Goal: Information Seeking & Learning: Understand process/instructions

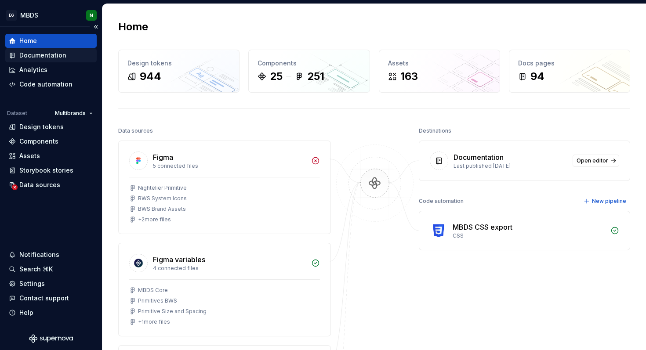
click at [44, 54] on div "Documentation" at bounding box center [42, 55] width 47 height 9
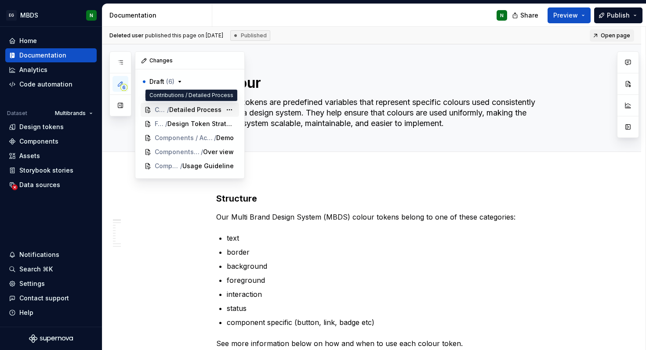
click at [197, 110] on span "Detailed Process" at bounding box center [195, 109] width 52 height 9
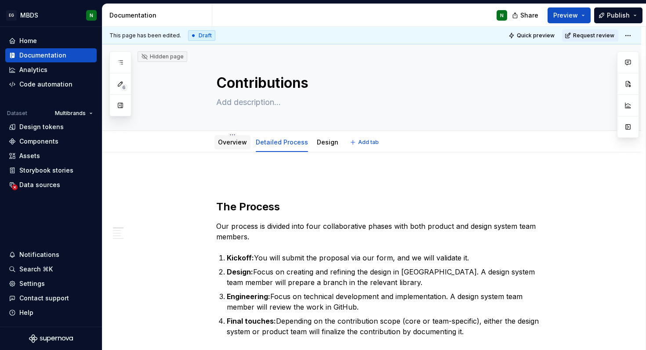
click at [232, 143] on link "Overview" at bounding box center [232, 141] width 29 height 7
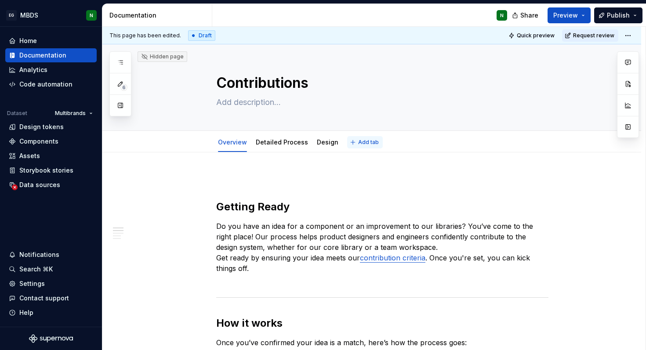
click at [362, 143] on span "Add tab" at bounding box center [368, 142] width 21 height 7
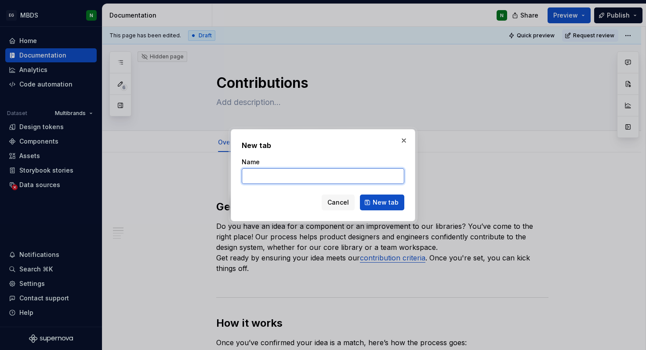
type textarea "*"
type input "Components"
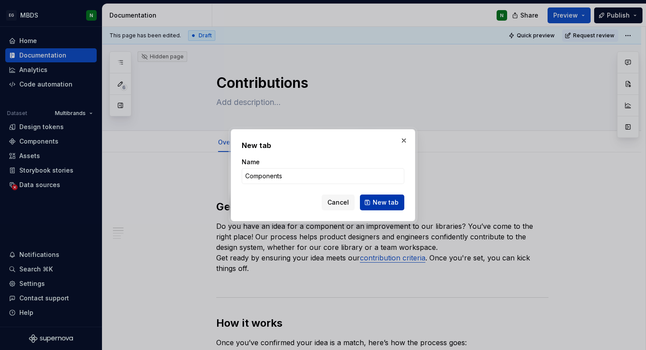
click at [387, 199] on span "New tab" at bounding box center [386, 202] width 26 height 9
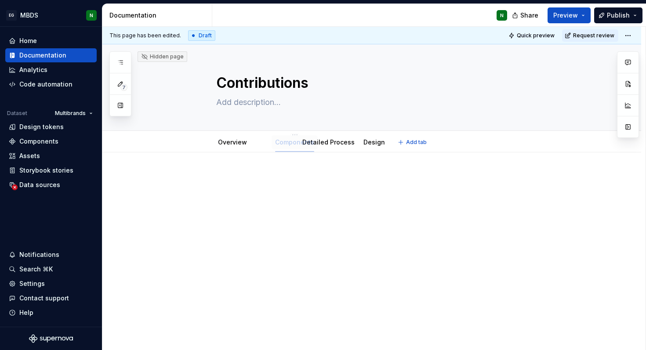
drag, startPoint x: 357, startPoint y: 145, endPoint x: 279, endPoint y: 141, distance: 78.3
click at [292, 195] on div at bounding box center [382, 190] width 332 height 33
type textarea "*"
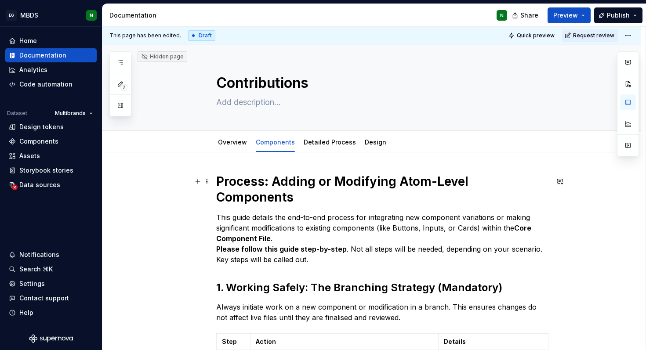
click at [269, 182] on strong "Process: Adding or Modifying Atom-Level Components" at bounding box center [343, 189] width 255 height 31
click at [246, 182] on strong "Process: Adding or Modifying Atom-Level Components" at bounding box center [343, 189] width 255 height 31
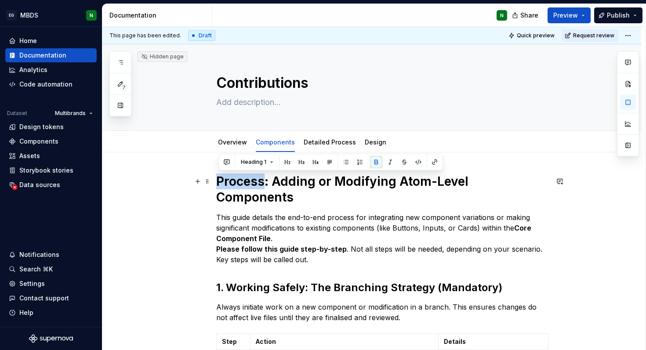
click at [246, 182] on strong "Process: Adding or Modifying Atom-Level Components" at bounding box center [343, 189] width 255 height 31
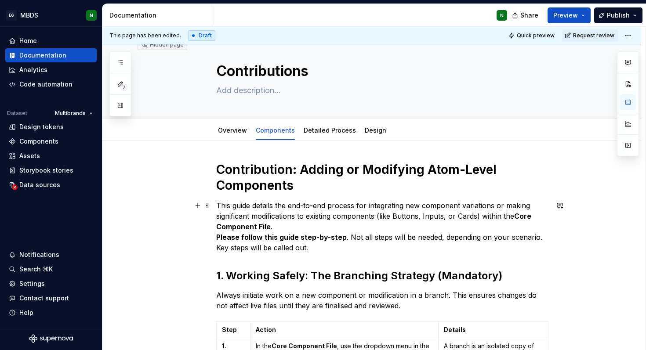
scroll to position [14, 0]
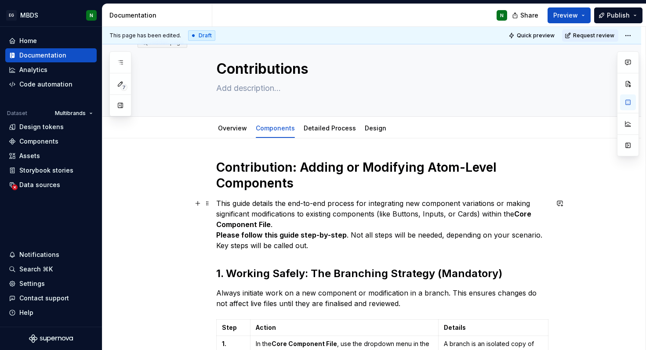
click at [296, 226] on p "This guide details the end-to-end process for integrating new component variati…" at bounding box center [382, 224] width 332 height 53
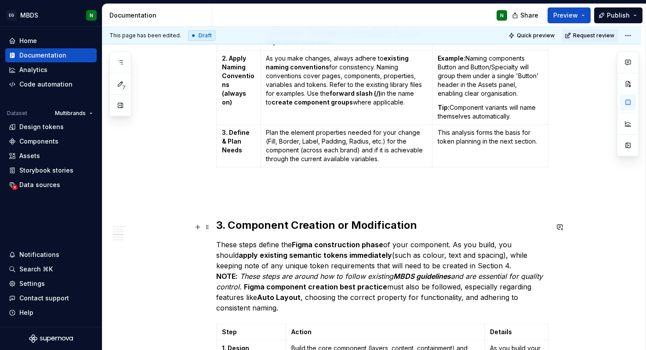
scroll to position [698, 0]
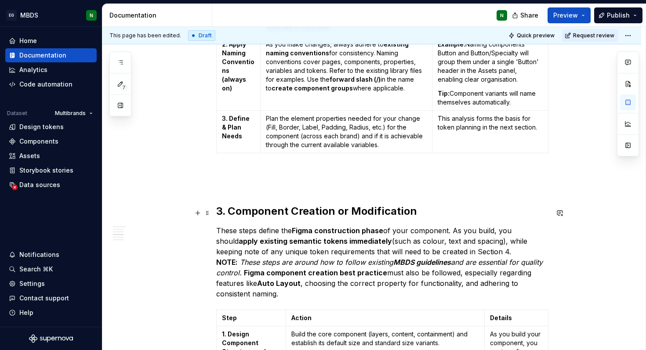
click at [472, 234] on p "These steps define the Figma construction phase of your component. As you build…" at bounding box center [382, 262] width 332 height 74
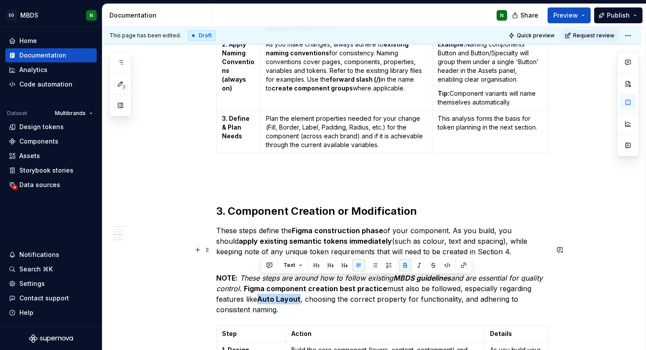
drag, startPoint x: 302, startPoint y: 281, endPoint x: 262, endPoint y: 282, distance: 40.4
click at [262, 282] on p "NOTE: These steps are around how to follow existing MBDS guidelines and are ess…" at bounding box center [382, 288] width 332 height 53
click at [230, 281] on p "NOTE: These steps are around how to follow existing MBDS guidelines and are ess…" at bounding box center [382, 288] width 332 height 53
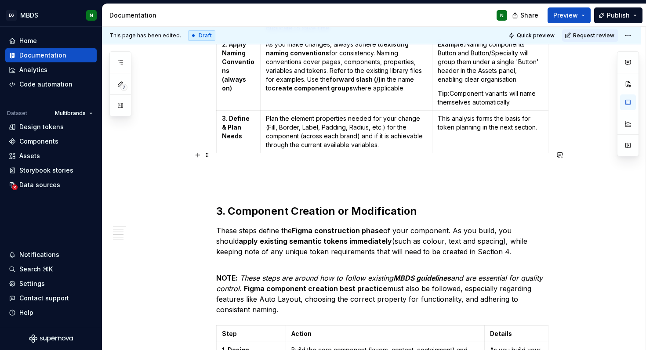
click at [233, 170] on p at bounding box center [382, 177] width 332 height 21
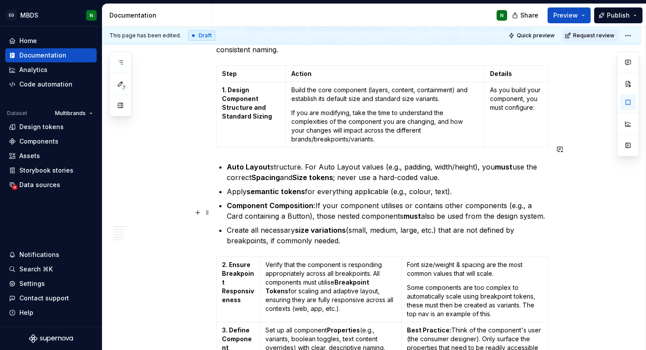
scroll to position [923, 0]
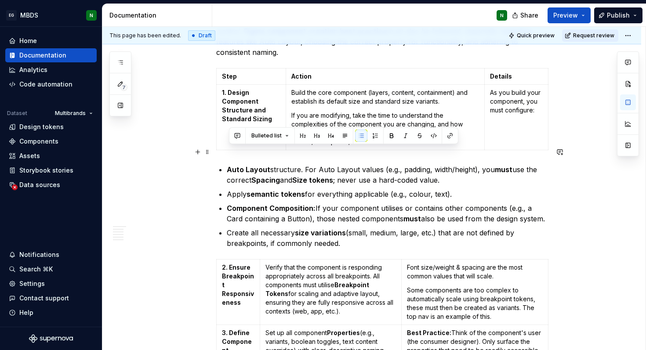
drag, startPoint x: 344, startPoint y: 228, endPoint x: 221, endPoint y: 152, distance: 145.0
click at [227, 164] on ul "Auto Layout structure. For Auto Layout values (e.g., padding, width/height), yo…" at bounding box center [388, 206] width 322 height 84
copy ul "Auto Layout structure. For Auto Layout values (e.g., padding, width/height), yo…"
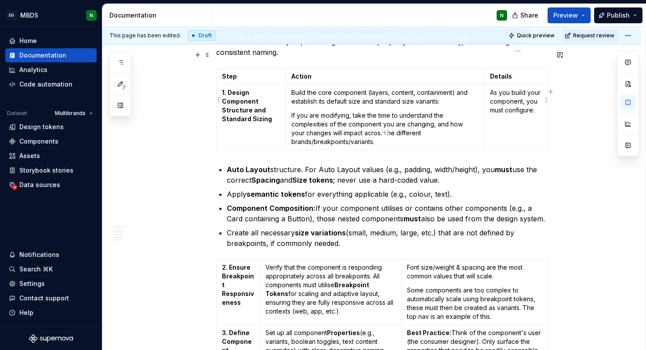
click at [541, 95] on p "As you build your component, you must configure:" at bounding box center [516, 101] width 53 height 26
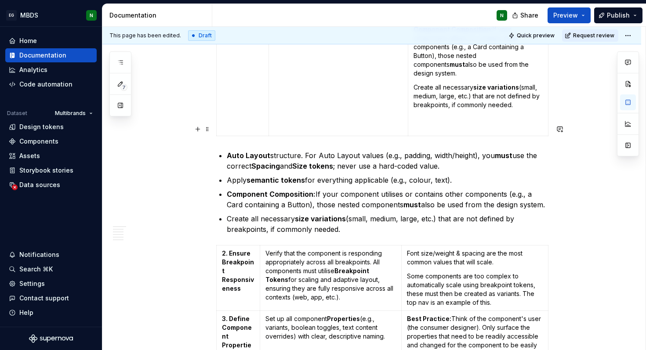
scroll to position [1085, 0]
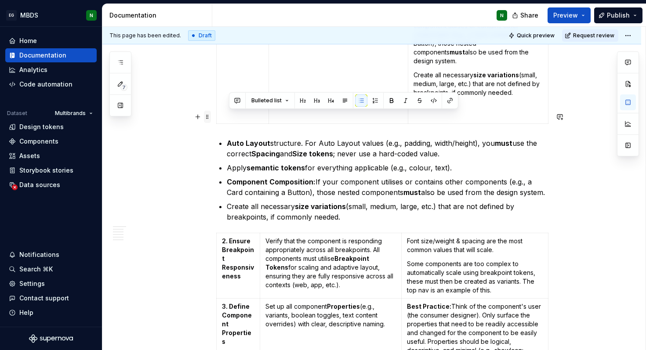
drag, startPoint x: 351, startPoint y: 193, endPoint x: 213, endPoint y: 119, distance: 157.2
click at [216, 119] on div "Contribution: Adding or Modifying Atom-Level Components This guide details the …" at bounding box center [382, 221] width 332 height 2267
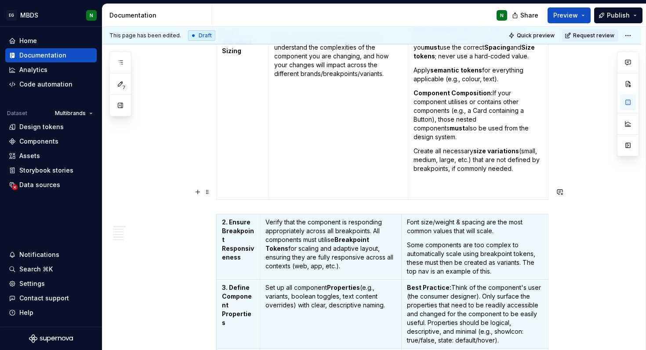
scroll to position [934, 0]
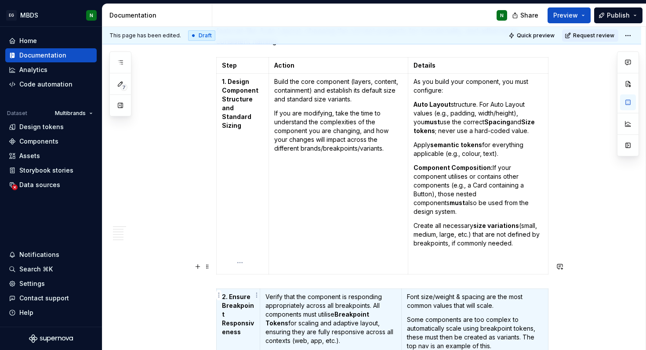
click at [245, 293] on strong "2. Ensure Breakpoint Responsiveness" at bounding box center [238, 314] width 32 height 43
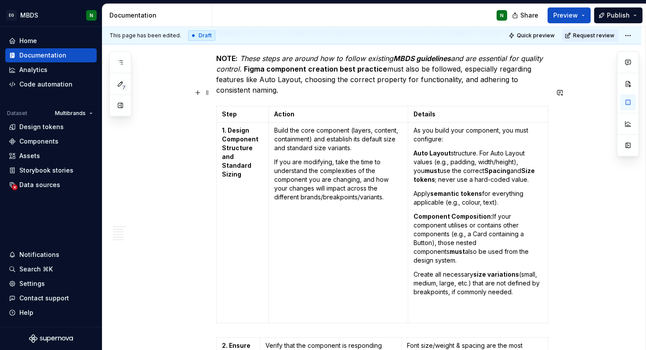
scroll to position [877, 0]
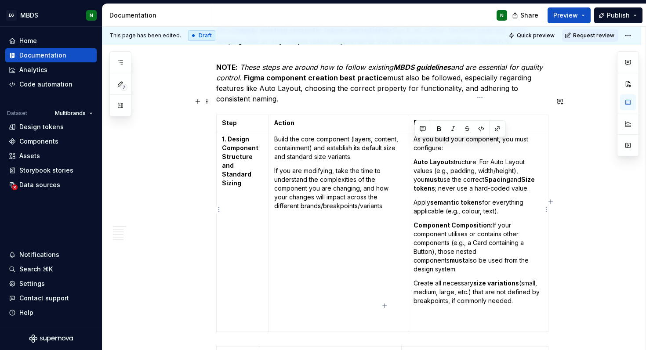
drag, startPoint x: 416, startPoint y: 145, endPoint x: 522, endPoint y: 276, distance: 169.3
click at [522, 276] on td "As you build your component, you must configure: Auto Layout structure. For Aut…" at bounding box center [478, 231] width 140 height 201
click at [455, 198] on p "Apply semantic tokens for everything applicable (e.g., colour, text)." at bounding box center [477, 207] width 129 height 18
click at [414, 158] on strong "Auto Layout" at bounding box center [431, 161] width 37 height 7
click at [414, 198] on p "Apply semantic tokens for everything applicable (e.g., colour, text)." at bounding box center [477, 207] width 129 height 18
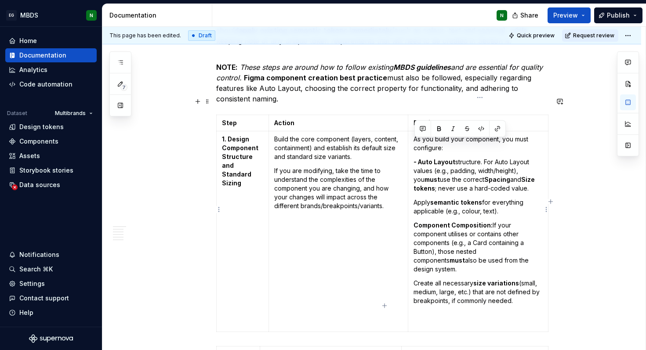
drag, startPoint x: 528, startPoint y: 170, endPoint x: 413, endPoint y: 146, distance: 117.6
click at [413, 146] on td "As you build your component, you must configure: - Auto Layout structure. For A…" at bounding box center [478, 231] width 140 height 201
click at [472, 158] on p "- Auto Layout structure. For Auto Layout values (e.g., padding, width/height), …" at bounding box center [477, 175] width 129 height 35
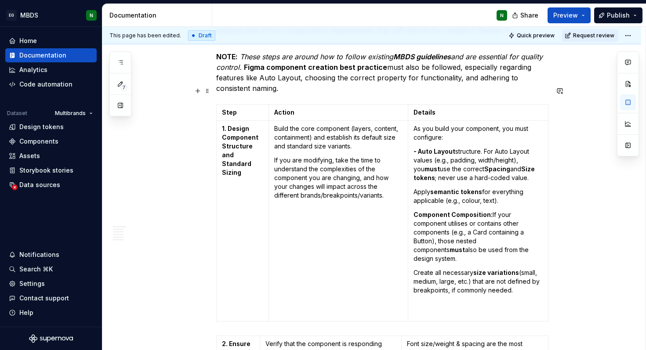
scroll to position [975, 0]
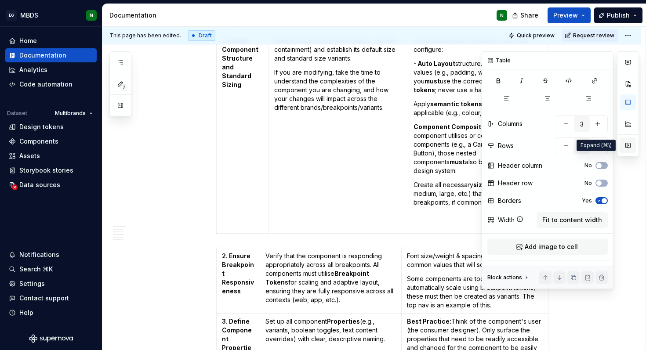
click at [630, 143] on button "button" at bounding box center [628, 146] width 16 height 16
type textarea "*"
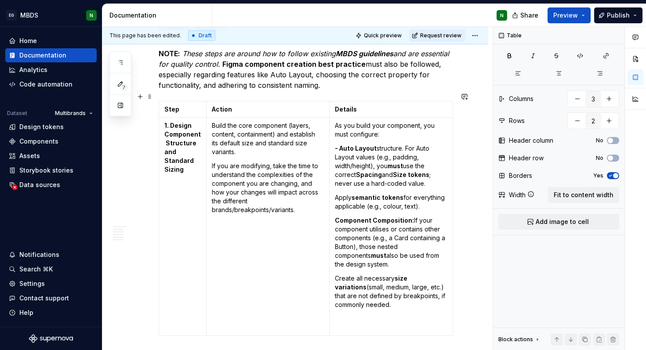
scroll to position [932, 0]
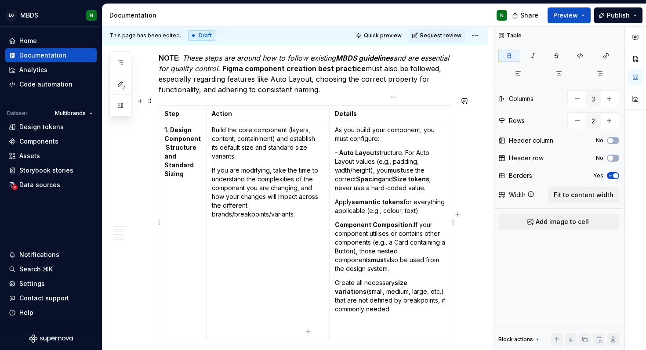
click at [355, 149] on strong "- Auto Layout" at bounding box center [356, 152] width 42 height 7
drag, startPoint x: 334, startPoint y: 145, endPoint x: 427, endPoint y: 177, distance: 97.4
click at [427, 177] on td "As you build your component, you must configure: - Auto Layout structure. For A…" at bounding box center [390, 231] width 123 height 218
click at [337, 198] on p "Apply semantic tokens for everything applicable (e.g., colour, text)." at bounding box center [391, 207] width 112 height 18
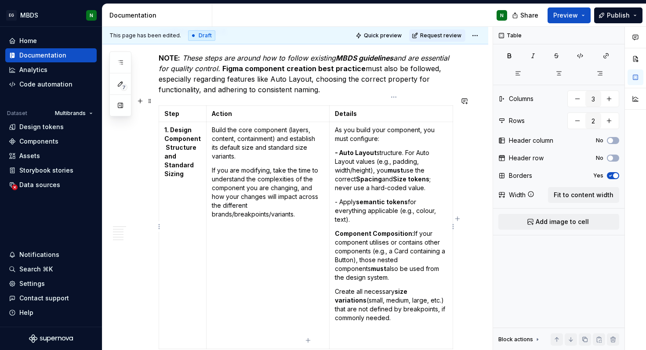
click at [337, 230] on strong "Component Composition:" at bounding box center [374, 233] width 79 height 7
click at [333, 281] on td "As you build your component, you must configure: - Auto Layout structure. For A…" at bounding box center [391, 235] width 124 height 227
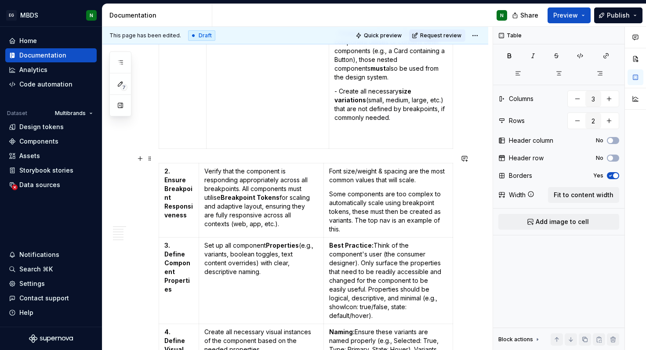
scroll to position [1146, 0]
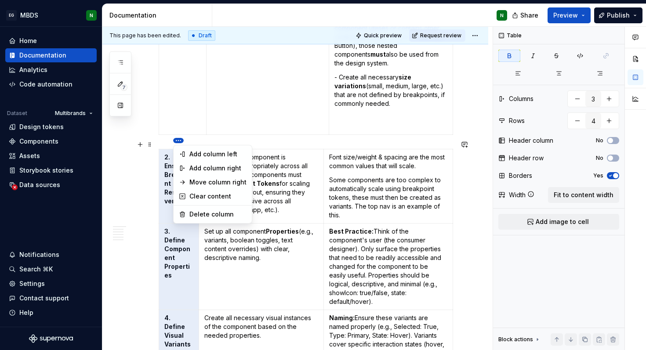
click at [178, 141] on html "EG MBDS N Home Documentation Analytics Code automation Dataset Multibrands Desi…" at bounding box center [323, 175] width 646 height 350
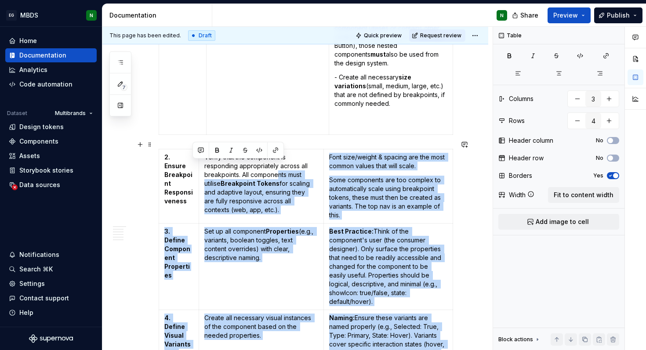
click at [277, 164] on html "EG MBDS N Home Documentation Analytics Code automation Dataset Multibrands Desi…" at bounding box center [323, 175] width 646 height 350
click at [363, 176] on p "Some components are too complex to automatically scale using breakpoint tokens,…" at bounding box center [388, 198] width 118 height 44
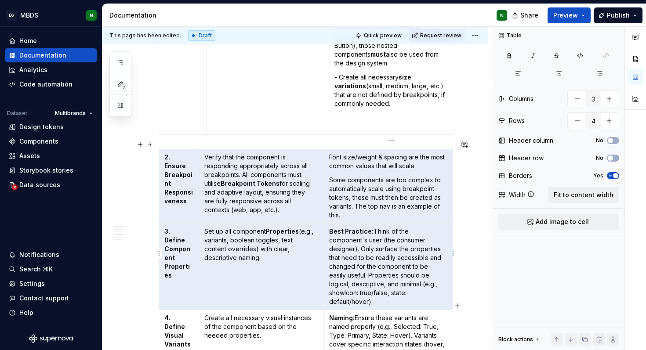
drag, startPoint x: 187, startPoint y: 174, endPoint x: 377, endPoint y: 264, distance: 209.9
click at [377, 264] on tbody "2. Ensure Breakpoint Responsiveness Verify that the component is responding app…" at bounding box center [306, 323] width 294 height 348
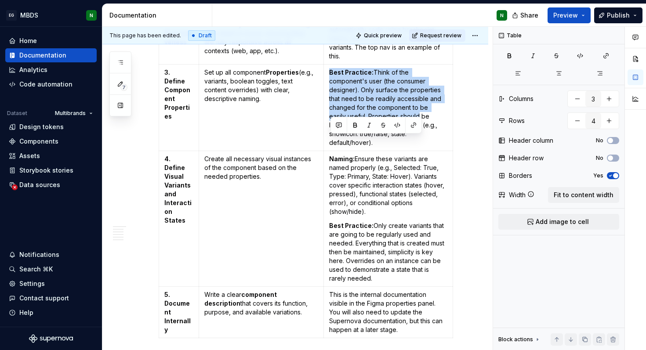
scroll to position [1350, 0]
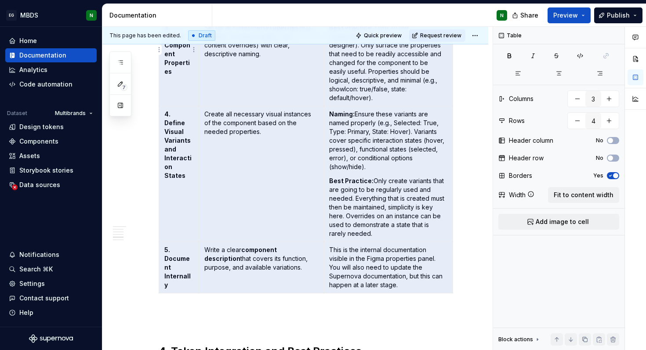
drag, startPoint x: 387, startPoint y: 255, endPoint x: 183, endPoint y: 83, distance: 266.8
click at [183, 82] on tbody "2. Ensure Breakpoint Responsiveness Verify that the component is responding app…" at bounding box center [306, 120] width 294 height 348
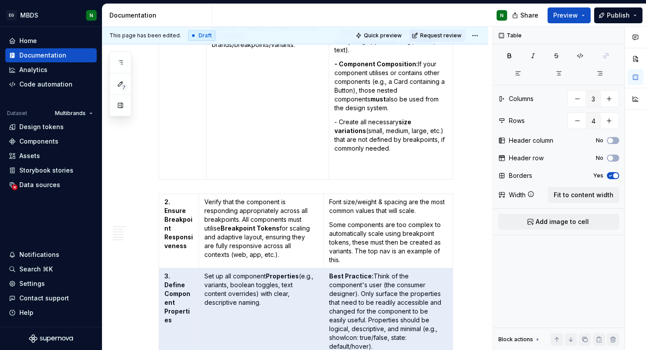
scroll to position [1100, 0]
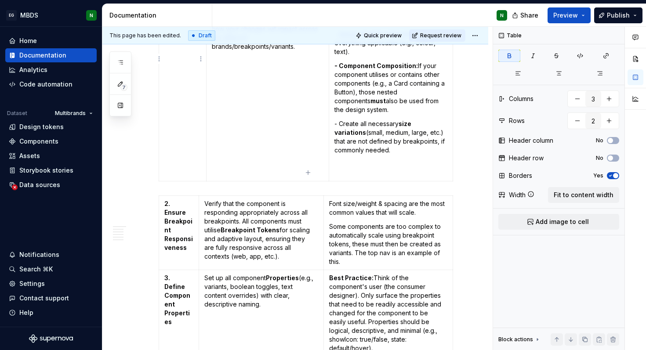
click at [184, 161] on td "1. Design Component Structure and Standard Sizing" at bounding box center [182, 67] width 47 height 227
click at [307, 170] on icon "button" at bounding box center [307, 172] width 7 height 7
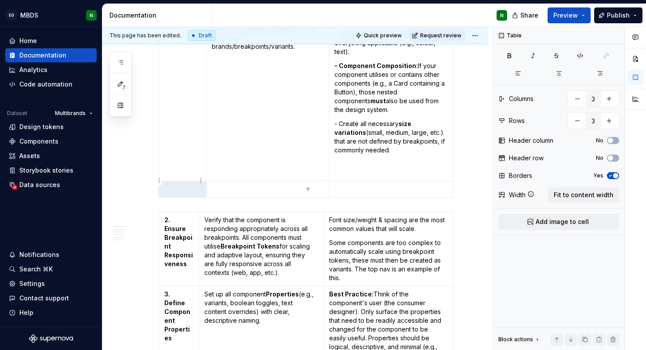
click at [188, 185] on p at bounding box center [182, 189] width 36 height 9
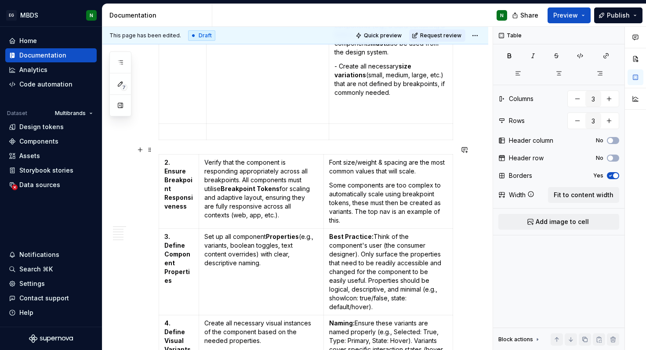
scroll to position [1157, 0]
click at [260, 147] on html "EG MBDS N Home Documentation Analytics Code automation Dataset Multibrands Desi…" at bounding box center [323, 175] width 646 height 350
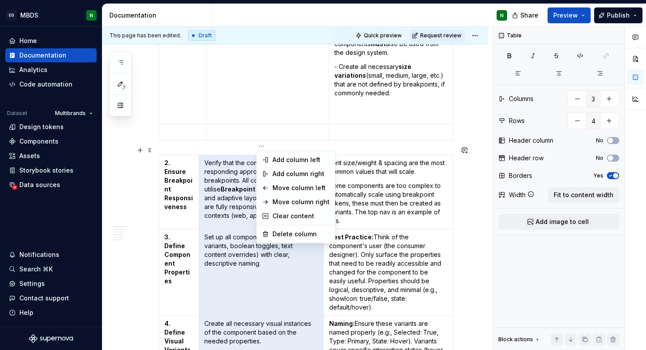
click at [233, 174] on html "EG MBDS N Home Documentation Analytics Code automation Dataset Multibrands Desi…" at bounding box center [323, 175] width 646 height 350
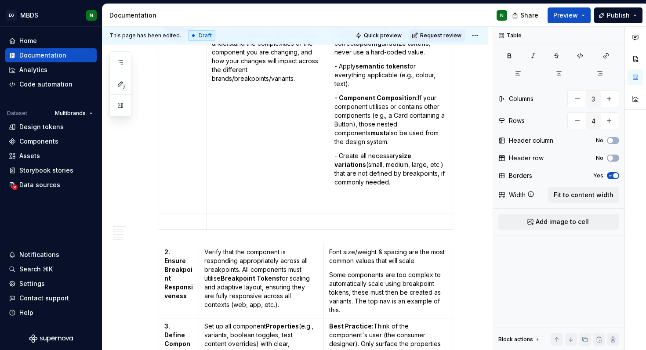
scroll to position [1069, 0]
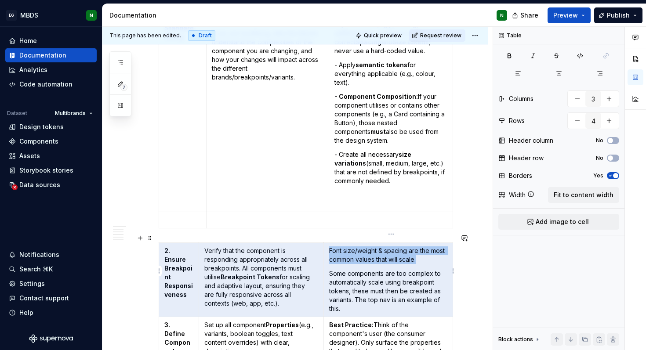
drag, startPoint x: 164, startPoint y: 242, endPoint x: 350, endPoint y: 265, distance: 186.8
click at [350, 265] on tr "2. Ensure Breakpoint Responsiveness Verify that the component is responding app…" at bounding box center [306, 280] width 294 height 74
click at [181, 216] on p at bounding box center [182, 220] width 36 height 9
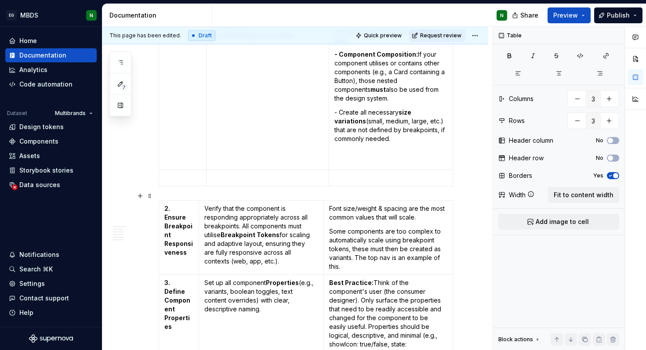
scroll to position [1112, 0]
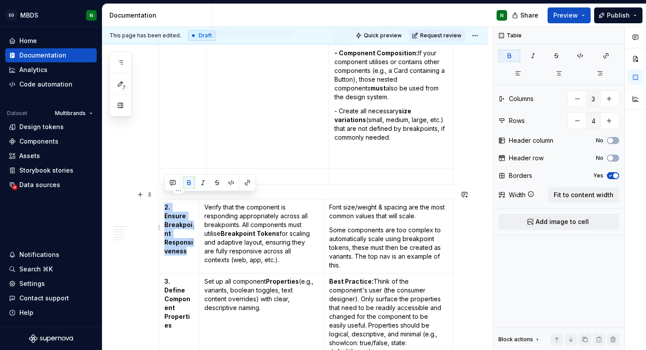
drag, startPoint x: 190, startPoint y: 245, endPoint x: 160, endPoint y: 201, distance: 52.9
click at [160, 201] on td "2. Ensure Breakpoint Responsiveness" at bounding box center [179, 236] width 40 height 74
copy strong "2. Ensure Breakpoint Responsiveness"
click at [169, 172] on p at bounding box center [182, 176] width 36 height 9
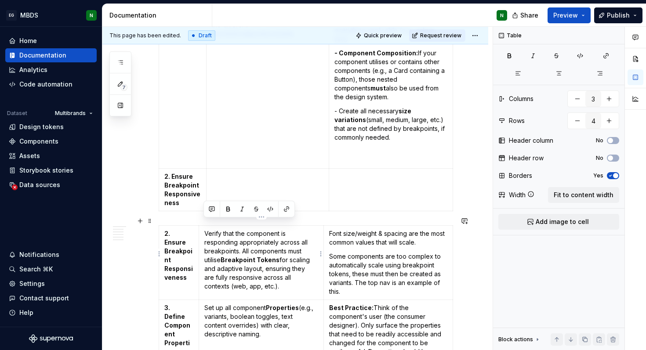
drag, startPoint x: 256, startPoint y: 279, endPoint x: 204, endPoint y: 225, distance: 74.6
click at [204, 229] on p "Verify that the component is responding appropriately across all breakpoints. A…" at bounding box center [261, 260] width 114 height 62
copy p "Verify that the component is responding appropriately across all breakpoints. A…"
click at [258, 175] on td at bounding box center [267, 190] width 123 height 43
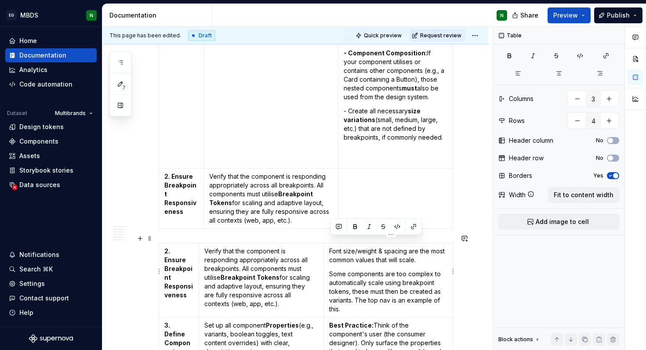
drag, startPoint x: 353, startPoint y: 300, endPoint x: 328, endPoint y: 246, distance: 59.4
click at [328, 246] on td "Font size/weight & spacing are the most common values that will scale. Some com…" at bounding box center [387, 280] width 129 height 74
copy td "Font size/weight & spacing are the most common values that will scale. Some com…"
click at [372, 191] on td at bounding box center [395, 199] width 115 height 60
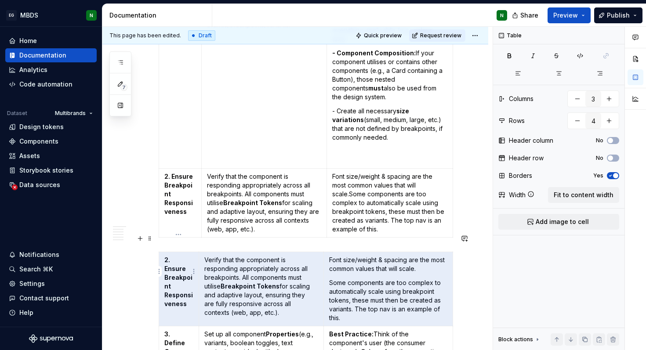
drag, startPoint x: 351, startPoint y: 303, endPoint x: 183, endPoint y: 253, distance: 175.7
click at [183, 253] on tr "2. Ensure Breakpoint Responsiveness Verify that the component is responding app…" at bounding box center [306, 289] width 294 height 74
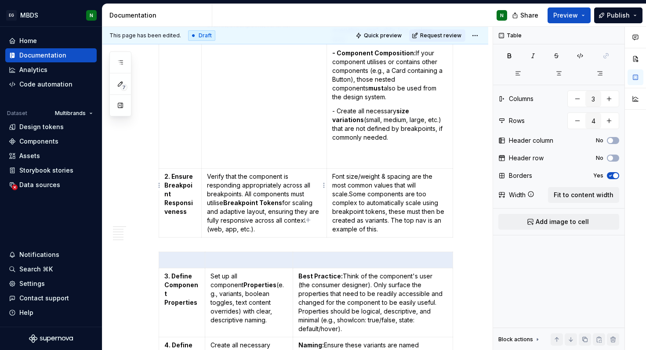
click at [306, 220] on icon "button" at bounding box center [307, 220] width 7 height 7
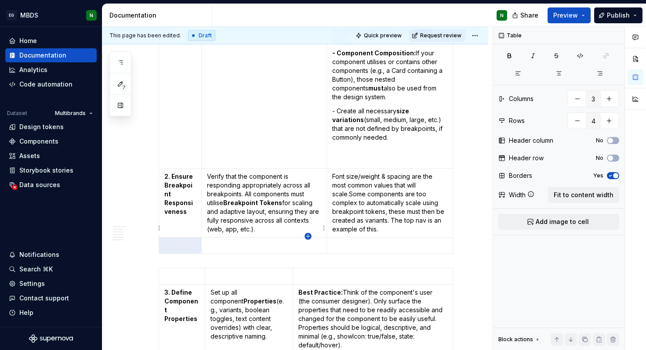
click at [308, 239] on icon "button" at bounding box center [307, 236] width 7 height 7
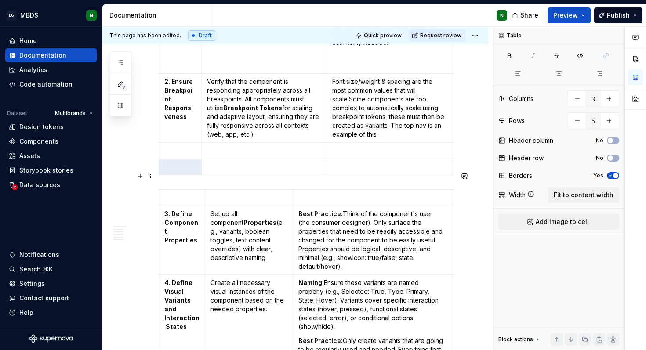
scroll to position [1208, 0]
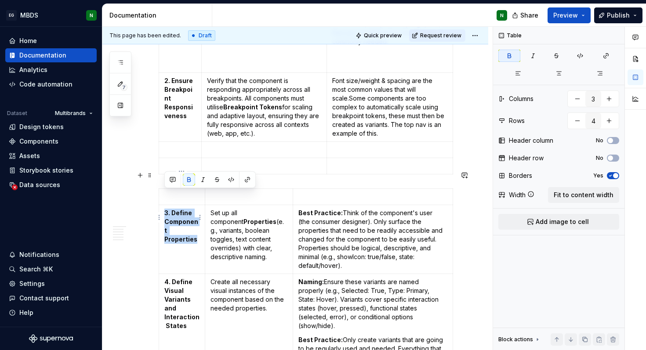
drag, startPoint x: 197, startPoint y: 223, endPoint x: 162, endPoint y: 198, distance: 43.2
click at [162, 205] on td "3. Define Component Properties" at bounding box center [182, 239] width 46 height 69
copy strong "3. Define Component Properties"
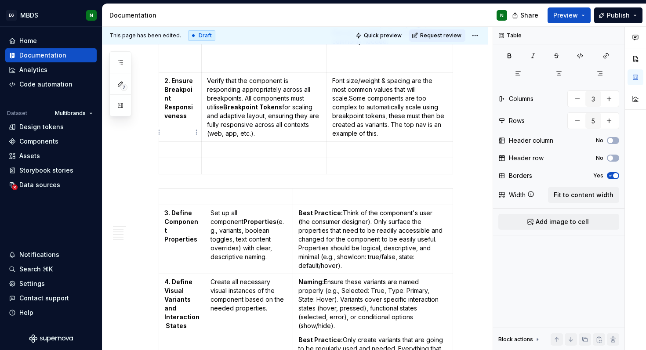
click at [177, 145] on p at bounding box center [180, 149] width 32 height 9
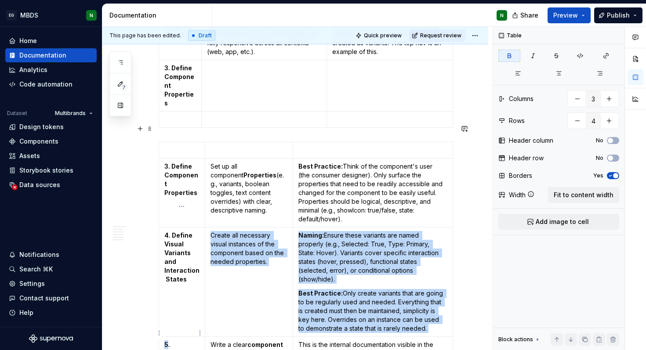
scroll to position [1296, 0]
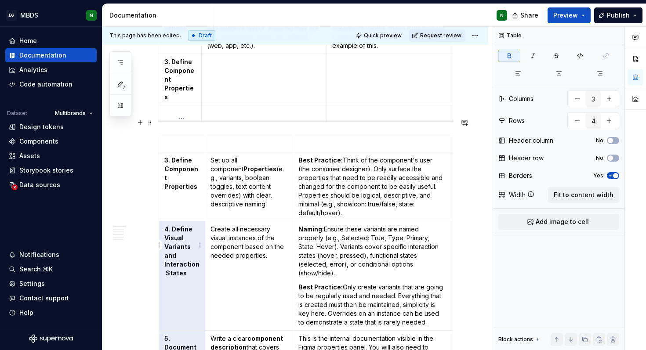
drag, startPoint x: 188, startPoint y: 337, endPoint x: 162, endPoint y: 290, distance: 54.3
click at [162, 290] on td "4. Define Visual Variants and Interaction States" at bounding box center [182, 275] width 46 height 109
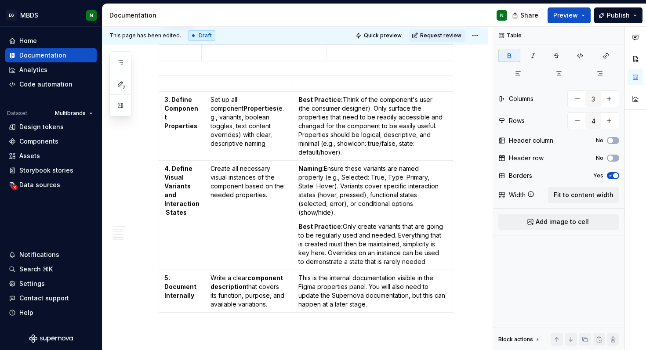
scroll to position [1244, 0]
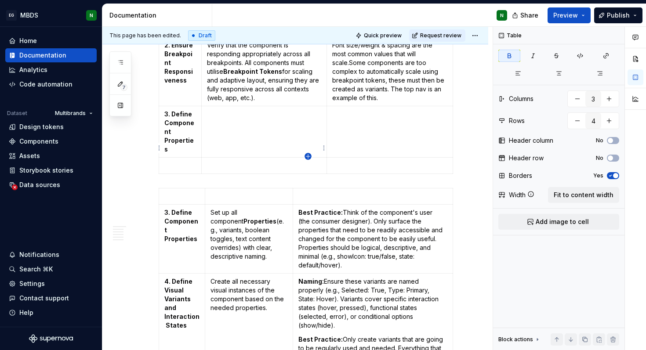
click at [307, 155] on icon "button" at bounding box center [307, 156] width 7 height 7
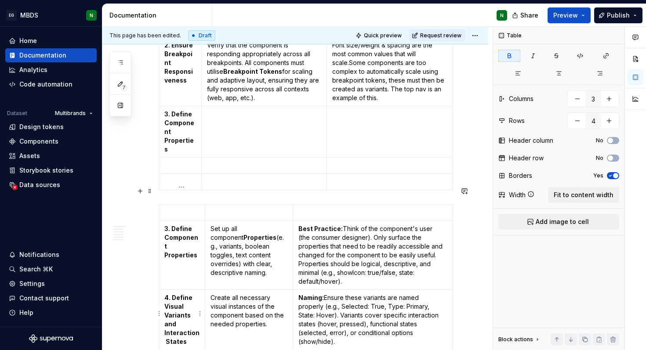
scroll to position [1263, 0]
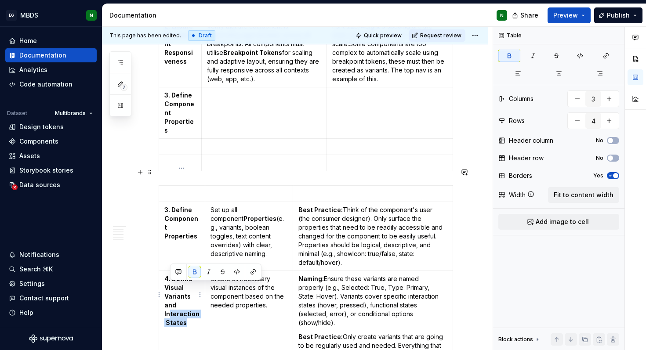
drag, startPoint x: 186, startPoint y: 318, endPoint x: 170, endPoint y: 287, distance: 34.6
click at [170, 287] on p "4. Define Visual Variants and Interaction States" at bounding box center [181, 301] width 35 height 53
click at [170, 288] on strong "4. Define Visual Variants and Interaction States" at bounding box center [181, 300] width 35 height 51
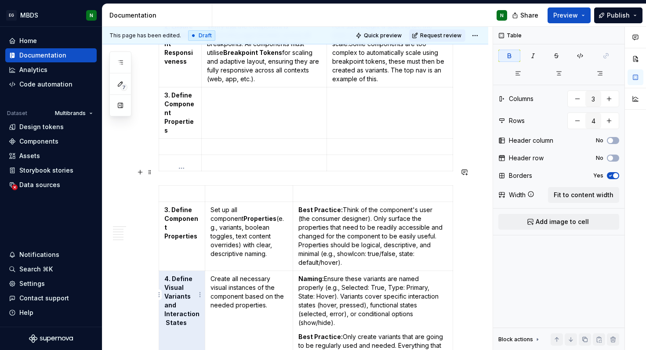
click at [170, 288] on strong "4. Define Visual Variants and Interaction States" at bounding box center [181, 300] width 35 height 51
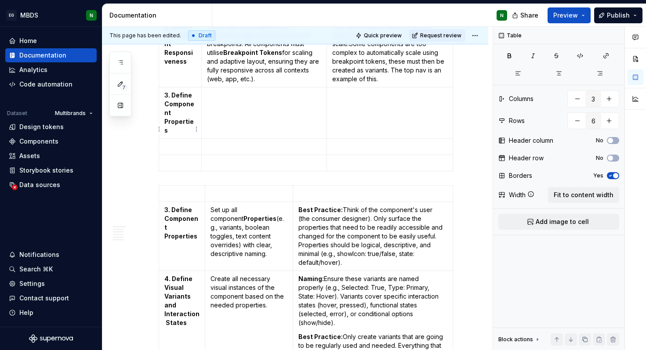
click at [178, 142] on p at bounding box center [180, 146] width 32 height 9
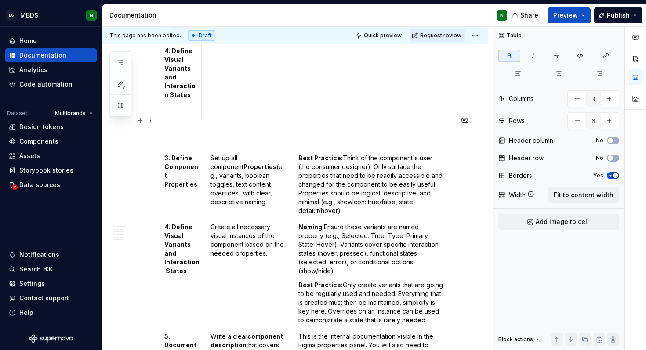
scroll to position [1368, 0]
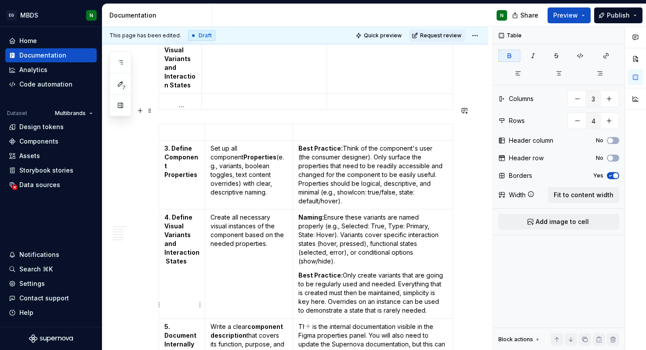
click at [181, 323] on strong "5. Document Internally" at bounding box center [180, 335] width 33 height 25
click at [183, 97] on p at bounding box center [180, 101] width 32 height 9
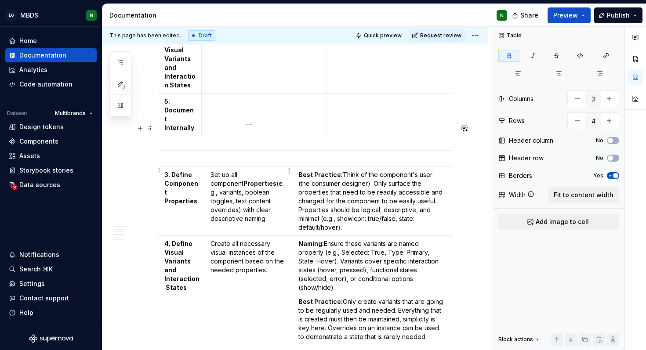
click at [250, 170] on p "Set up all component Properties (e.g., variants, boolean toggles, text content …" at bounding box center [248, 196] width 77 height 53
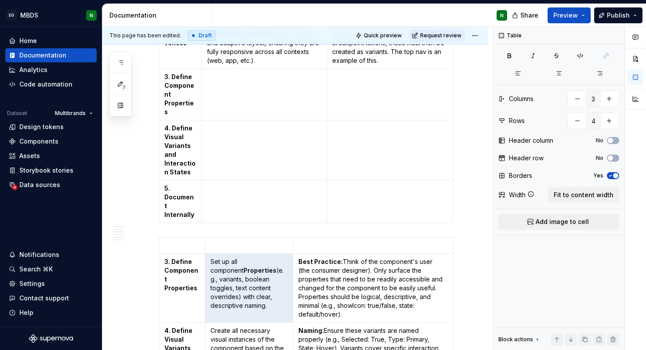
scroll to position [1224, 0]
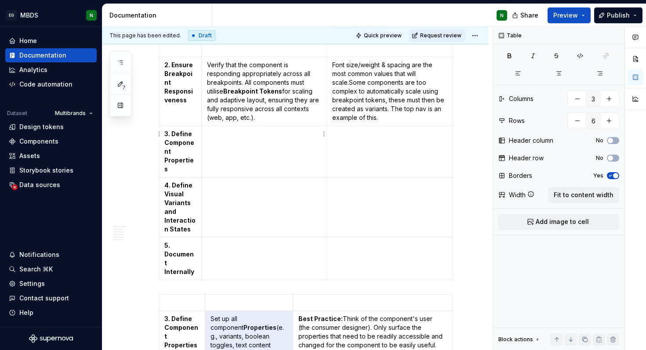
click at [232, 138] on td at bounding box center [264, 151] width 126 height 51
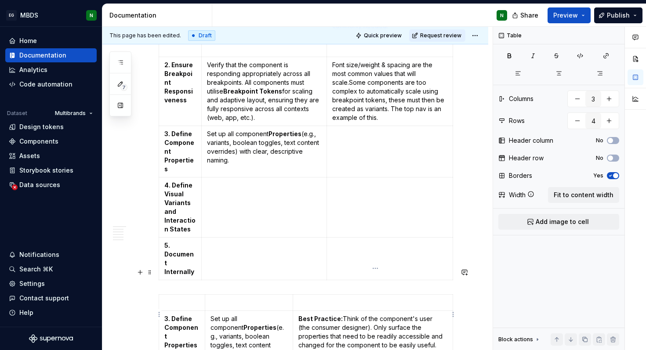
click at [353, 315] on p "Best Practice: Think of the component's user (the consumer designer). Only surf…" at bounding box center [372, 346] width 149 height 62
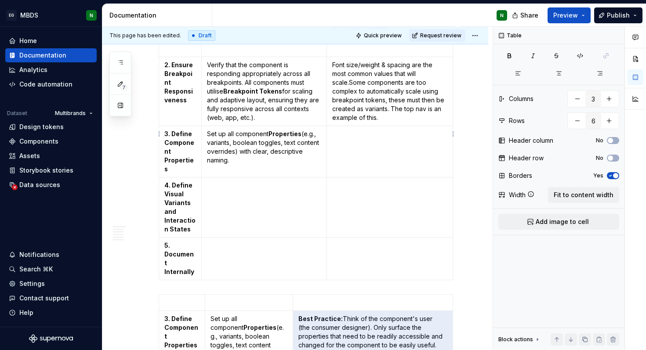
click at [366, 126] on td at bounding box center [390, 151] width 126 height 51
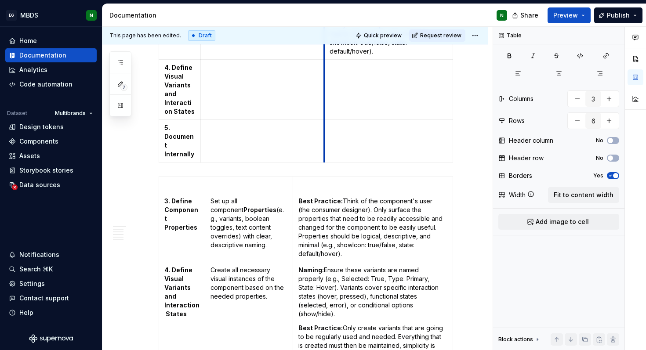
scroll to position [1396, 0]
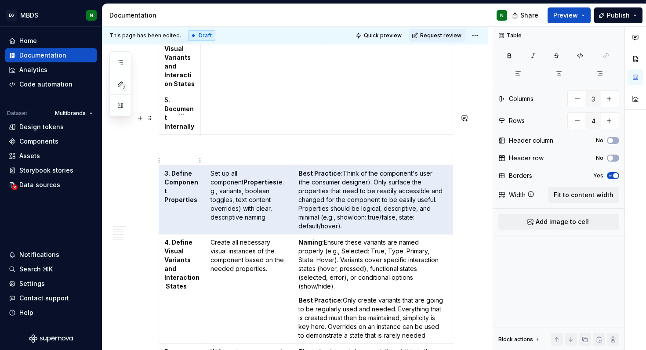
drag, startPoint x: 433, startPoint y: 184, endPoint x: 165, endPoint y: 139, distance: 271.2
click at [165, 166] on tr "3. Define Component Properties Set up all component Properties (e.g., variants,…" at bounding box center [306, 200] width 294 height 69
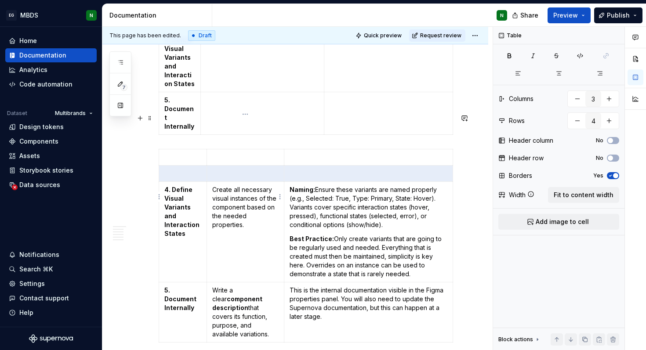
click at [235, 185] on p "Create all necessary visual instances of the component based on the needed prop…" at bounding box center [245, 207] width 66 height 44
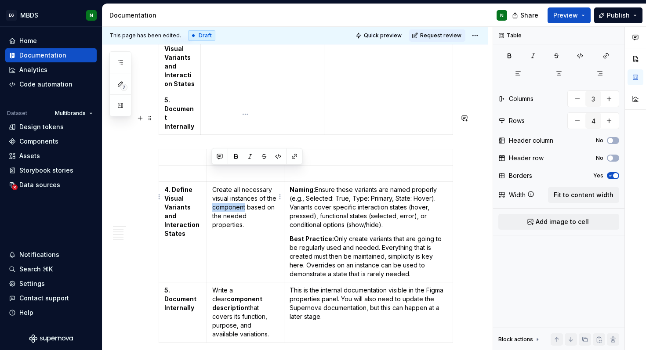
click at [235, 185] on p "Create all necessary visual instances of the component based on the needed prop…" at bounding box center [245, 207] width 66 height 44
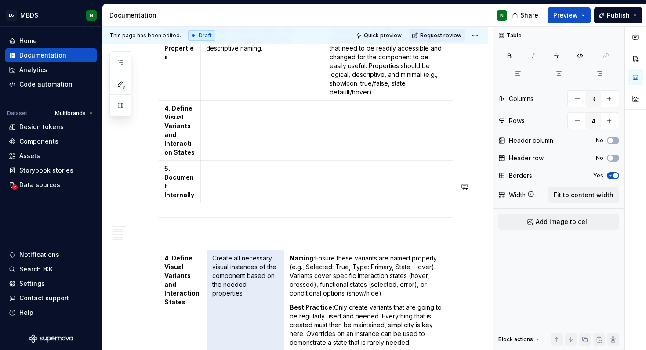
scroll to position [1324, 0]
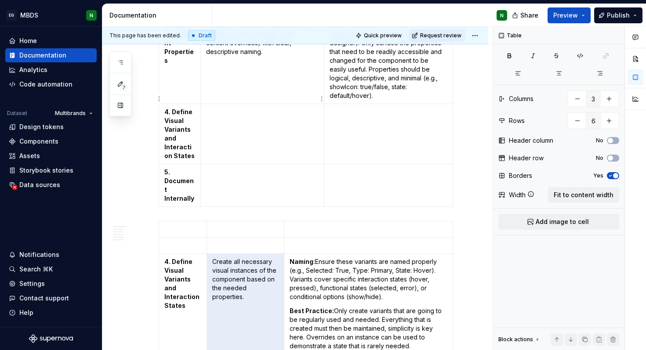
click at [235, 104] on td at bounding box center [262, 134] width 123 height 60
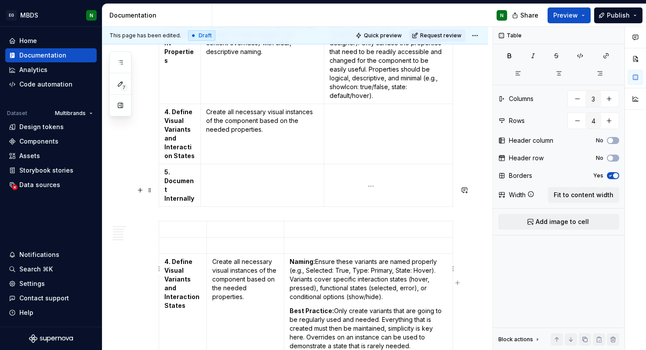
click at [329, 265] on p "Naming: Ensure these variants are named properly (e.g., Selected: True, Type: P…" at bounding box center [369, 279] width 158 height 44
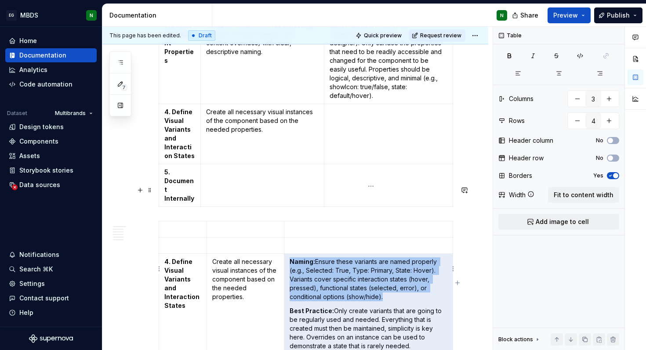
click at [329, 265] on p "Naming: Ensure these variants are named properly (e.g., Selected: True, Type: P…" at bounding box center [369, 279] width 158 height 44
copy p "Naming: Ensure these variants are named properly (e.g., Selected: True, Type: P…"
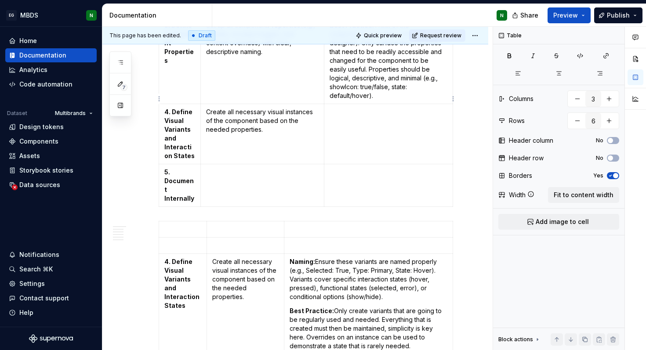
click at [357, 104] on td at bounding box center [388, 134] width 129 height 60
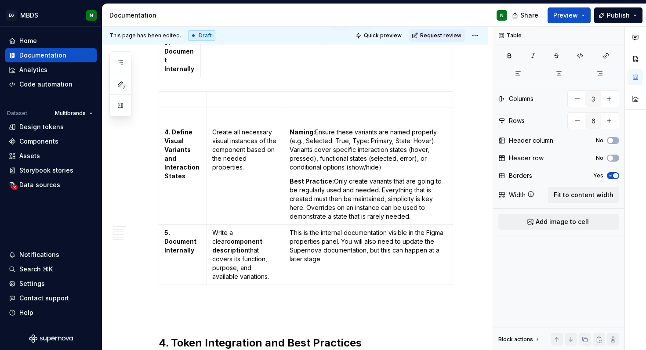
scroll to position [1584, 0]
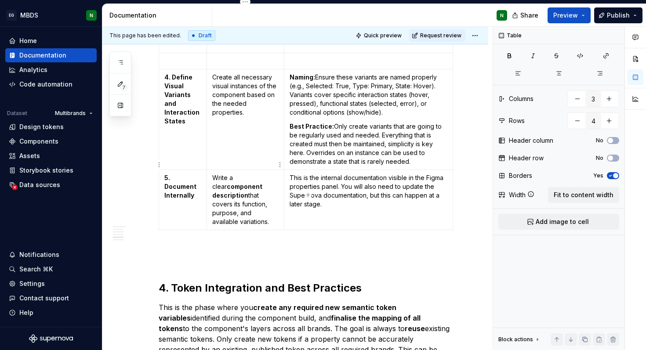
click at [235, 183] on strong "component description" at bounding box center [237, 191] width 51 height 16
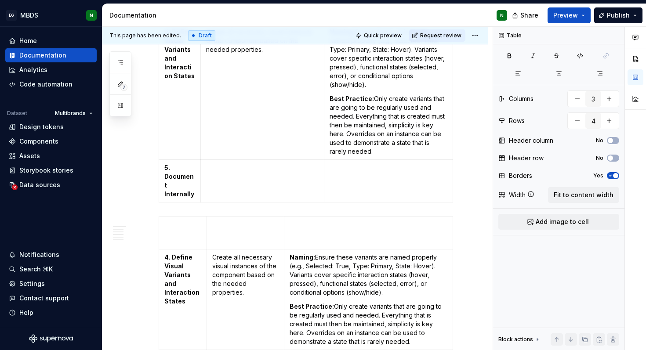
scroll to position [1379, 0]
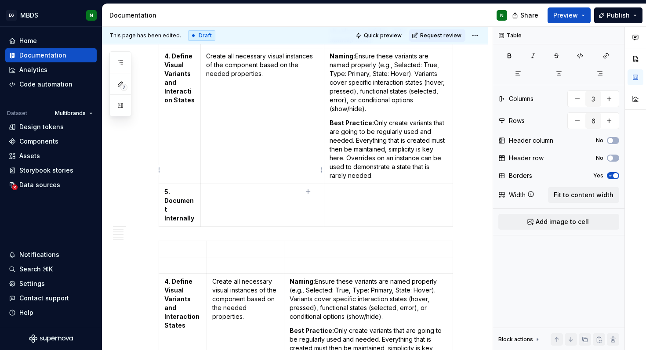
click at [232, 184] on td at bounding box center [262, 205] width 123 height 43
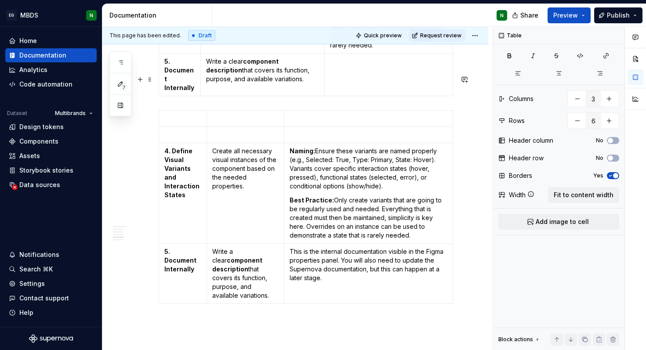
scroll to position [1511, 0]
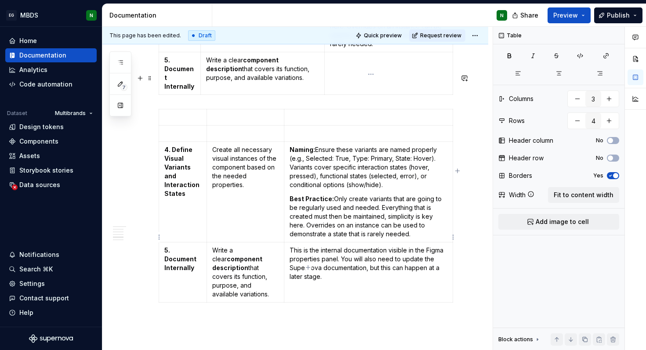
click at [340, 246] on p "This is the internal documentation visible in the Figma properties panel. You w…" at bounding box center [369, 263] width 158 height 35
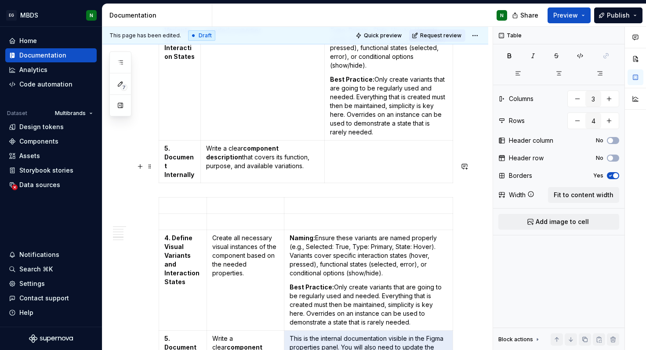
scroll to position [1422, 0]
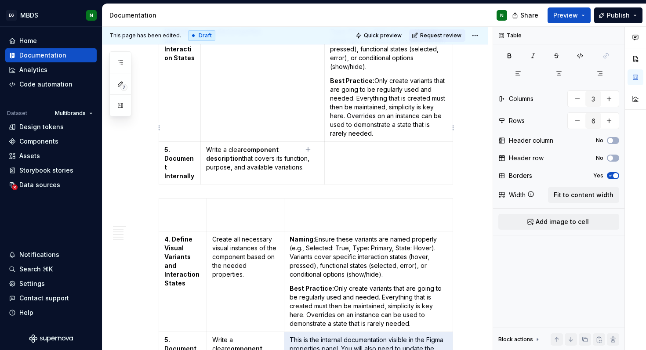
click at [369, 142] on td at bounding box center [388, 163] width 128 height 43
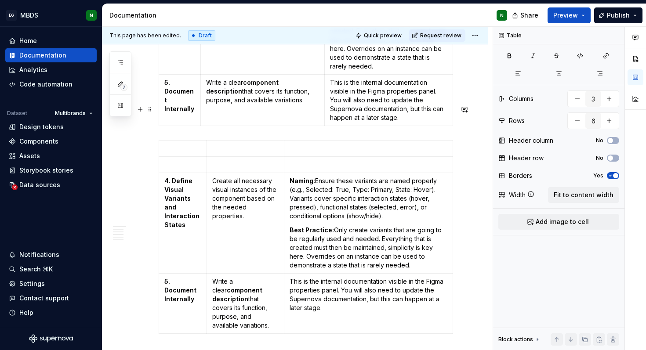
scroll to position [1490, 0]
type input "4"
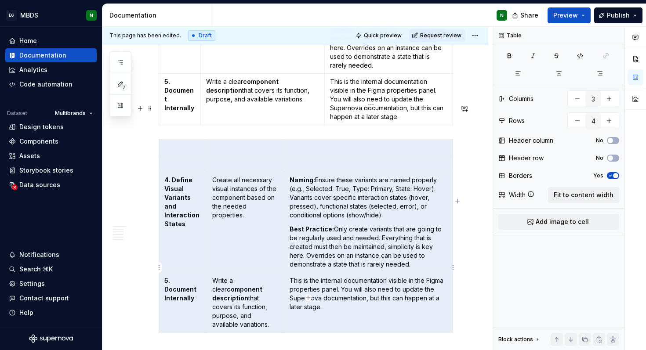
drag, startPoint x: 180, startPoint y: 110, endPoint x: 373, endPoint y: 247, distance: 236.6
click at [373, 247] on tbody "4. Define Visual Variants and Interaction States Create all necessary visual in…" at bounding box center [306, 236] width 294 height 193
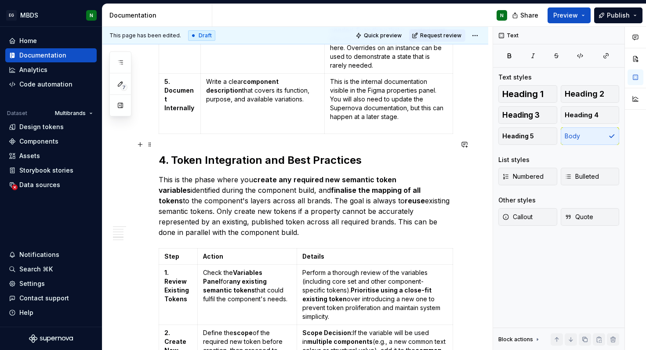
click at [289, 174] on p "This is the phase where you create any required new semantic token variables id…" at bounding box center [306, 205] width 294 height 63
click at [287, 174] on p "This is the phase where you create any required new semantic token variables id…" at bounding box center [306, 205] width 294 height 63
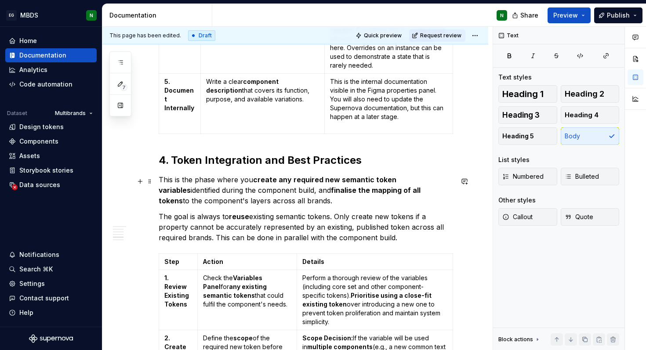
click at [342, 211] on p "The goal is always to reuse existing semantic tokens. Only create new tokens if…" at bounding box center [306, 227] width 294 height 32
click at [356, 211] on p "The goal is always to reuse existing semantic tokens. Only create new tokens if…" at bounding box center [306, 227] width 294 height 32
click at [232, 211] on p "The goal is always to reuse existing semantic tokens. Only create new tokens if…" at bounding box center [306, 227] width 294 height 32
click at [216, 211] on p "The goal is always to reuse existing semantic tokens. Only create new tokens if…" at bounding box center [306, 227] width 294 height 32
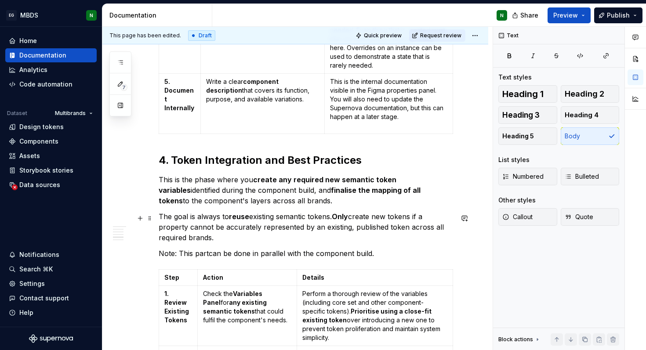
click at [208, 248] on p "Note: This partcan be done in parallel with the component build." at bounding box center [306, 253] width 294 height 11
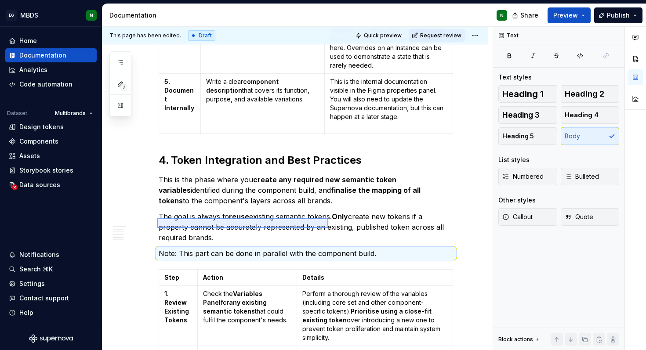
drag, startPoint x: 157, startPoint y: 218, endPoint x: 347, endPoint y: 220, distance: 190.2
click at [347, 220] on div "This page has been edited. Draft Quick preview Request review Hidden page Contr…" at bounding box center [297, 189] width 390 height 324
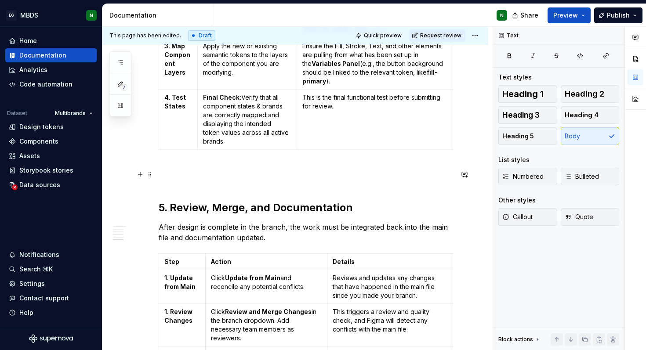
scroll to position [1906, 0]
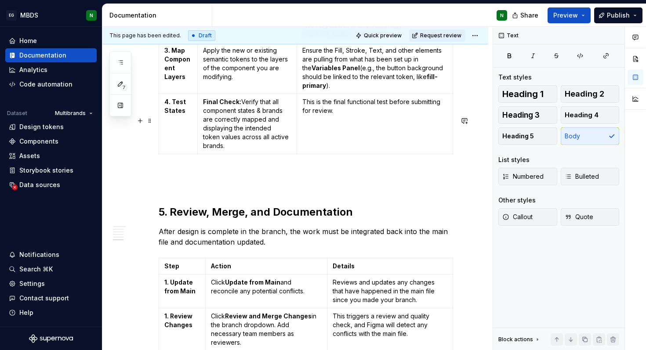
click at [290, 168] on p at bounding box center [306, 178] width 294 height 21
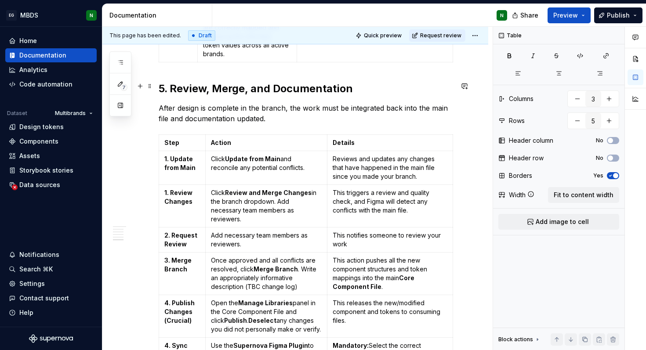
scroll to position [2022, 0]
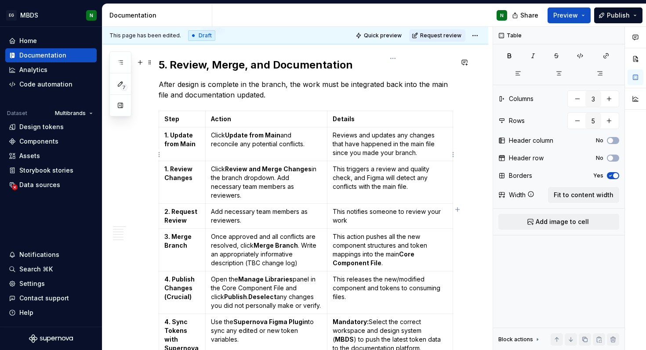
type input "8"
click at [362, 207] on p "This notifies someone to review your work" at bounding box center [390, 216] width 115 height 18
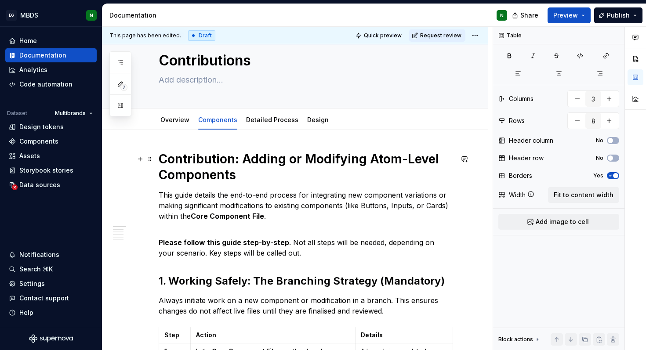
scroll to position [0, 0]
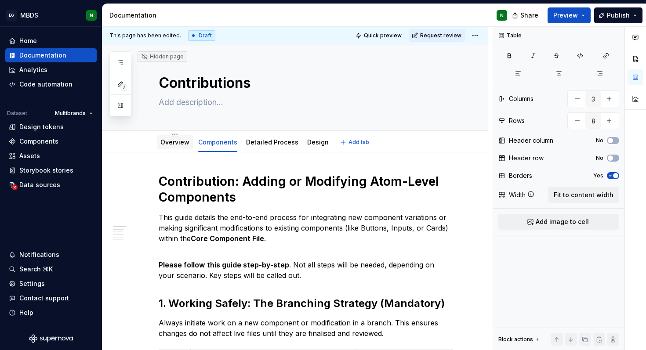
click at [173, 144] on link "Overview" at bounding box center [174, 141] width 29 height 7
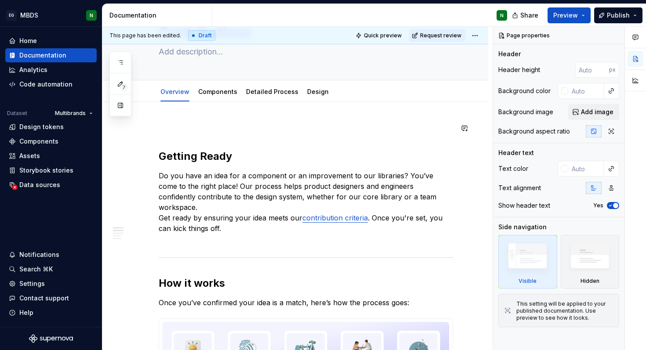
scroll to position [58, 0]
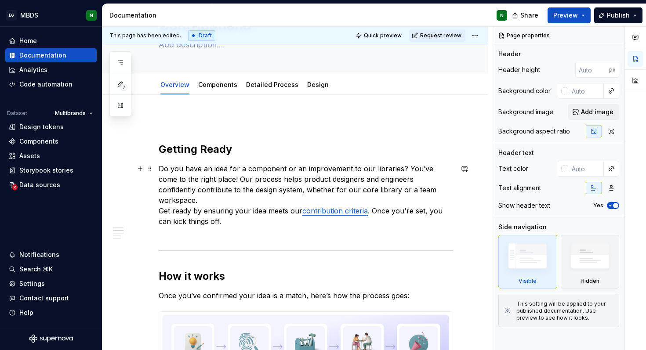
click at [339, 206] on link "contribution criteria" at bounding box center [334, 210] width 65 height 9
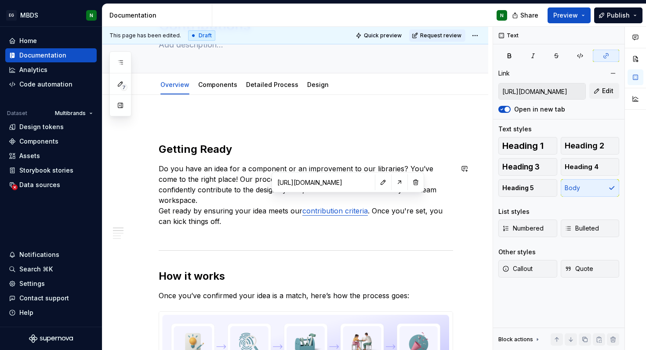
click at [312, 185] on input "[URL][DOMAIN_NAME]" at bounding box center [323, 182] width 99 height 16
click at [393, 184] on button "button" at bounding box center [399, 182] width 12 height 12
click at [120, 111] on button "button" at bounding box center [120, 106] width 16 height 16
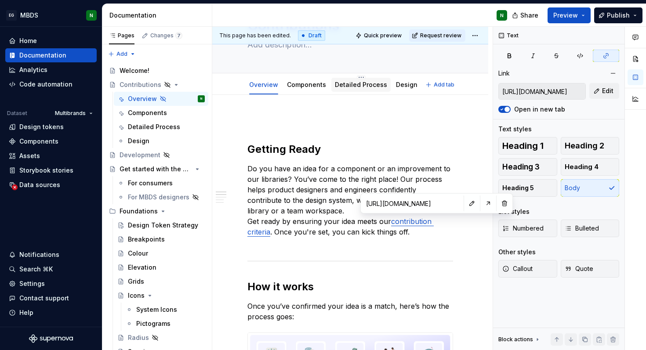
click at [350, 90] on div "Detailed Process" at bounding box center [360, 85] width 59 height 14
click at [357, 85] on link "Detailed Process" at bounding box center [361, 84] width 52 height 7
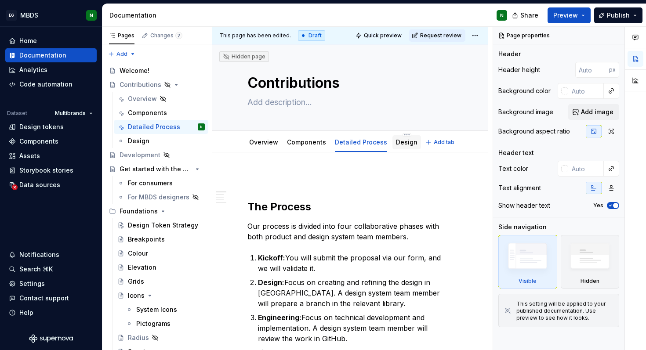
click at [403, 141] on link "Design" at bounding box center [407, 141] width 22 height 7
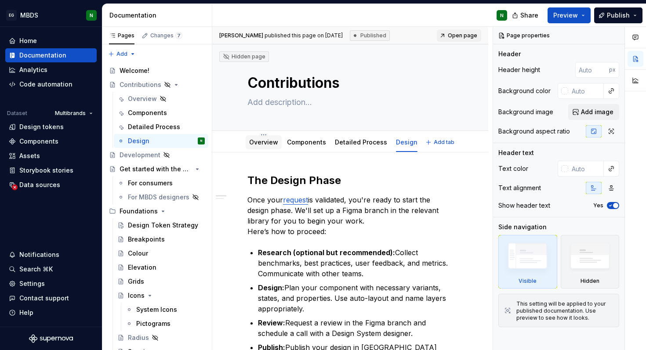
click at [260, 148] on div "Overview" at bounding box center [264, 142] width 36 height 14
drag, startPoint x: 613, startPoint y: 37, endPoint x: 597, endPoint y: 37, distance: 15.4
click at [613, 37] on button "button" at bounding box center [615, 35] width 12 height 12
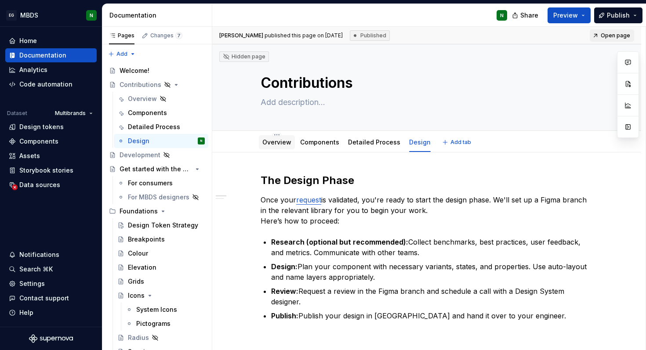
click at [279, 146] on div "Overview" at bounding box center [276, 142] width 29 height 9
click at [286, 144] on link "Overview" at bounding box center [276, 141] width 29 height 7
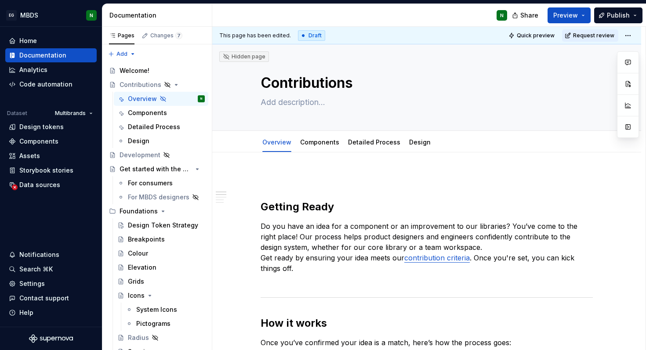
type textarea "*"
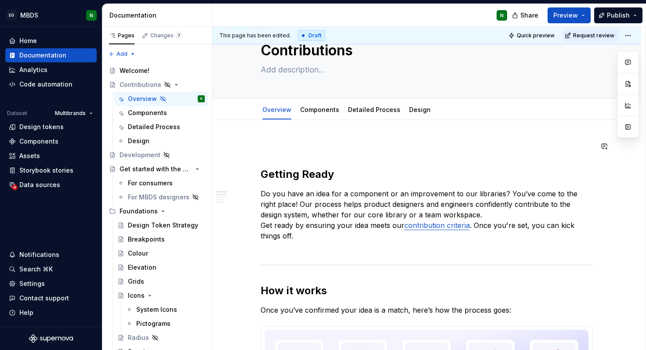
scroll to position [33, 0]
click at [471, 224] on p "Do you have an idea for a component or an improvement to our libraries? You’ve …" at bounding box center [427, 219] width 332 height 63
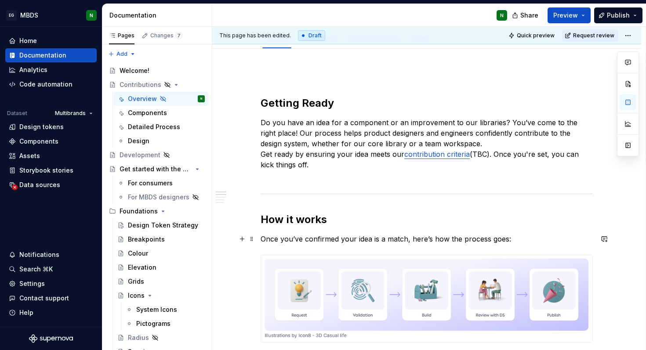
scroll to position [0, 0]
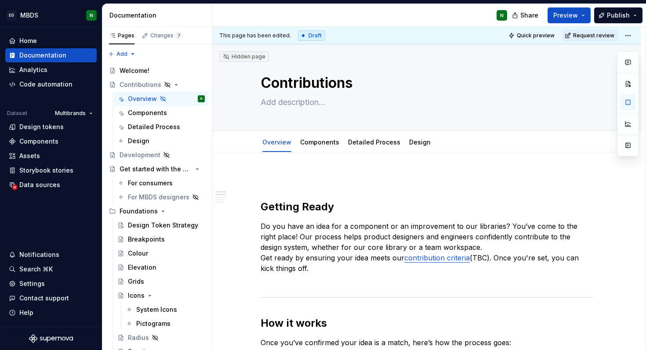
type textarea "*"
click at [450, 145] on span "Add tab" at bounding box center [460, 142] width 21 height 7
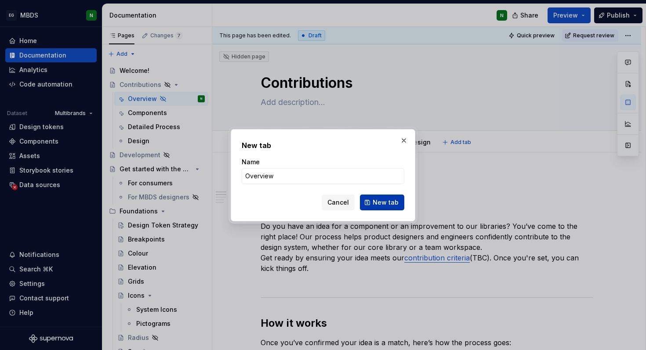
type input "Overview"
click at [381, 202] on span "New tab" at bounding box center [386, 202] width 26 height 9
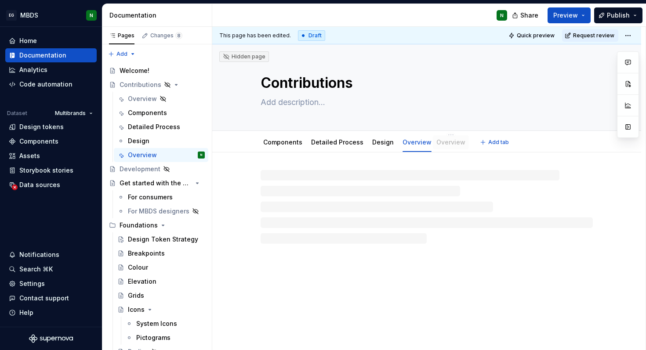
drag, startPoint x: 275, startPoint y: 142, endPoint x: 449, endPoint y: 138, distance: 173.6
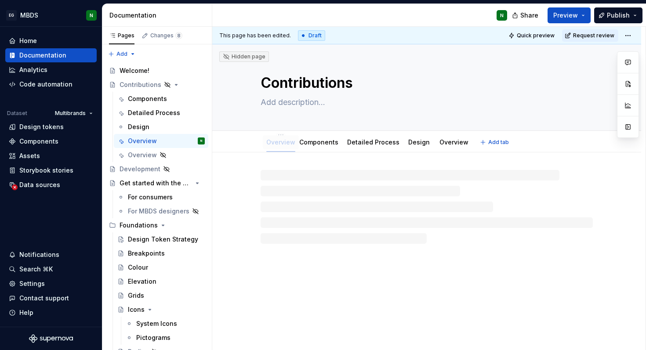
drag, startPoint x: 419, startPoint y: 141, endPoint x: 284, endPoint y: 137, distance: 135.4
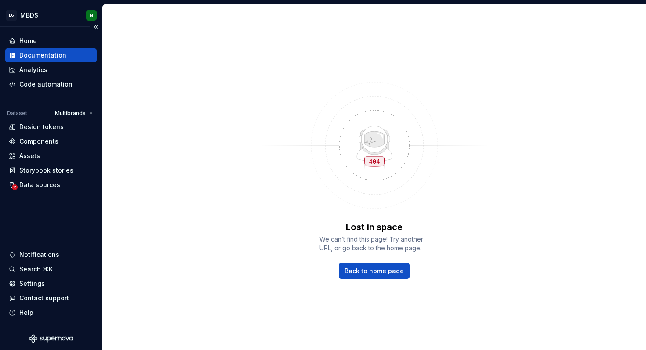
click at [45, 58] on div "Documentation" at bounding box center [42, 55] width 47 height 9
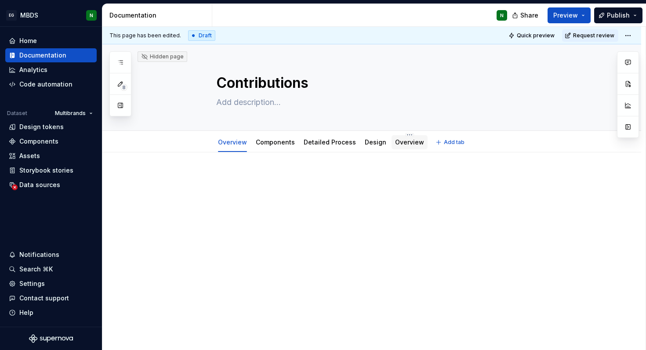
click at [400, 138] on div "Overview" at bounding box center [409, 142] width 29 height 9
click at [401, 147] on div "Overview" at bounding box center [409, 142] width 29 height 11
click at [403, 141] on link "Overview" at bounding box center [409, 141] width 29 height 7
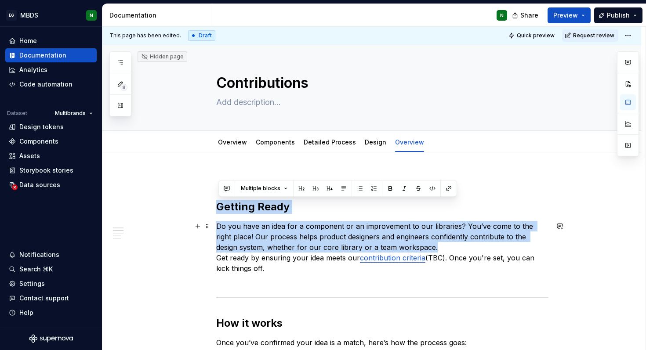
drag, startPoint x: 219, startPoint y: 207, endPoint x: 430, endPoint y: 246, distance: 213.9
copy div "Getting Ready Do you have an idea for a component or an improvement to our libr…"
click at [232, 145] on link "Overview" at bounding box center [232, 141] width 29 height 7
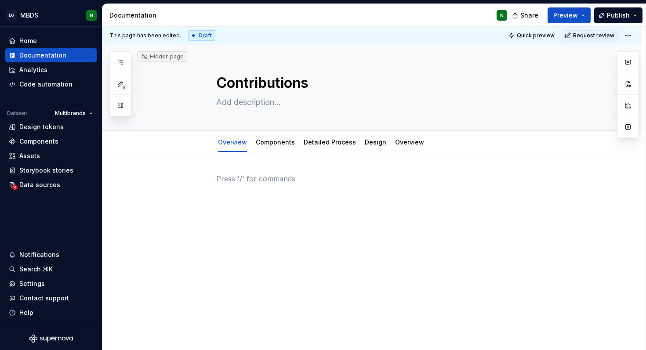
click at [235, 185] on div at bounding box center [382, 190] width 332 height 33
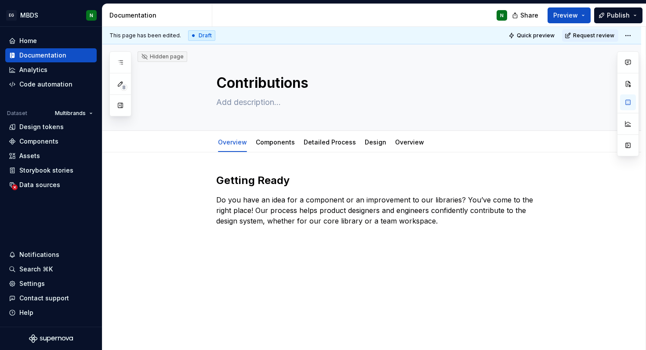
type textarea "*"
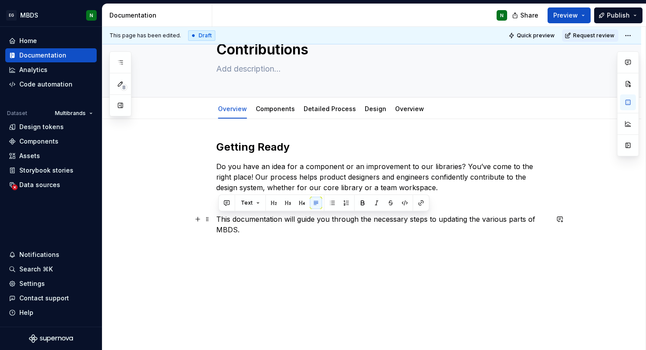
drag, startPoint x: 247, startPoint y: 233, endPoint x: 216, endPoint y: 221, distance: 33.1
click at [216, 221] on div "Getting Ready Do you have an idea for a component or an improvement to our libr…" at bounding box center [371, 235] width 539 height 232
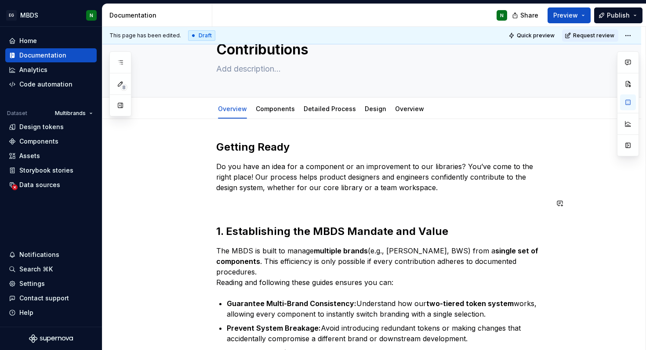
click at [223, 211] on div "Getting Ready Do you have an idea for a component or an improvement to our libr…" at bounding box center [382, 270] width 332 height 260
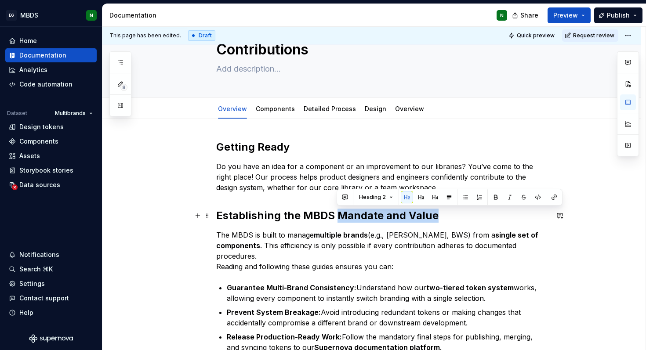
drag, startPoint x: 338, startPoint y: 214, endPoint x: 432, endPoint y: 216, distance: 94.0
click at [432, 216] on h2 "Establishing the MBDS Mandate and Value" at bounding box center [382, 216] width 332 height 14
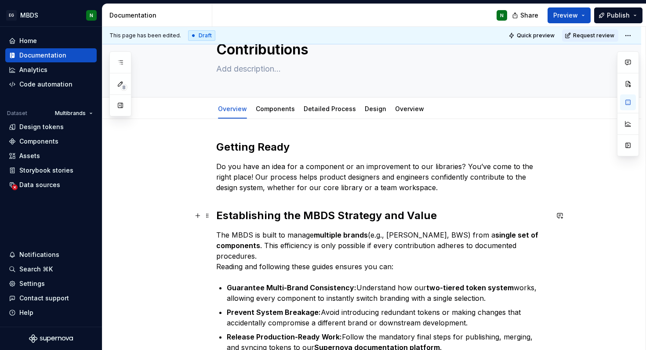
click at [250, 215] on h2 "Establishing the MBDS Strategy and Value" at bounding box center [382, 216] width 332 height 14
click at [474, 245] on p "The MBDS is built to manage multiple brands (e.g., [PERSON_NAME], BWS) from a s…" at bounding box center [382, 251] width 332 height 42
click at [233, 254] on p "The MBDS is built to manage multiple brands (e.g., [PERSON_NAME], BWS) from a s…" at bounding box center [382, 251] width 332 height 42
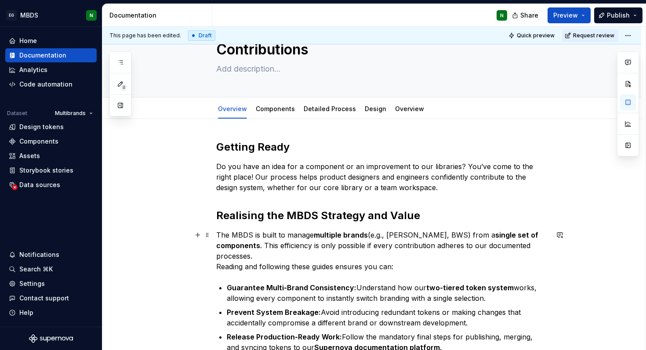
click at [279, 255] on p "The MBDS is built to manage multiple brands (e.g., [PERSON_NAME], BWS) from a s…" at bounding box center [382, 251] width 332 height 42
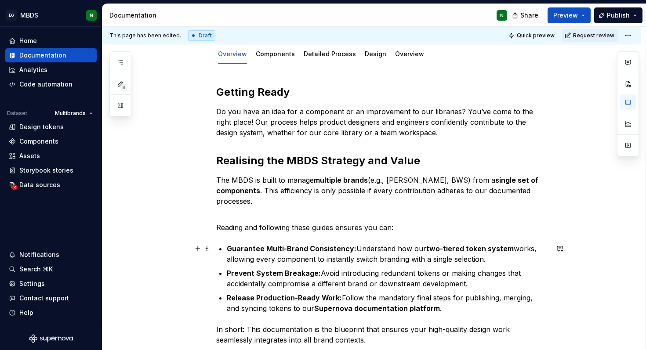
scroll to position [87, 0]
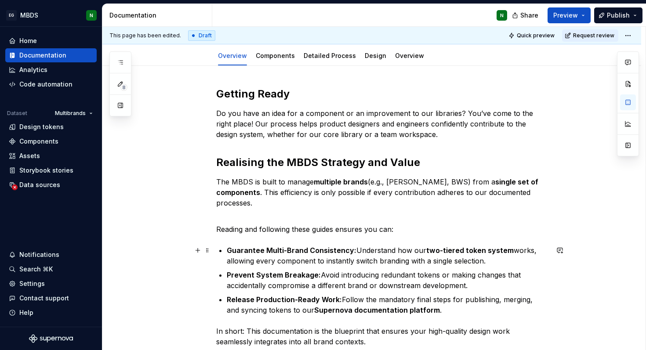
click at [409, 260] on p "Guarantee Multi-Brand Consistency: Understand how our two-tiered token system w…" at bounding box center [388, 255] width 322 height 21
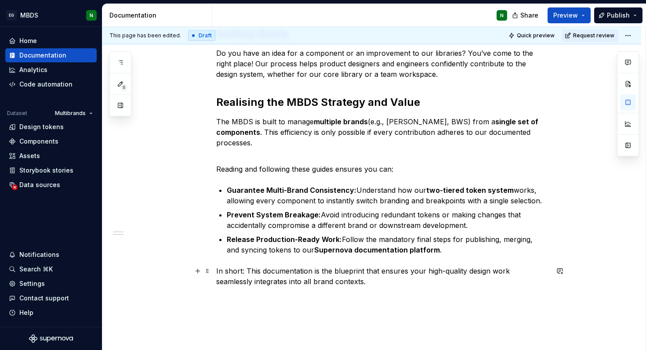
scroll to position [147, 0]
click at [308, 241] on strong "Release Production-Ready Work:" at bounding box center [284, 239] width 115 height 9
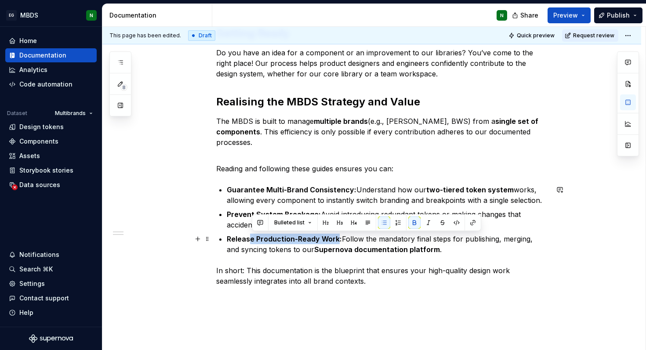
drag, startPoint x: 340, startPoint y: 239, endPoint x: 253, endPoint y: 241, distance: 87.9
click at [253, 241] on strong "Release Production-Ready Work:" at bounding box center [284, 239] width 115 height 9
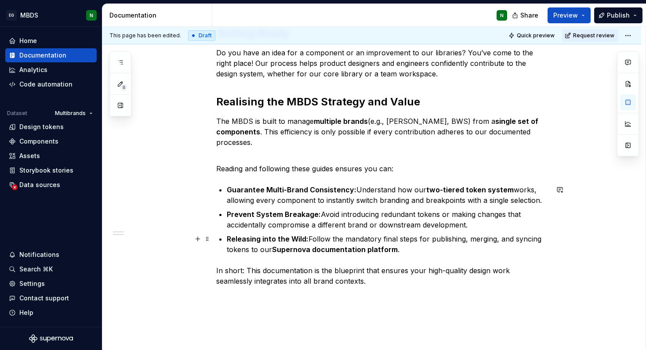
click at [361, 234] on p "Releasing into the Wild: Follow the mandatory final steps for publishing, mergi…" at bounding box center [388, 244] width 322 height 21
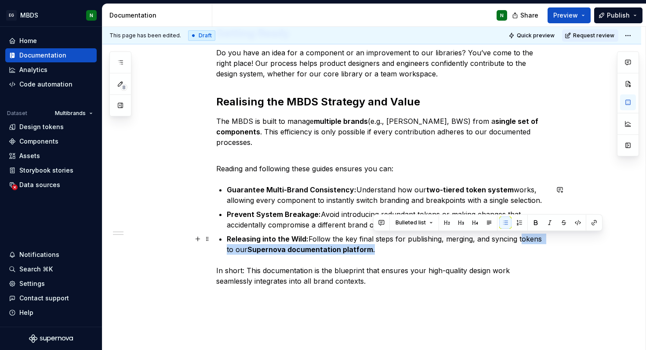
drag, startPoint x: 520, startPoint y: 239, endPoint x: 541, endPoint y: 250, distance: 23.8
click at [541, 250] on p "Releasing into the Wild: Follow the key final steps for publishing, merging, an…" at bounding box center [388, 244] width 322 height 21
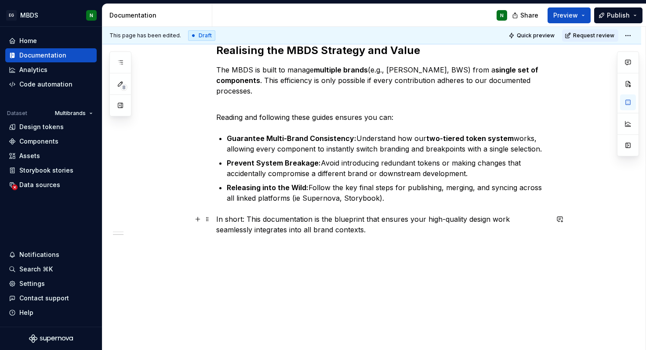
scroll to position [198, 0]
click at [263, 229] on p "In short: This documentation is the blueprint that ensures your high-quality de…" at bounding box center [382, 224] width 332 height 21
click at [266, 231] on p "In short: This documentation is the blueprint that ensures your high-quality de…" at bounding box center [382, 224] width 332 height 21
click at [324, 230] on p "In short: This documentation is the blueprint that ensures your high-quality de…" at bounding box center [382, 224] width 332 height 21
click at [438, 231] on p "In short: This documentation is the blueprint that ensures your high-quality de…" at bounding box center [382, 224] width 332 height 21
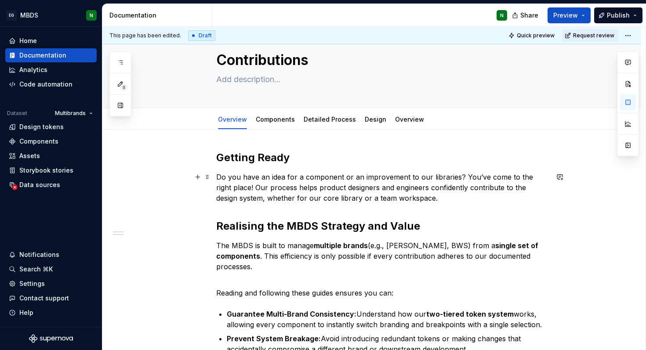
scroll to position [0, 0]
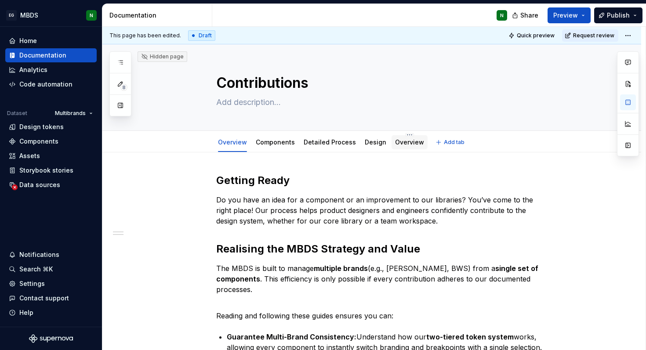
click at [403, 144] on link "Overview" at bounding box center [409, 141] width 29 height 7
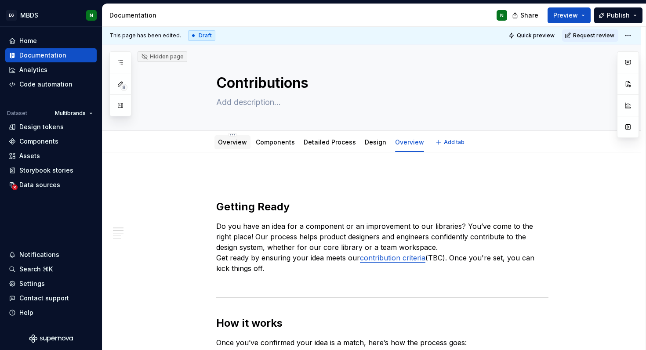
click at [232, 141] on link "Overview" at bounding box center [232, 141] width 29 height 7
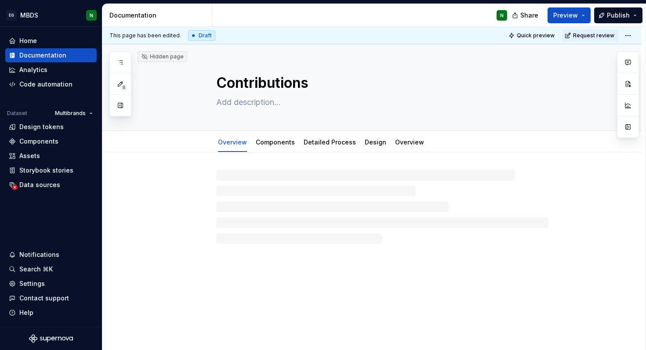
type textarea "*"
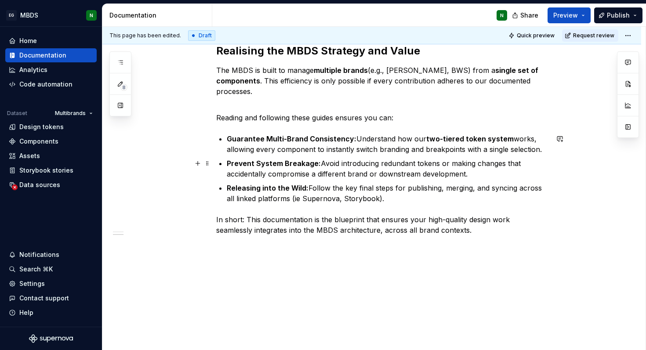
scroll to position [199, 0]
click at [262, 187] on strong "Releasing into the Wild:" at bounding box center [268, 187] width 82 height 9
click at [347, 218] on p "In short: This documentation is the blueprint that ensures your high-quality de…" at bounding box center [382, 224] width 332 height 21
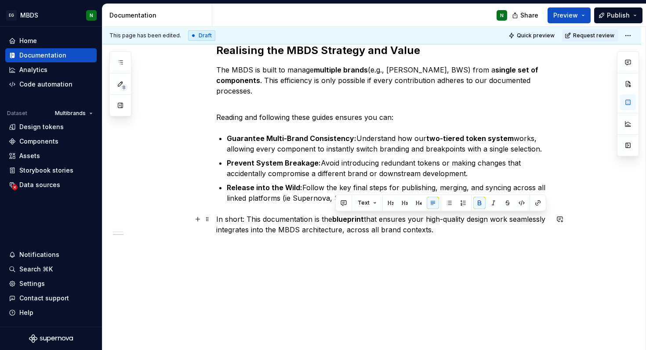
click at [385, 228] on p "In short: This documentation is the blueprint that ensures your high-quality de…" at bounding box center [382, 224] width 332 height 21
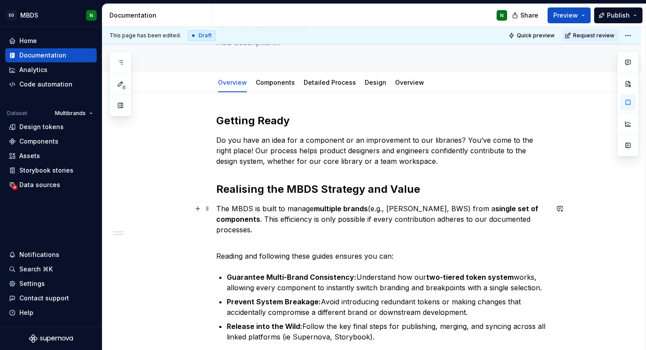
scroll to position [49, 0]
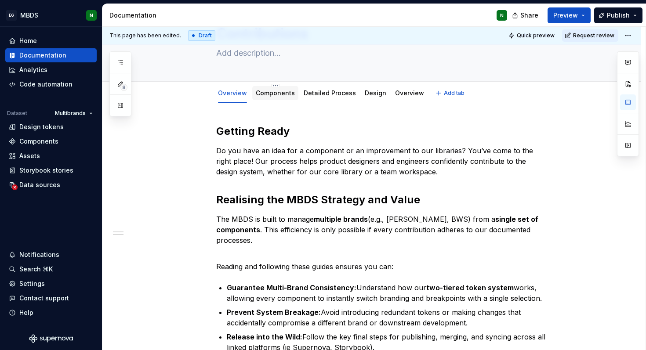
click at [270, 93] on link "Components" at bounding box center [275, 92] width 39 height 7
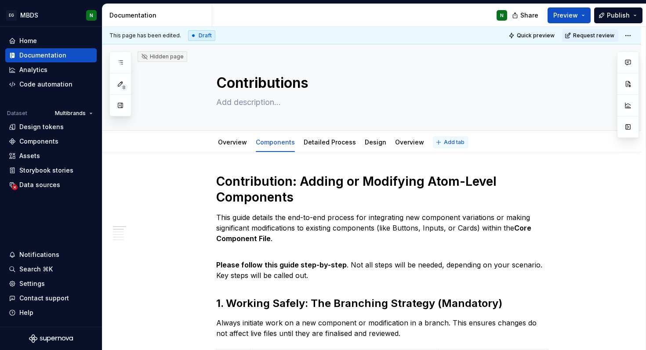
click at [444, 142] on span "Add tab" at bounding box center [454, 142] width 21 height 7
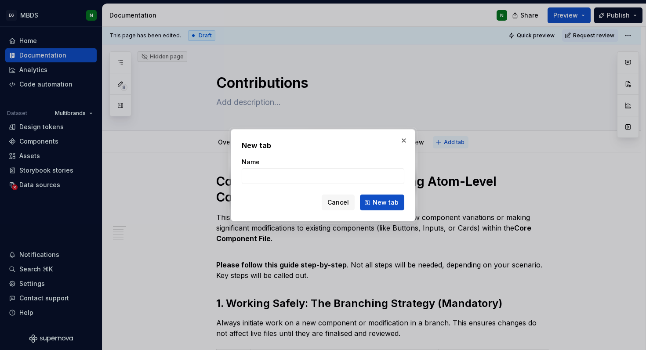
type textarea "*"
type input "T"
type input "File Structure"
click at [388, 199] on span "New tab" at bounding box center [386, 202] width 26 height 9
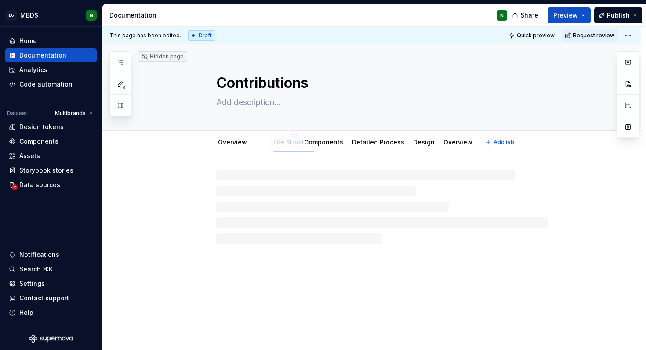
drag, startPoint x: 444, startPoint y: 141, endPoint x: 286, endPoint y: 142, distance: 158.6
type textarea "*"
click at [294, 190] on div at bounding box center [382, 190] width 332 height 33
paste div
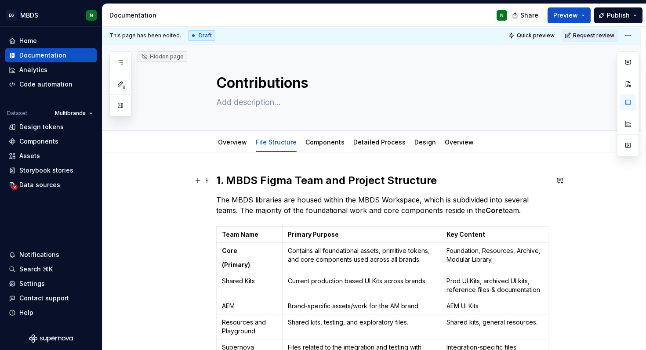
click at [228, 180] on strong "1. MBDS Figma Team and Project Structure" at bounding box center [326, 180] width 221 height 13
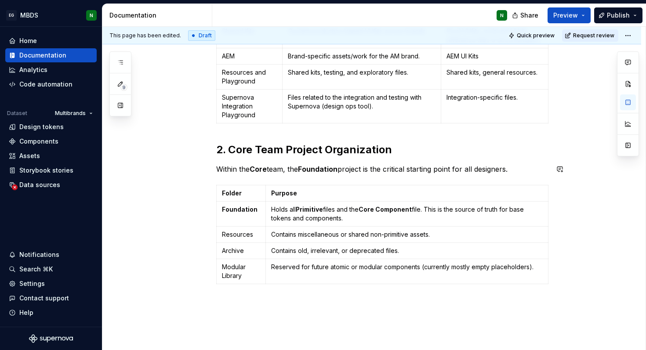
scroll to position [249, 0]
click at [364, 152] on strong "2. Core Team Project Organization" at bounding box center [304, 150] width 176 height 13
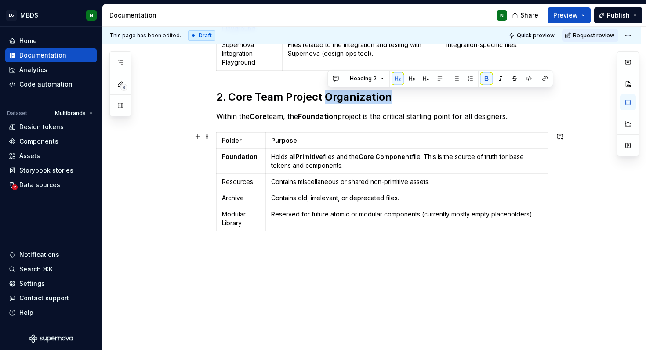
scroll to position [302, 0]
click at [230, 97] on strong "2. Core Team Project Organization" at bounding box center [304, 97] width 176 height 13
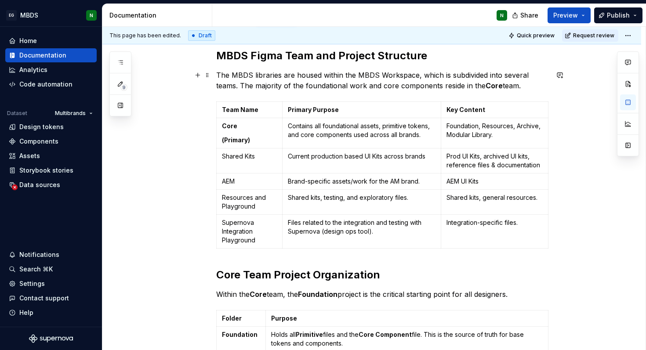
scroll to position [110, 0]
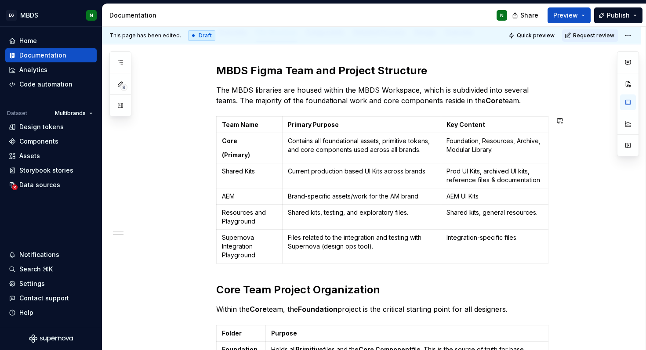
click at [236, 271] on div "MBDS Figma Team and Project Structure The MBDS libraries are housed within the …" at bounding box center [382, 246] width 332 height 364
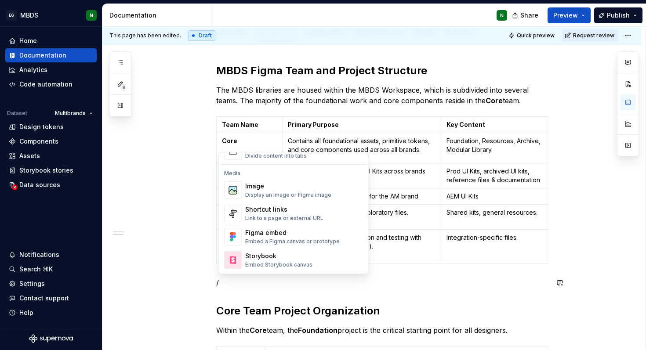
scroll to position [378, 0]
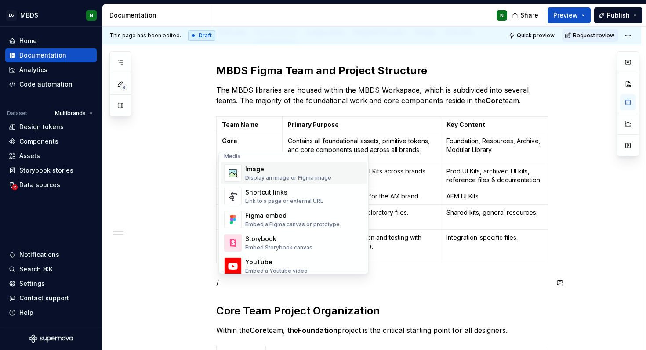
click at [304, 179] on div "Display an image or Figma image" at bounding box center [288, 177] width 86 height 7
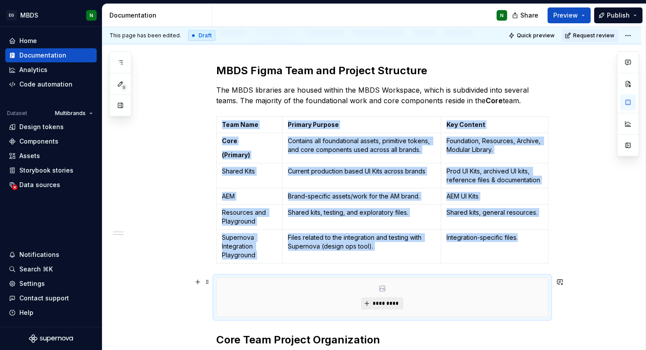
click at [380, 306] on span "*********" at bounding box center [385, 303] width 27 height 7
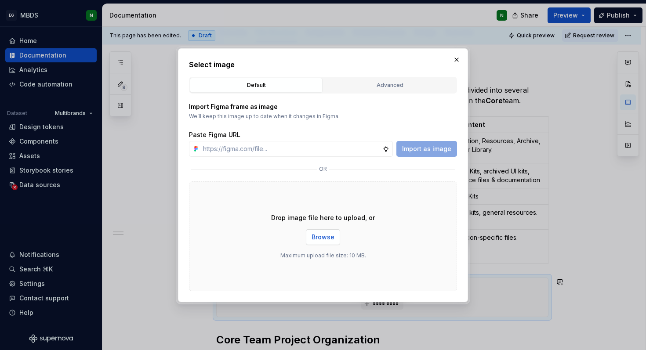
click at [321, 242] on button "Browse" at bounding box center [323, 237] width 34 height 16
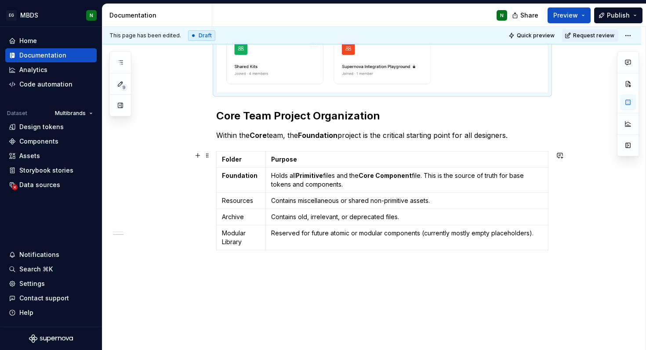
scroll to position [556, 0]
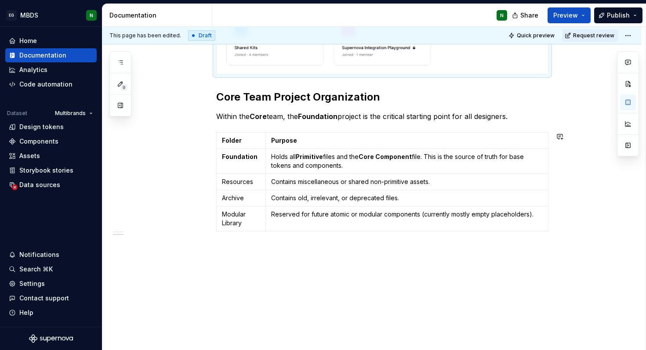
click at [320, 253] on div "This page has been edited. Draft Quick preview Request review Hidden page Contr…" at bounding box center [373, 189] width 543 height 324
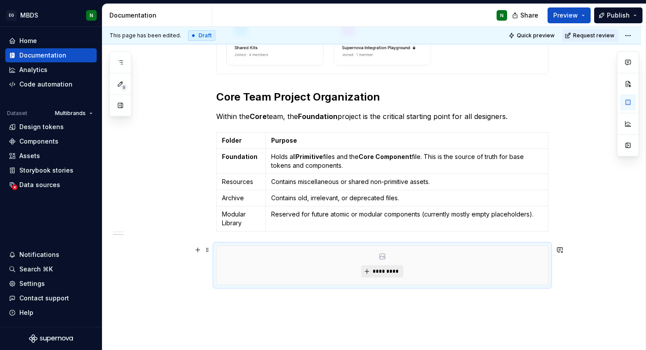
click at [390, 270] on span "*********" at bounding box center [385, 271] width 27 height 7
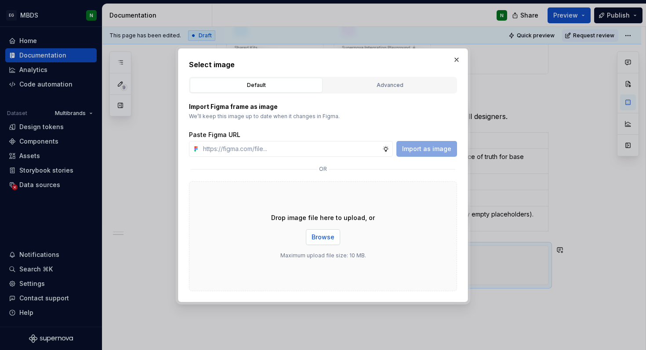
click at [306, 241] on button "Browse" at bounding box center [323, 237] width 34 height 16
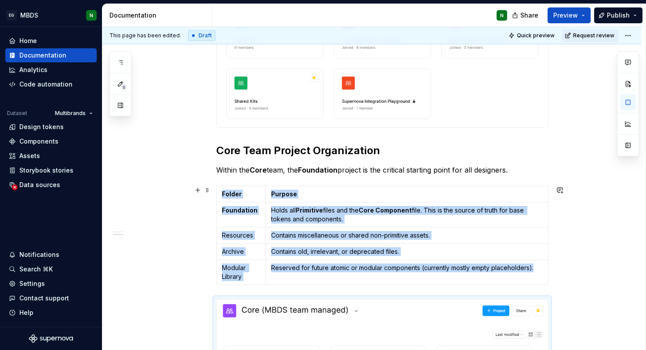
scroll to position [552, 0]
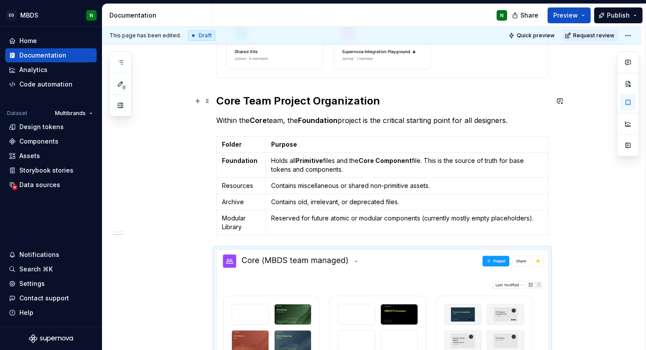
click at [354, 101] on strong "Core Team Project Organization" at bounding box center [298, 100] width 164 height 13
click at [400, 99] on h2 "Core Team Project Organisation" at bounding box center [382, 101] width 332 height 14
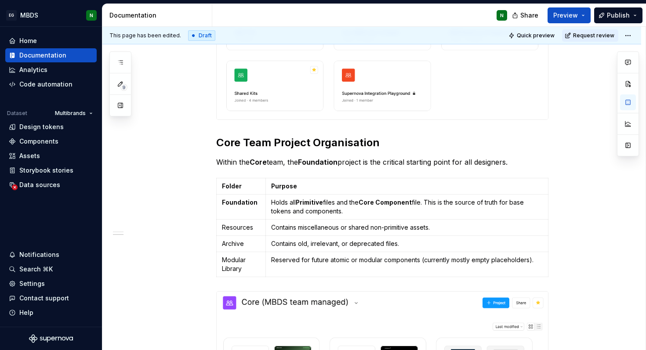
scroll to position [507, 0]
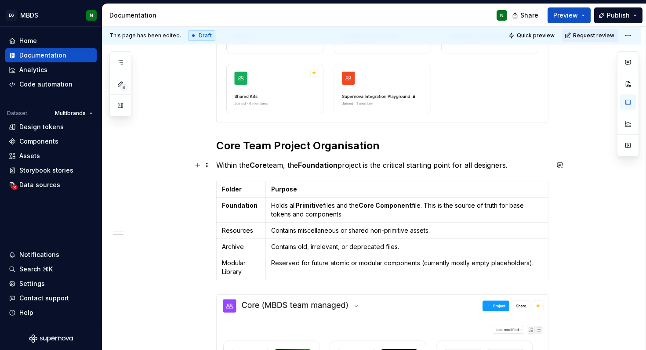
click at [429, 163] on p "Within the Core team, the Foundation project is the critical starting point for…" at bounding box center [382, 165] width 332 height 11
click at [458, 166] on p "Within the Core team, the Foundation project is the critical starting point for…" at bounding box center [382, 165] width 332 height 11
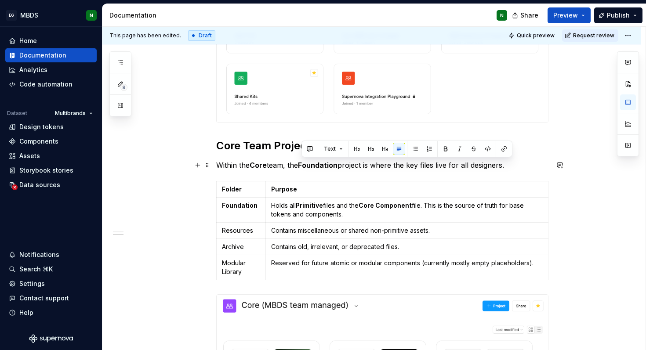
drag, startPoint x: 454, startPoint y: 163, endPoint x: 511, endPoint y: 163, distance: 56.7
click at [511, 163] on p "Within the Core team, the Foundation project is where the key files live for al…" at bounding box center [382, 165] width 332 height 11
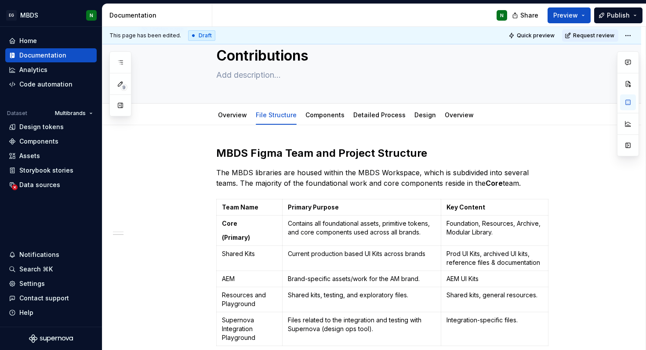
scroll to position [0, 0]
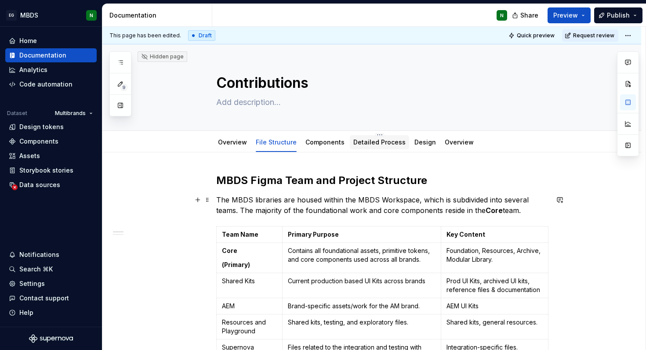
type textarea "*"
click at [501, 142] on span "Add tab" at bounding box center [503, 142] width 21 height 7
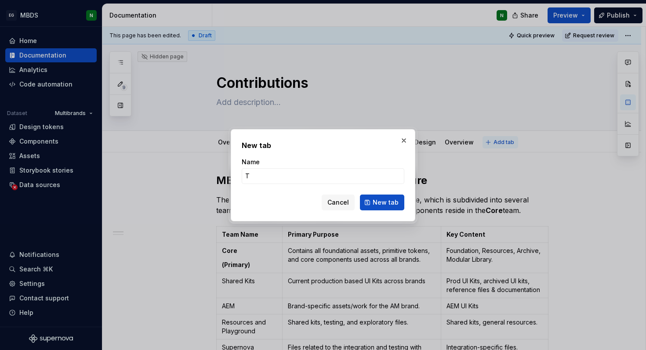
type input "To"
type textarea "*"
type input "Tok"
type textarea "*"
type input "Tokens"
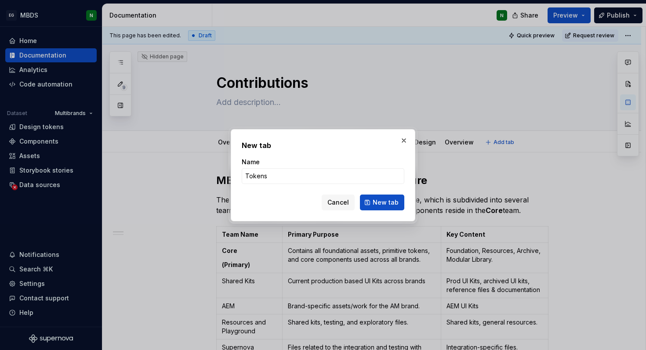
type textarea "*"
type input "Tokens"
click at [380, 200] on span "New tab" at bounding box center [386, 202] width 26 height 9
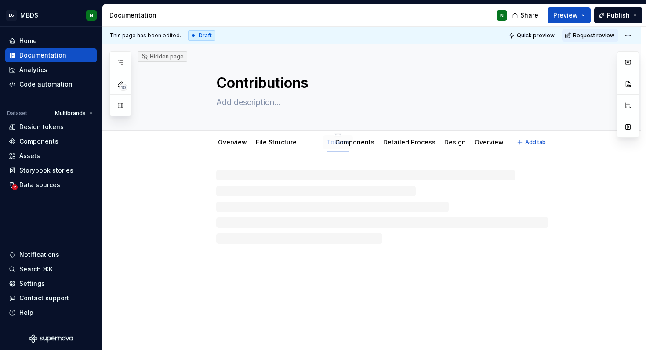
drag, startPoint x: 480, startPoint y: 143, endPoint x: 327, endPoint y: 143, distance: 153.3
type textarea "*"
click at [333, 188] on div at bounding box center [382, 190] width 332 height 33
paste div
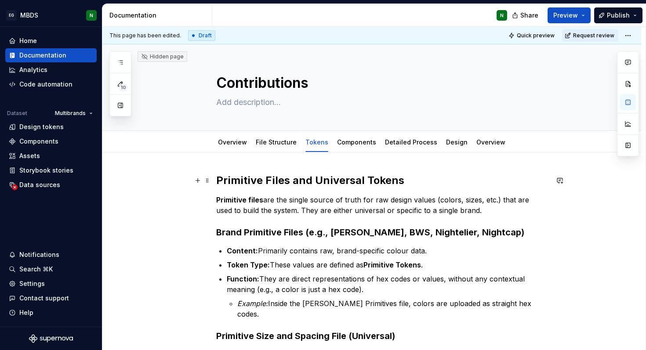
click at [222, 180] on strong "Primitive Files and Universal Tokens" at bounding box center [310, 180] width 188 height 13
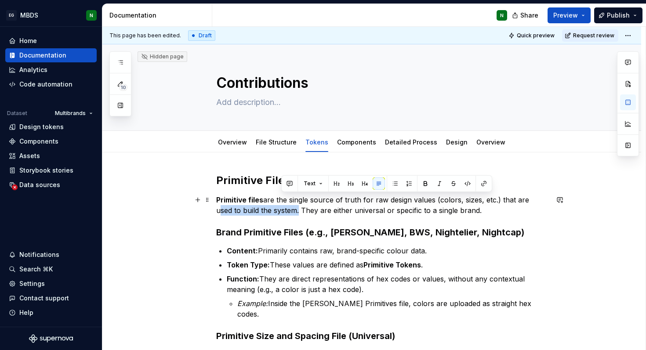
drag, startPoint x: 281, startPoint y: 211, endPoint x: 531, endPoint y: 196, distance: 250.8
click at [531, 196] on p "Primitive files are the single source of truth for raw design values (colors, s…" at bounding box center [382, 205] width 332 height 21
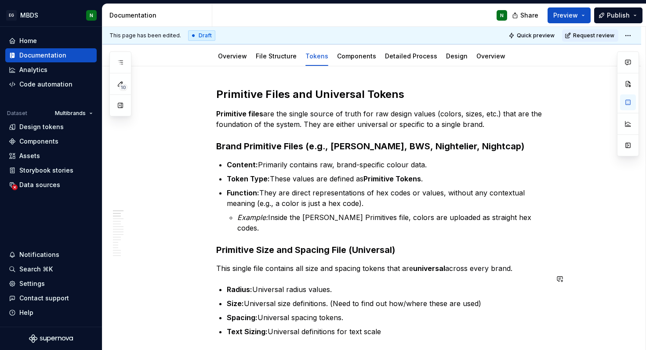
scroll to position [82, 0]
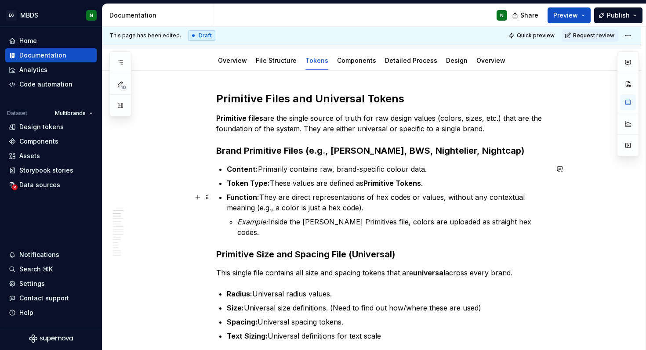
click at [302, 208] on p "Function: They are direct representations of hex codes or values, without any c…" at bounding box center [388, 202] width 322 height 21
click at [357, 208] on p "Function: They are direct representations of hex codes or values, without any c…" at bounding box center [388, 202] width 322 height 21
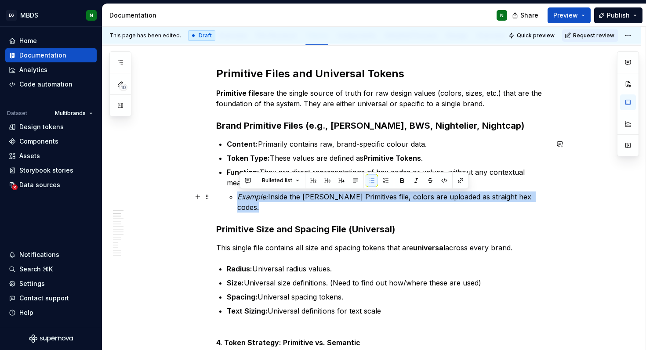
drag, startPoint x: 545, startPoint y: 198, endPoint x: 218, endPoint y: 200, distance: 326.4
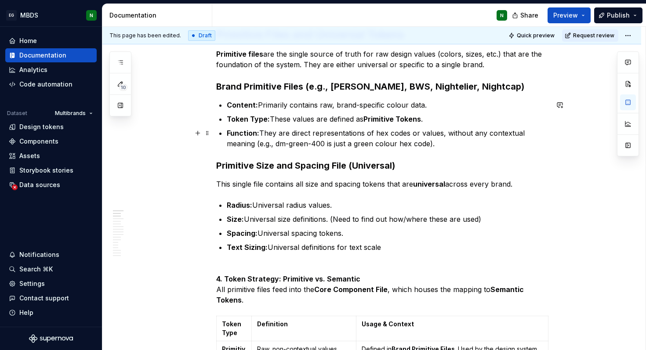
scroll to position [148, 0]
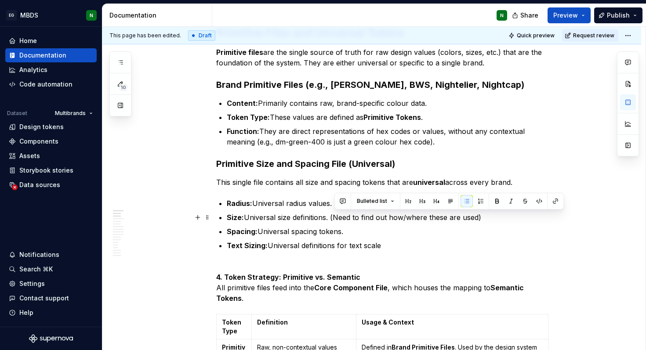
drag, startPoint x: 335, startPoint y: 216, endPoint x: 491, endPoint y: 214, distance: 156.0
click at [491, 214] on p "Size: Universal size definitions. (Need to find out how/where these are used)" at bounding box center [388, 217] width 322 height 11
click at [626, 149] on button "button" at bounding box center [628, 146] width 16 height 16
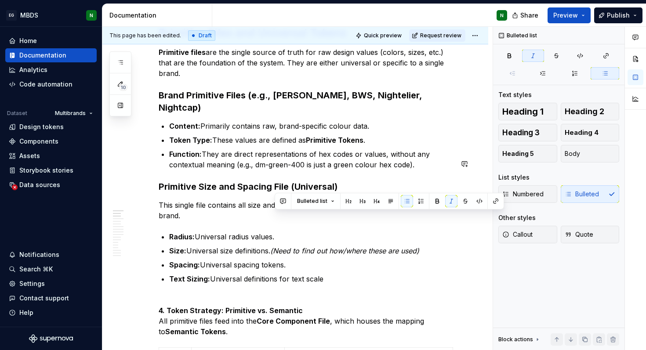
scroll to position [158, 0]
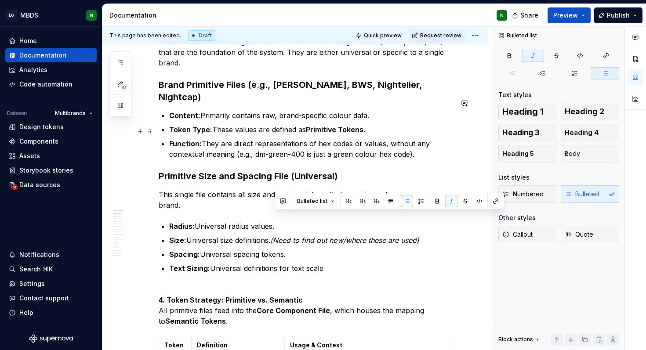
click at [395, 140] on p "Function: They are direct representations of hex codes or values, without any c…" at bounding box center [311, 148] width 284 height 21
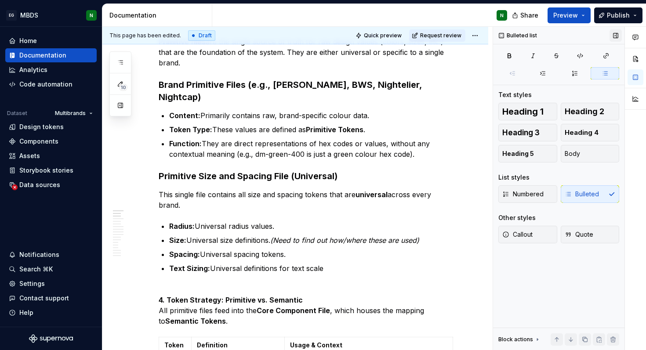
click at [614, 32] on button "button" at bounding box center [615, 35] width 12 height 12
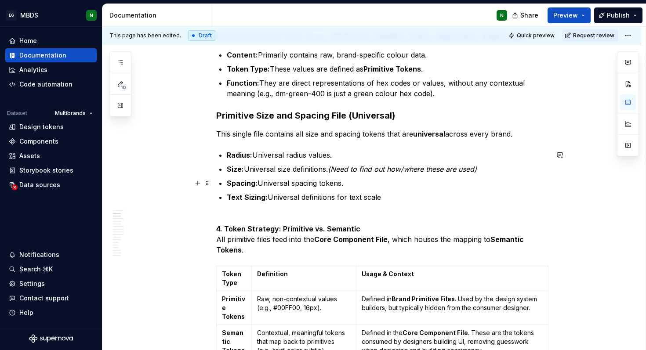
scroll to position [241, 0]
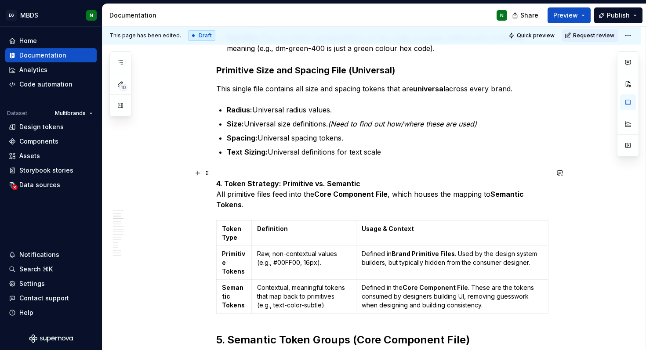
click at [350, 186] on strong "4. Token Strategy: Primitive vs. Semantic" at bounding box center [288, 183] width 144 height 9
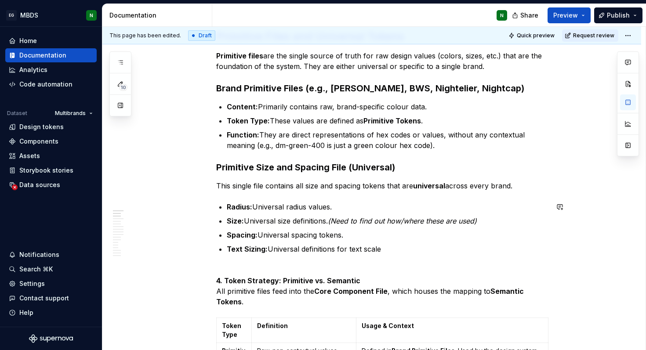
scroll to position [141, 0]
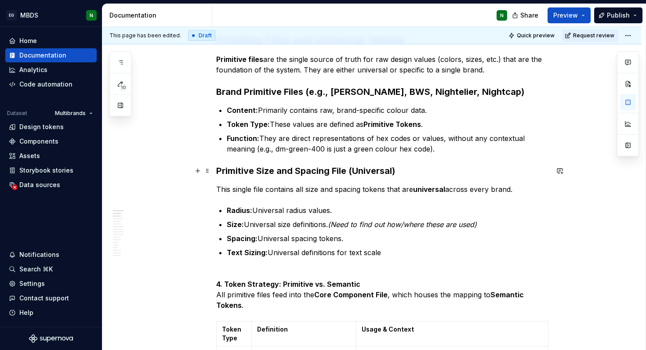
click at [332, 166] on strong "Primitive Size and Spacing File (Universal)" at bounding box center [305, 171] width 179 height 11
click at [313, 170] on strong "Primitive Size and Spacing File (Universal)" at bounding box center [305, 171] width 179 height 11
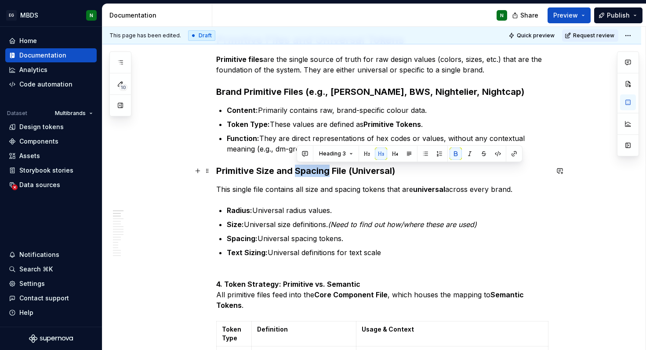
click at [313, 170] on strong "Primitive Size and Spacing File (Universal)" at bounding box center [305, 171] width 179 height 11
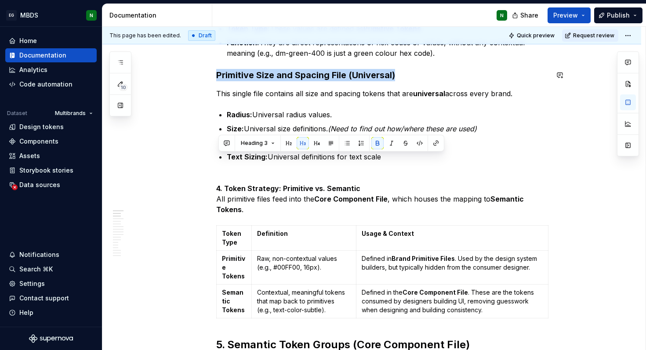
scroll to position [252, 0]
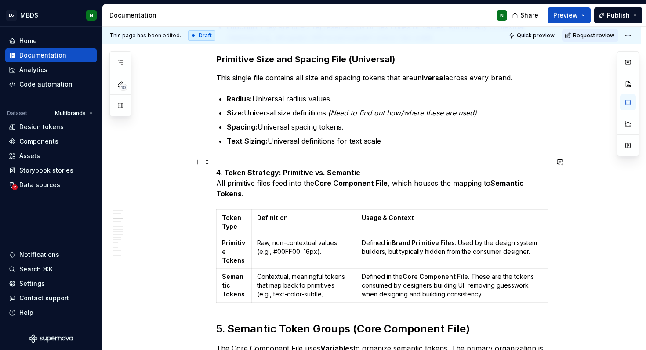
click at [311, 170] on strong "4. Token Strategy: Primitive vs. Semantic" at bounding box center [288, 172] width 144 height 9
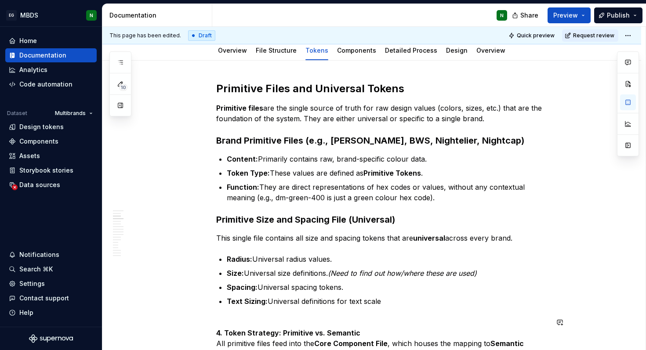
scroll to position [22, 0]
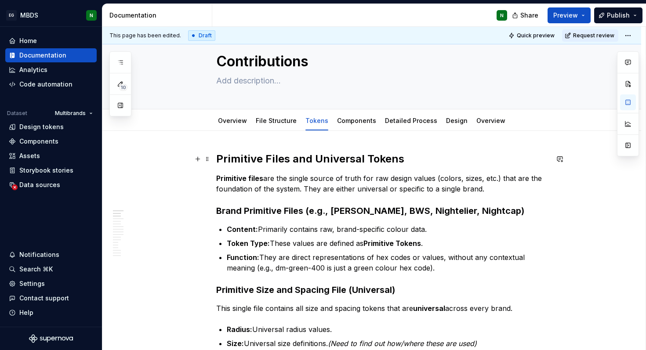
click at [348, 162] on strong "Primitive Files and Universal Tokens" at bounding box center [310, 158] width 188 height 13
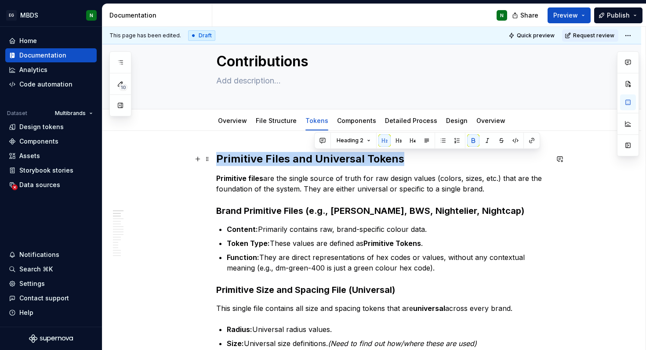
click at [348, 162] on strong "Primitive Files and Universal Tokens" at bounding box center [310, 158] width 188 height 13
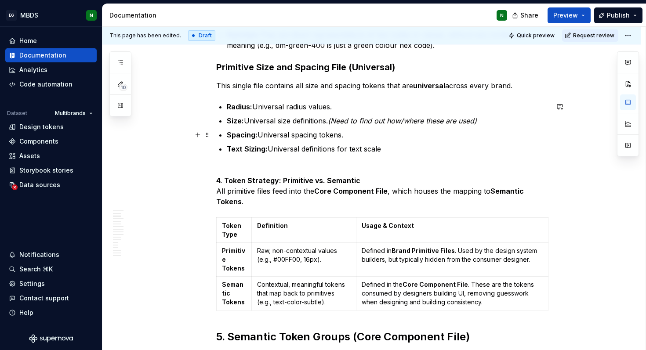
scroll to position [327, 0]
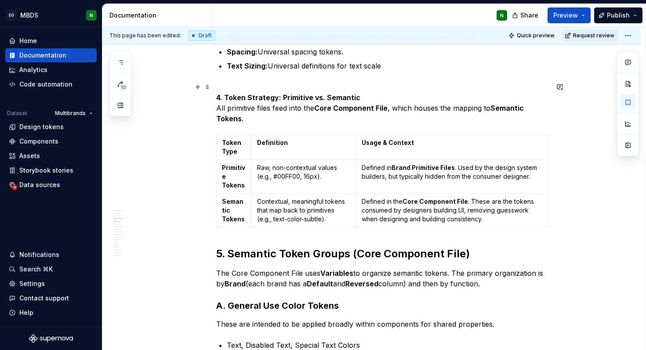
click at [339, 98] on strong "4. Token Strategy: Primitive vs. Semantic" at bounding box center [288, 97] width 144 height 9
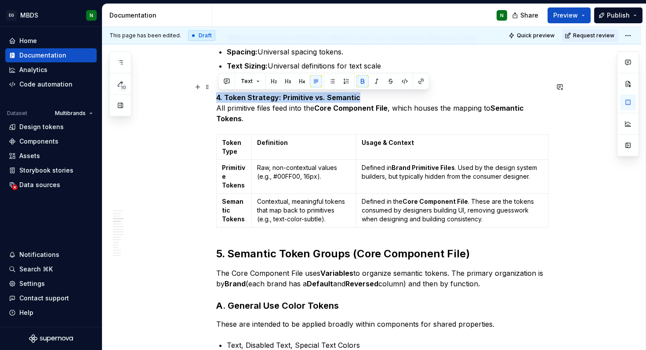
drag, startPoint x: 362, startPoint y: 98, endPoint x: 220, endPoint y: 97, distance: 141.9
click at [219, 97] on p "4. Token Strategy: Primitive vs. Semantic All primitive files feed into the Cor…" at bounding box center [382, 103] width 332 height 42
click at [255, 79] on button "Text" at bounding box center [250, 81] width 27 height 12
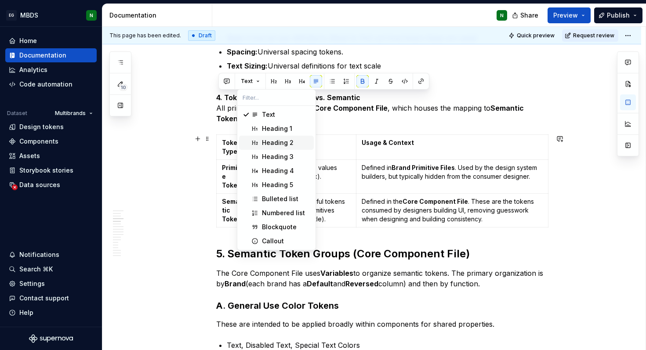
click at [285, 139] on div "Heading 2" at bounding box center [278, 142] width 32 height 9
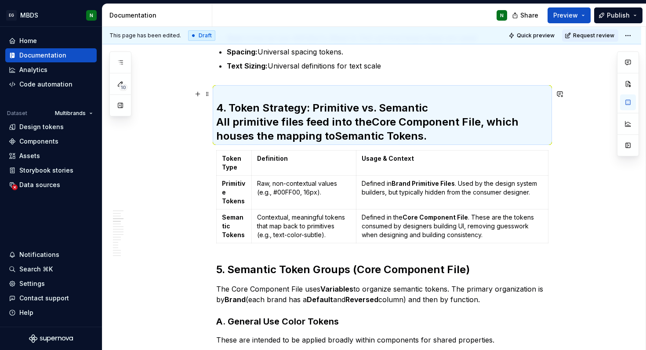
click at [230, 106] on strong "4. Token Strategy: Primitive vs. Semantic" at bounding box center [322, 107] width 212 height 13
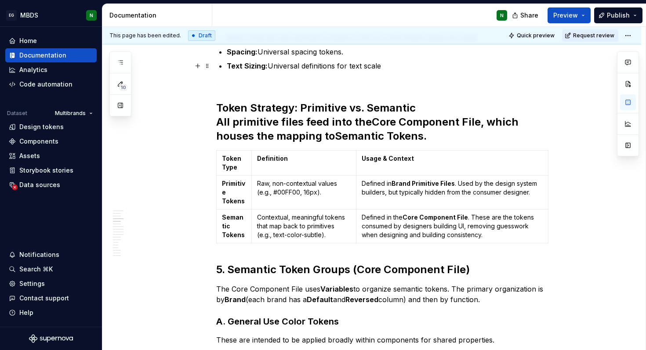
click at [348, 67] on p "Text Sizing: Universal definitions for text scale" at bounding box center [388, 66] width 322 height 11
click at [331, 66] on p "Text Sizing: Universal definitions for text scale" at bounding box center [388, 66] width 322 height 11
click at [430, 138] on h2 "Token Strategy: Primitive vs. Semantic All primitive files feed into the Core C…" at bounding box center [382, 115] width 332 height 56
click at [297, 288] on p "The Core Component File uses Variables to organize semantic tokens. The primary…" at bounding box center [382, 294] width 332 height 21
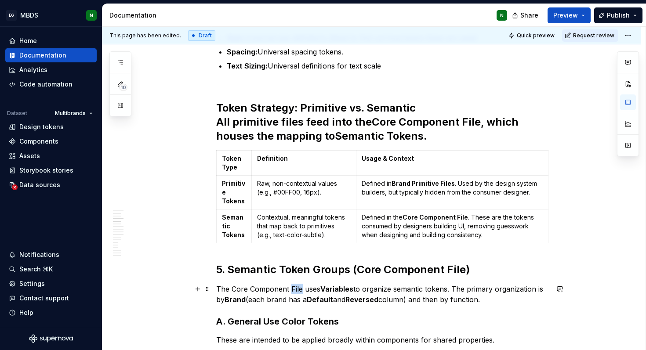
click at [297, 288] on p "The Core Component File uses Variables to organize semantic tokens. The primary…" at bounding box center [382, 294] width 332 height 21
click at [396, 120] on strong "Core Component File" at bounding box center [426, 122] width 109 height 13
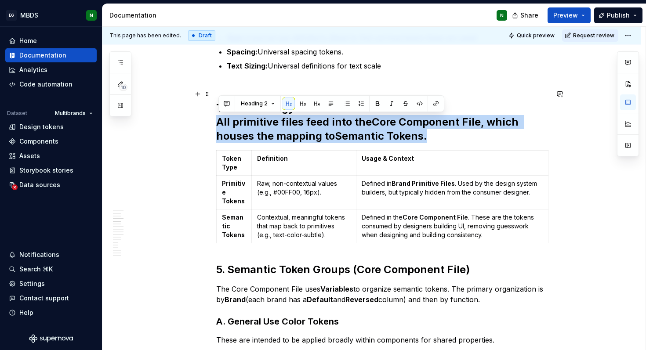
drag, startPoint x: 431, startPoint y: 138, endPoint x: 206, endPoint y: 123, distance: 225.9
click at [271, 104] on button "Heading 2" at bounding box center [258, 104] width 42 height 12
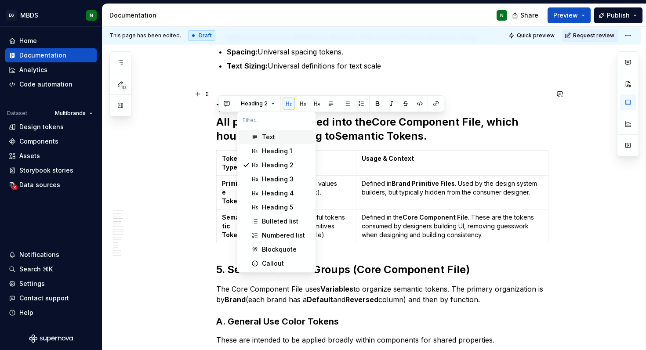
click at [280, 134] on div "Text" at bounding box center [286, 137] width 48 height 9
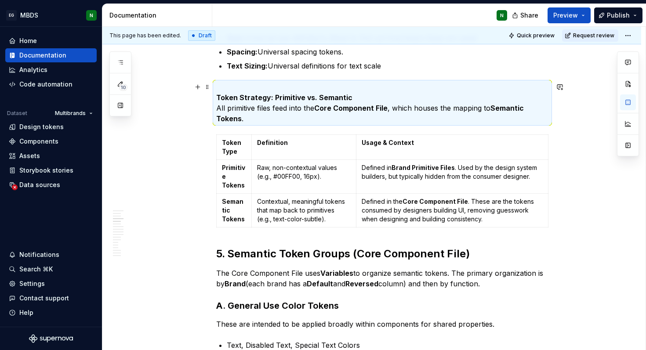
click at [238, 94] on strong "Token Strategy: Primitive vs. Semantic" at bounding box center [284, 97] width 136 height 9
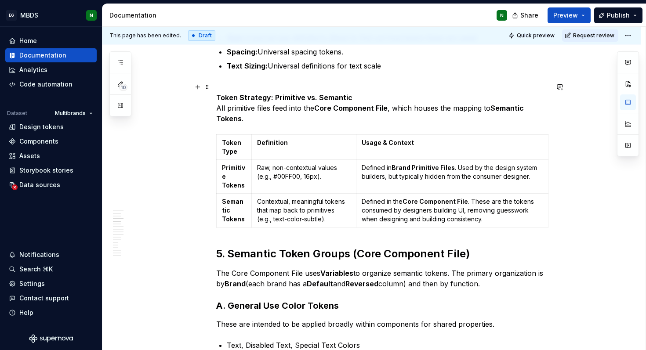
click at [235, 85] on p "Token Strategy: Primitive vs. Semantic All primitive files feed into the Core C…" at bounding box center [382, 103] width 332 height 42
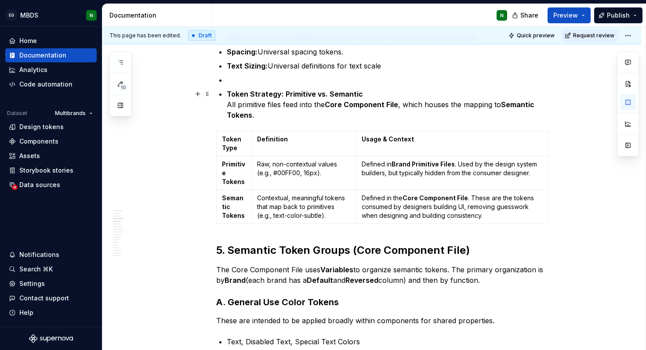
click at [240, 96] on strong "Token Strategy: Primitive vs. Semantic" at bounding box center [295, 94] width 136 height 9
click at [230, 94] on strong "Token Strategy: Primitive vs. Semantic" at bounding box center [295, 94] width 136 height 9
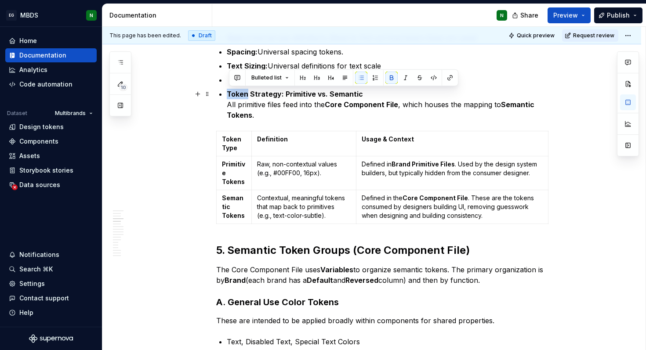
click at [230, 94] on strong "Token Strategy: Primitive vs. Semantic" at bounding box center [295, 94] width 136 height 9
click at [196, 94] on button "button" at bounding box center [198, 94] width 12 height 12
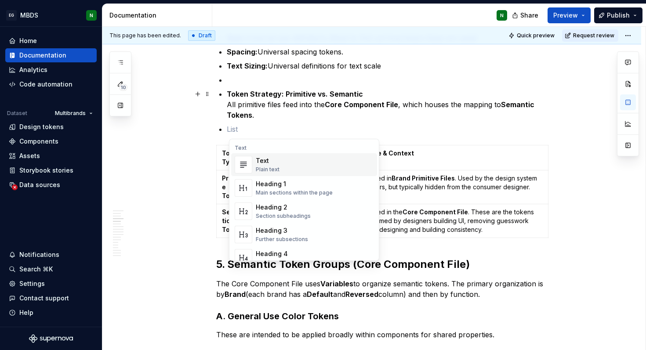
click at [240, 115] on strong "Semantic Tokens" at bounding box center [381, 109] width 309 height 19
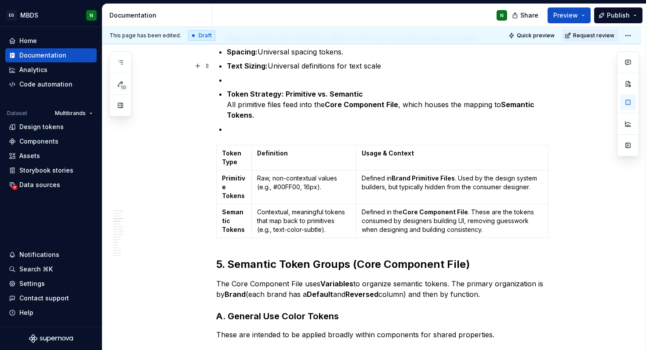
click at [244, 68] on strong "Text Sizing:" at bounding box center [247, 66] width 41 height 9
click at [247, 83] on p at bounding box center [388, 80] width 322 height 11
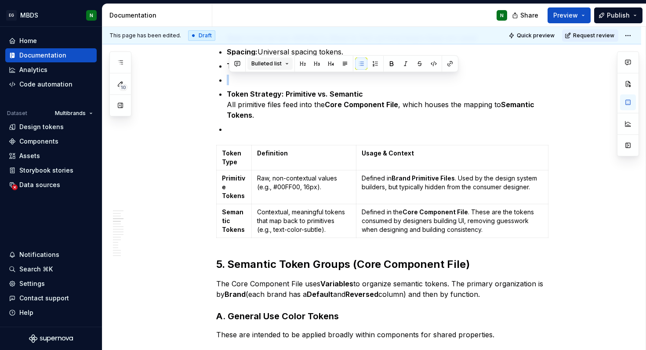
click at [261, 66] on span "Bulleted list" at bounding box center [266, 63] width 30 height 7
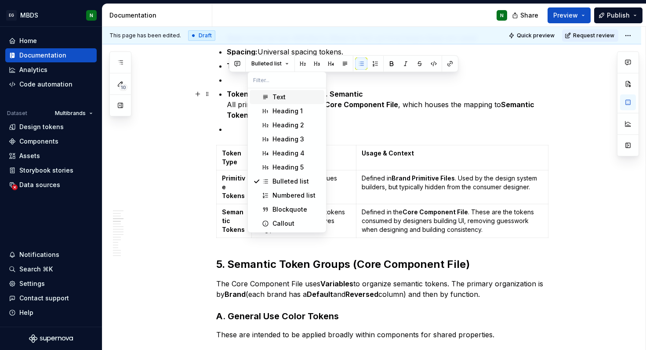
click at [290, 101] on div "Text" at bounding box center [296, 97] width 48 height 9
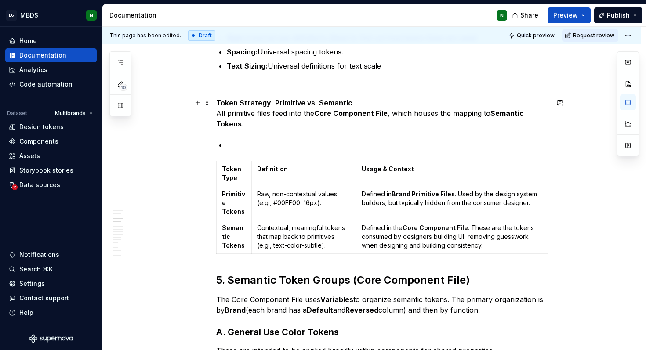
click at [238, 114] on p "Token Strategy: Primitive vs. Semantic All primitive files feed into the Core C…" at bounding box center [382, 114] width 332 height 32
click at [243, 142] on p at bounding box center [388, 145] width 322 height 11
click at [208, 102] on span at bounding box center [207, 103] width 7 height 12
click at [265, 283] on strong "5. Semantic Token Groups (Core Component File)" at bounding box center [342, 280] width 253 height 13
click at [265, 308] on p "The Core Component File uses Variables to organize semantic tokens. The primary…" at bounding box center [382, 304] width 332 height 21
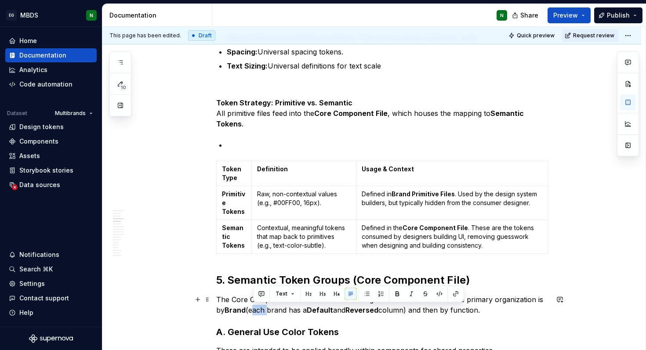
click at [265, 308] on p "The Core Component File uses Variables to organize semantic tokens. The primary…" at bounding box center [382, 304] width 332 height 21
click at [219, 279] on strong "5. Semantic Token Groups (Core Component File)" at bounding box center [342, 280] width 253 height 13
click at [220, 279] on strong "5. Semantic Token Groups (Core Component File)" at bounding box center [342, 280] width 253 height 13
click at [262, 284] on strong "5. Semantic Token Groups (Core Component File)" at bounding box center [342, 280] width 253 height 13
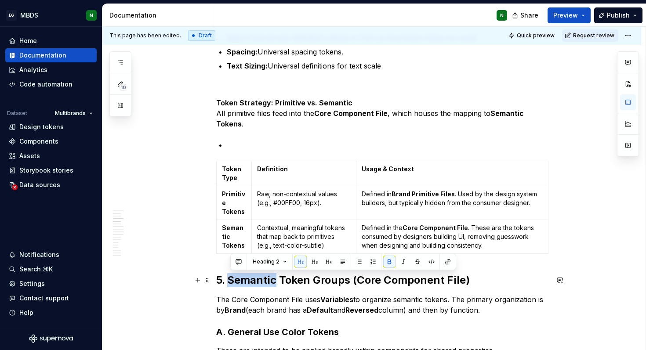
click at [262, 284] on strong "5. Semantic Token Groups (Core Component File)" at bounding box center [342, 280] width 253 height 13
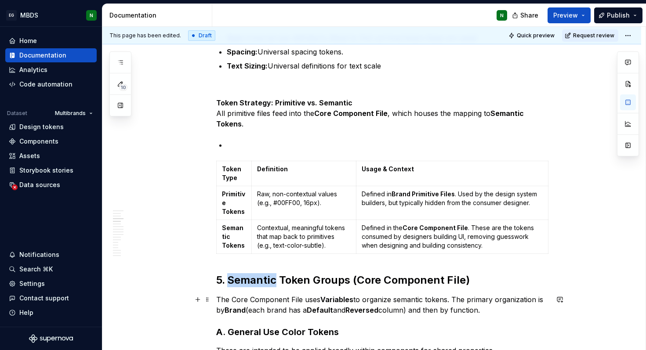
scroll to position [338, 0]
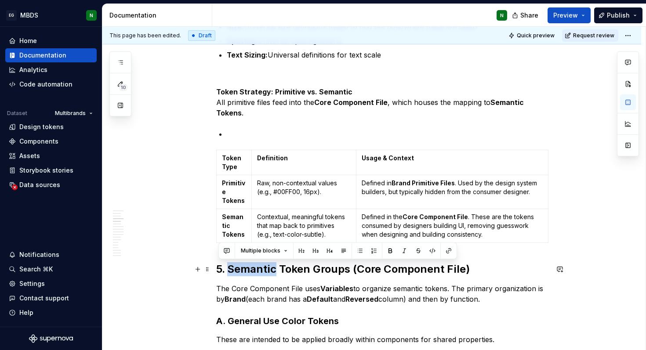
drag, startPoint x: 489, startPoint y: 313, endPoint x: 216, endPoint y: 273, distance: 276.2
click at [254, 90] on strong "Token Strategy: Primitive vs. Semantic" at bounding box center [284, 91] width 136 height 9
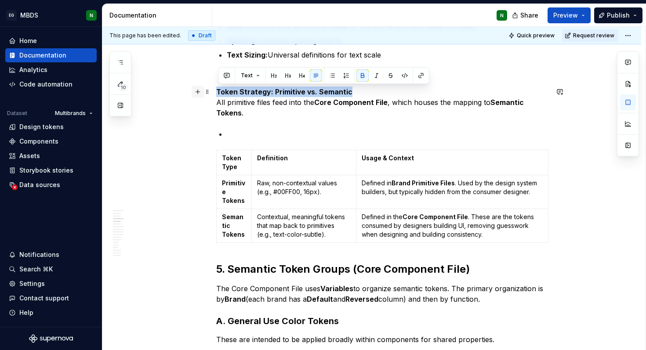
drag, startPoint x: 355, startPoint y: 91, endPoint x: 199, endPoint y: 90, distance: 156.0
click at [253, 76] on button "Text" at bounding box center [250, 75] width 27 height 12
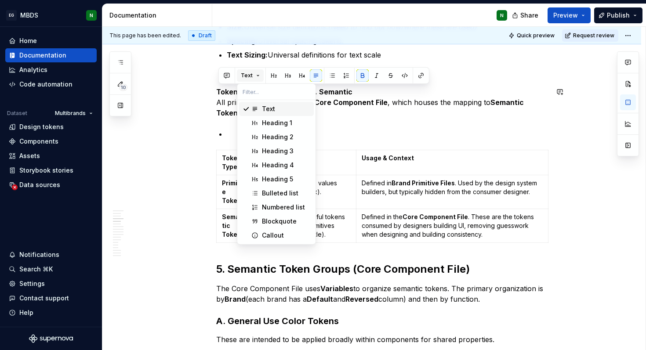
click at [253, 76] on button "Text" at bounding box center [250, 75] width 27 height 12
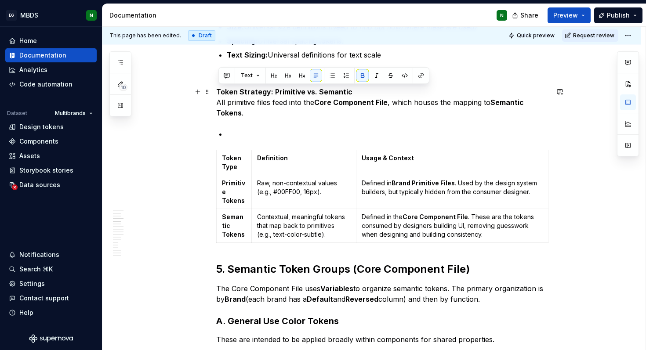
click at [281, 93] on strong "Token Strategy: Primitive vs. Semantic" at bounding box center [284, 91] width 136 height 9
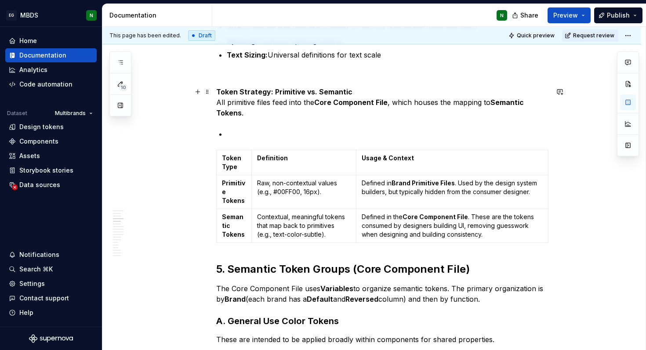
click at [352, 92] on p "Token Strategy: Primitive vs. Semantic All primitive files feed into the Core C…" at bounding box center [382, 103] width 332 height 32
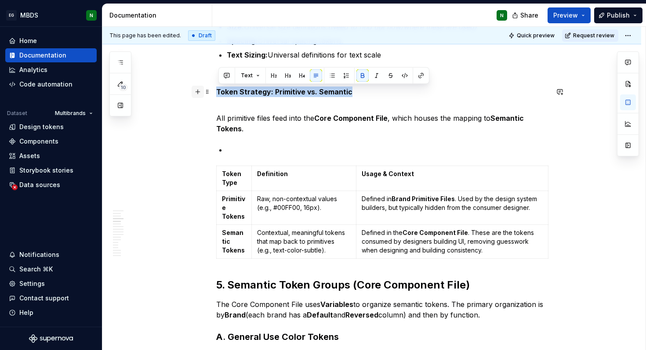
drag, startPoint x: 354, startPoint y: 93, endPoint x: 200, endPoint y: 93, distance: 153.3
click at [256, 78] on button "Text" at bounding box center [250, 75] width 27 height 12
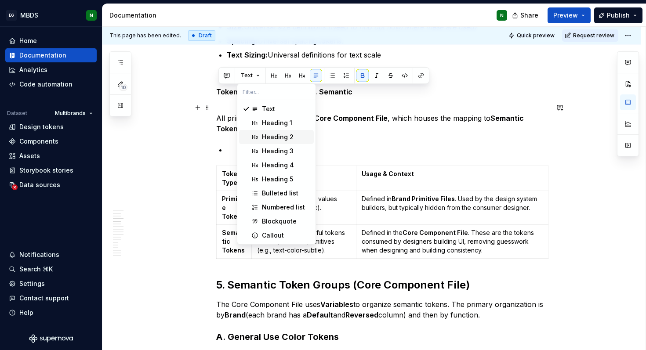
click at [287, 135] on div "Heading 2" at bounding box center [278, 137] width 32 height 9
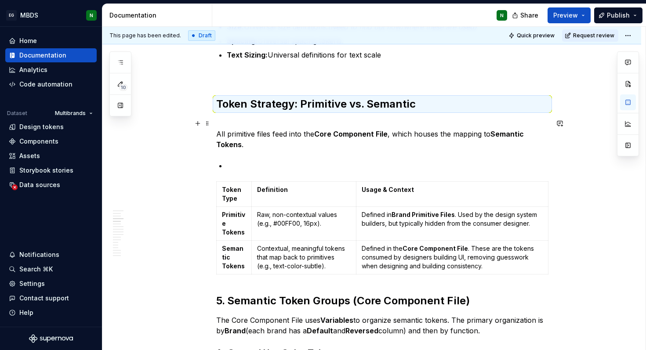
click at [249, 119] on p "All primitive files feed into the Core Component File , which houses the mappin…" at bounding box center [382, 134] width 332 height 32
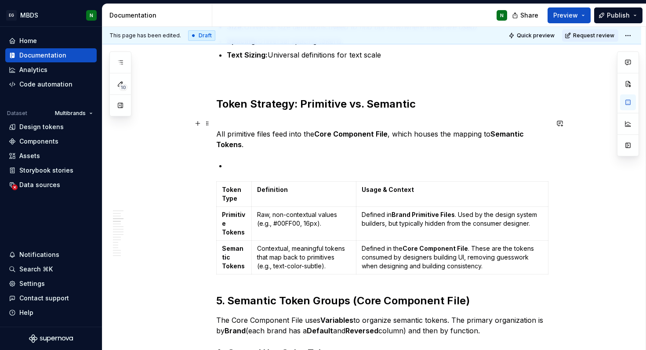
click at [222, 119] on p "All primitive files feed into the Core Component File , which houses the mappin…" at bounding box center [382, 134] width 332 height 32
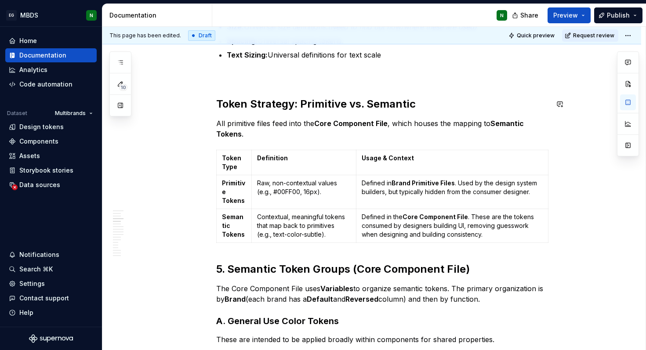
click at [240, 80] on p at bounding box center [382, 76] width 332 height 11
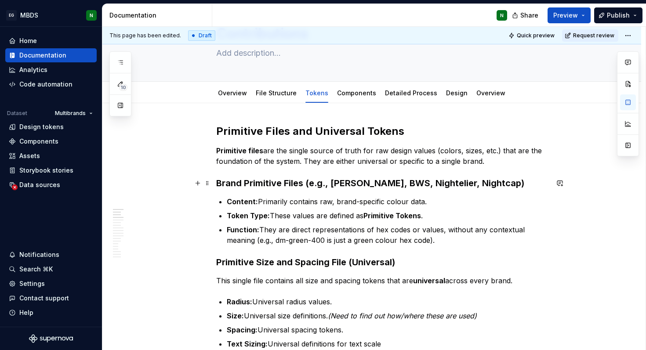
scroll to position [0, 0]
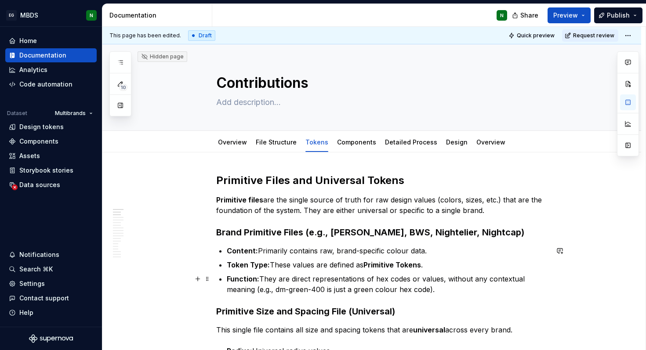
click at [442, 291] on p "Function: They are direct representations of hex codes or values, without any c…" at bounding box center [388, 284] width 322 height 21
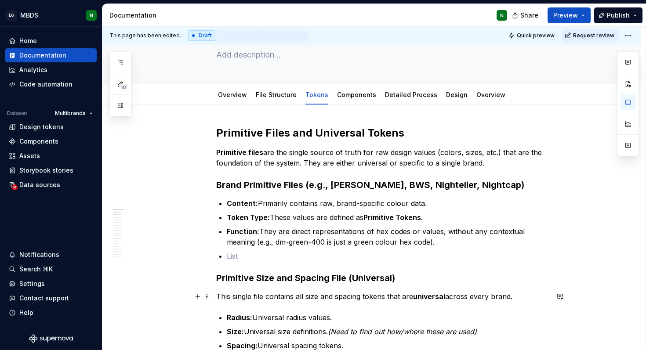
scroll to position [48, 0]
click at [199, 256] on button "button" at bounding box center [198, 256] width 12 height 12
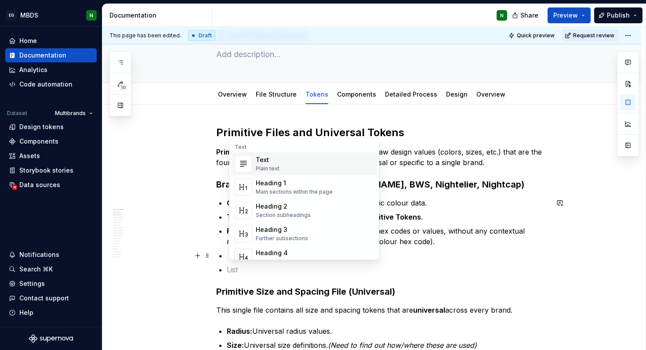
click at [234, 266] on p at bounding box center [388, 269] width 322 height 11
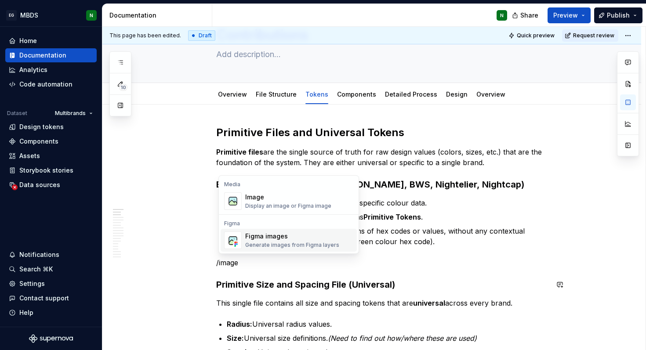
click at [267, 240] on div "Figma images" at bounding box center [292, 236] width 94 height 9
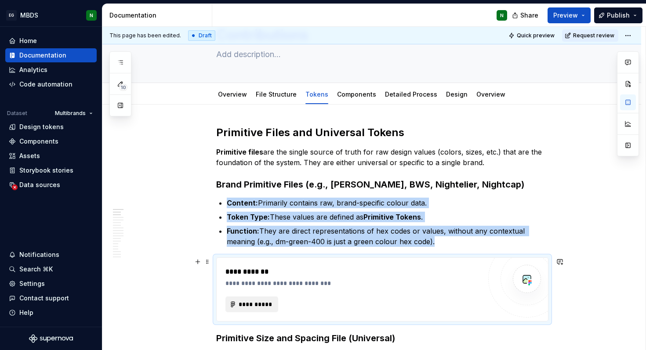
click at [272, 307] on span "**********" at bounding box center [255, 304] width 34 height 9
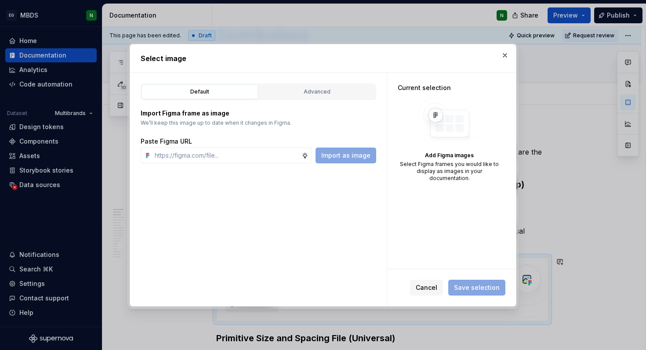
type textarea "*"
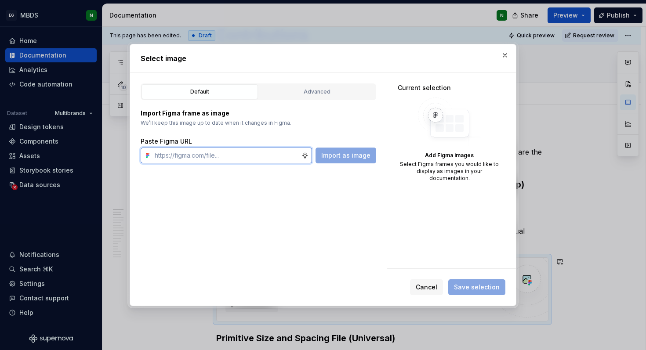
paste input "[URL][DOMAIN_NAME]"
type input "[URL][DOMAIN_NAME]"
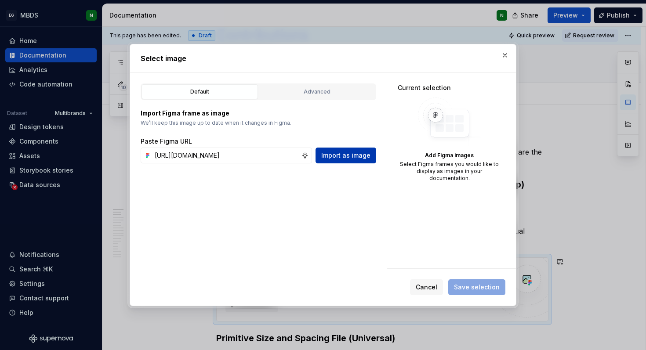
click at [328, 160] on button "Import as image" at bounding box center [345, 156] width 61 height 16
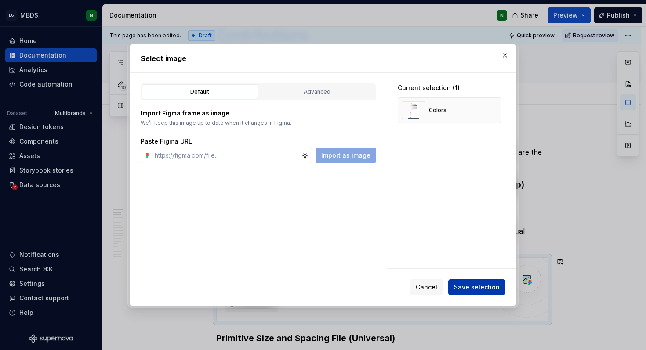
click at [463, 289] on span "Save selection" at bounding box center [477, 287] width 46 height 9
type textarea "*"
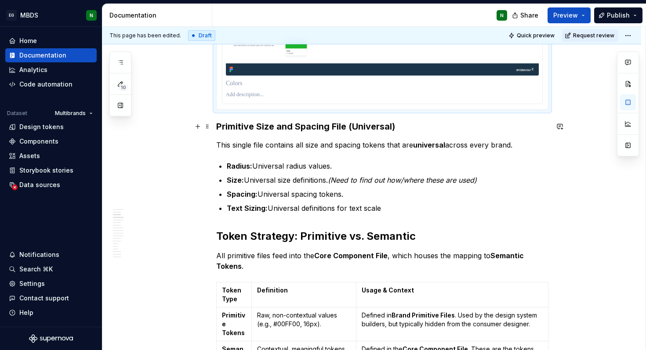
scroll to position [662, 0]
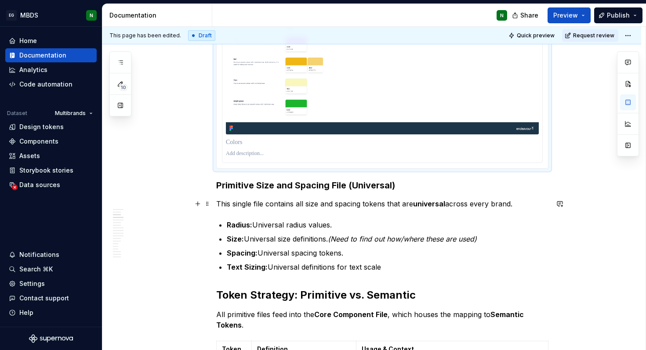
click at [520, 205] on p "This single file contains all size and spacing tokens that are universal across…" at bounding box center [382, 204] width 332 height 11
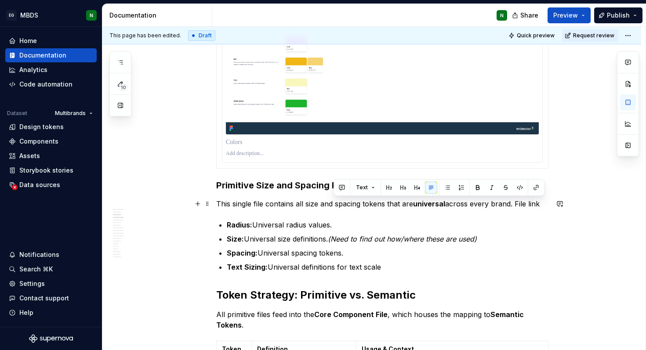
drag, startPoint x: 518, startPoint y: 205, endPoint x: 551, endPoint y: 205, distance: 32.5
click at [534, 185] on button "button" at bounding box center [536, 187] width 12 height 12
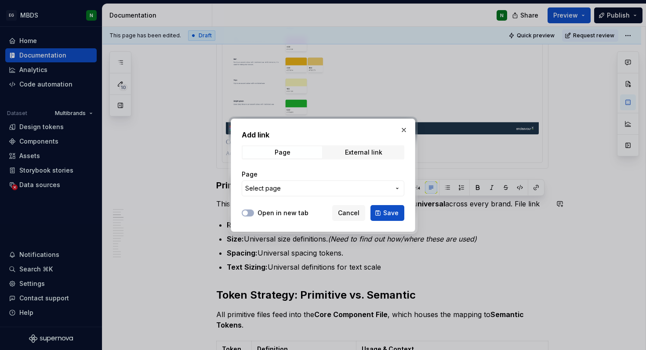
click at [273, 188] on span "Select page" at bounding box center [263, 188] width 36 height 9
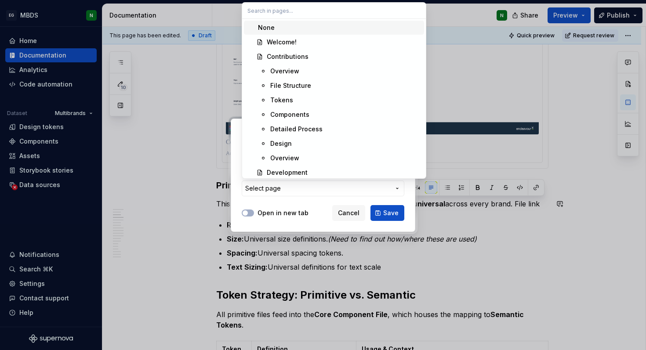
click at [273, 188] on div "Add link Page External link Page Select page Open in new tab Cancel Save" at bounding box center [323, 175] width 646 height 350
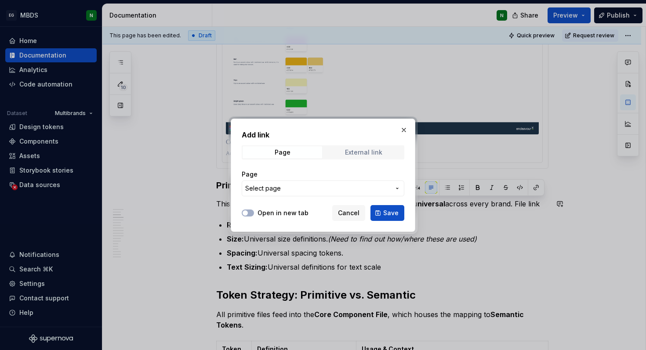
click at [353, 154] on div "External link" at bounding box center [363, 152] width 37 height 7
click at [339, 196] on div "URL" at bounding box center [323, 183] width 163 height 37
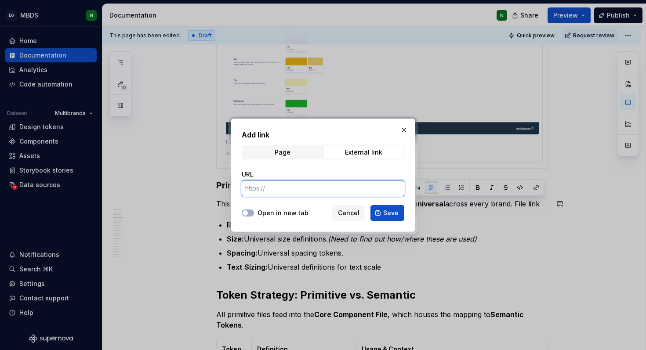
paste input "[URL][DOMAIN_NAME]"
type input "[URL][DOMAIN_NAME]"
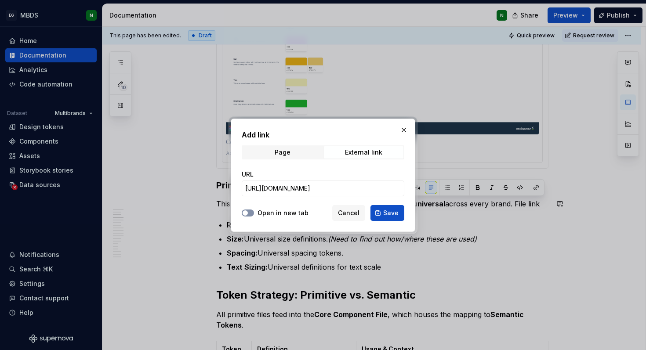
scroll to position [0, 0]
click at [250, 213] on button "Open in new tab" at bounding box center [248, 213] width 12 height 7
click at [386, 212] on span "Save" at bounding box center [390, 213] width 15 height 9
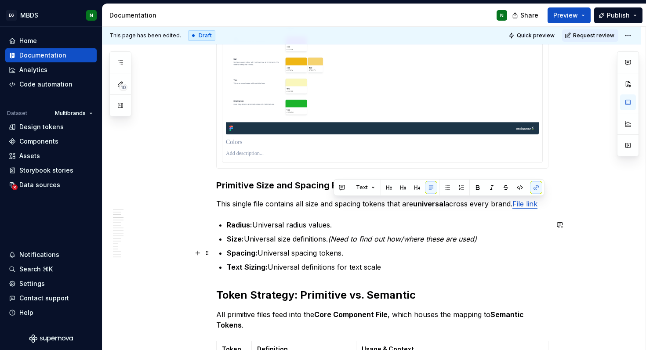
click at [382, 254] on p "Spacing: Universal spacing tokens." at bounding box center [388, 253] width 322 height 11
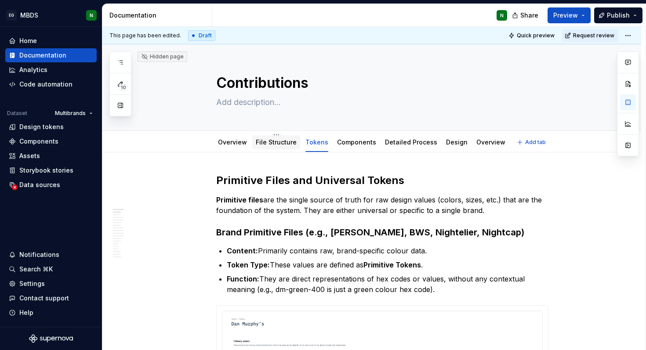
click at [275, 146] on div "File Structure" at bounding box center [276, 142] width 41 height 9
click at [266, 139] on link "File Structure" at bounding box center [276, 141] width 41 height 7
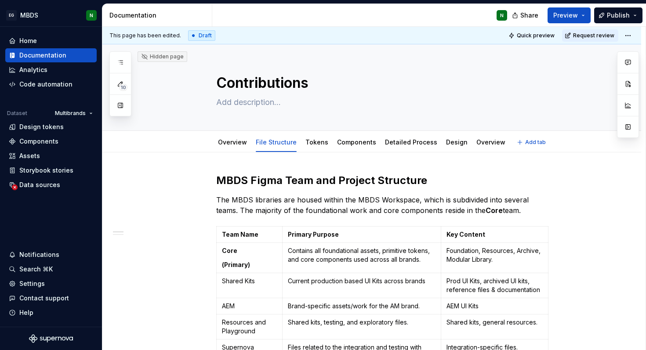
type textarea "*"
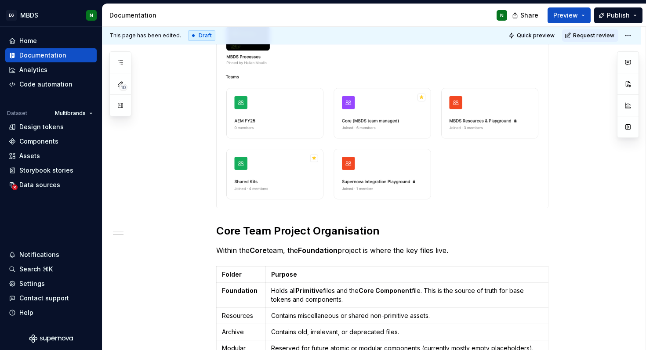
scroll to position [527, 0]
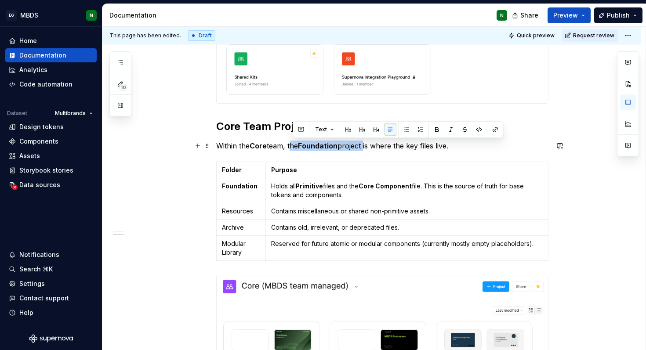
drag, startPoint x: 292, startPoint y: 146, endPoint x: 368, endPoint y: 148, distance: 75.6
click at [368, 148] on p "Within the Core team, the Foundation project is where the key files live." at bounding box center [382, 146] width 332 height 11
click at [497, 128] on button "button" at bounding box center [495, 129] width 12 height 12
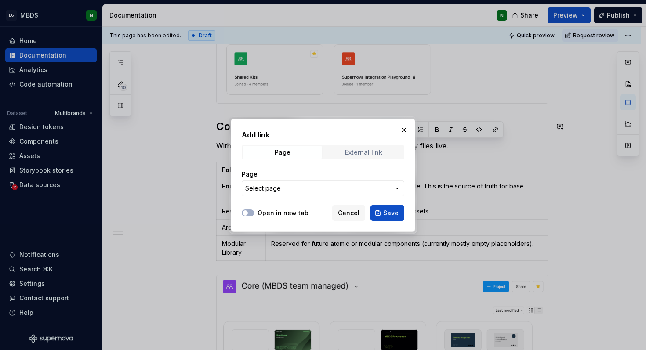
click at [351, 154] on div "External link" at bounding box center [363, 152] width 37 height 7
click at [266, 209] on label "Open in new tab" at bounding box center [282, 213] width 51 height 9
click at [254, 210] on button "Open in new tab" at bounding box center [248, 213] width 12 height 7
click at [275, 188] on input "URL" at bounding box center [323, 189] width 163 height 16
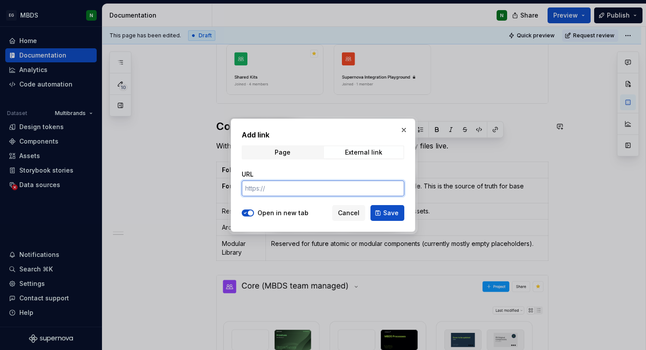
paste input "[URL][DOMAIN_NAME]"
type input "[URL][DOMAIN_NAME]"
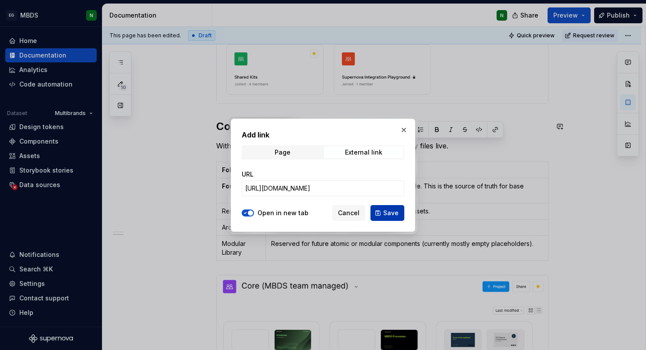
scroll to position [0, 0]
click at [398, 214] on button "Save" at bounding box center [387, 213] width 34 height 16
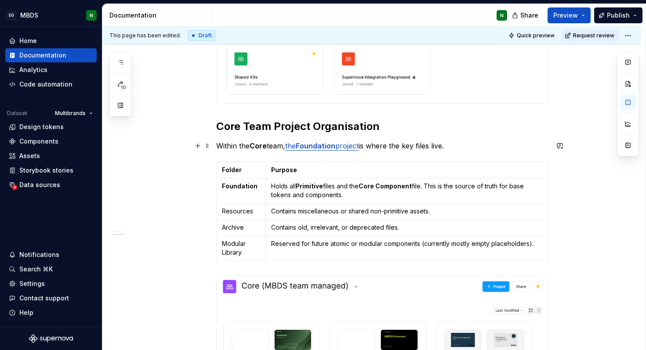
click at [494, 150] on p "Within the Core team, the Foundation project is where the key files live." at bounding box center [382, 146] width 332 height 11
type textarea "*"
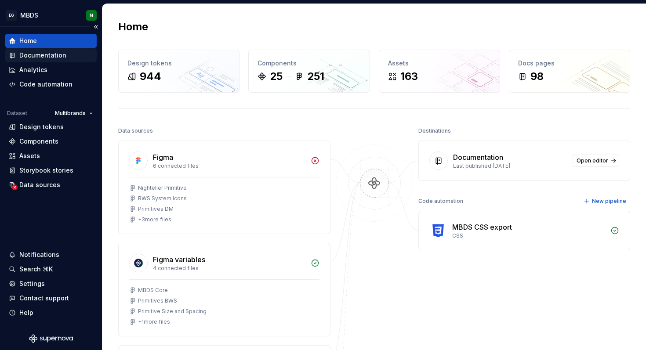
click at [67, 58] on div "Documentation" at bounding box center [51, 55] width 84 height 9
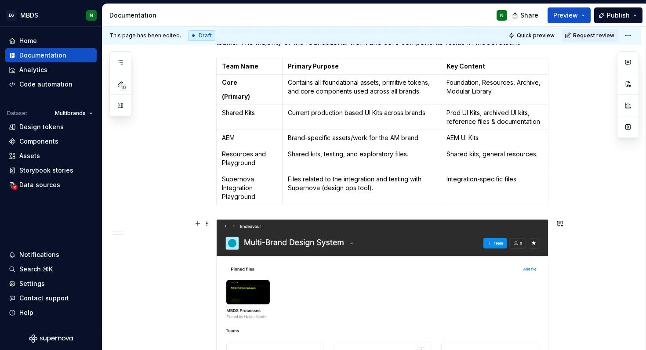
scroll to position [36, 0]
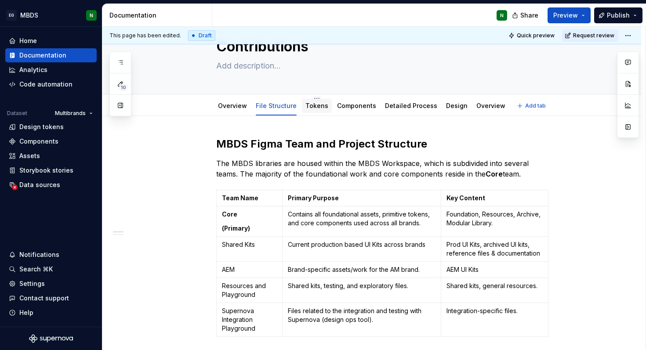
click at [305, 114] on div at bounding box center [317, 114] width 30 height 1
click at [314, 108] on link "Tokens" at bounding box center [316, 105] width 23 height 7
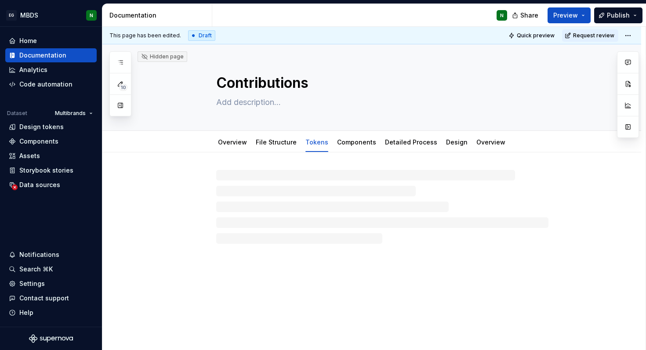
type textarea "*"
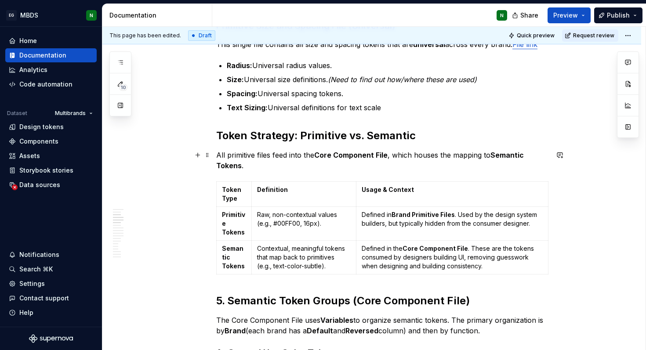
scroll to position [819, 0]
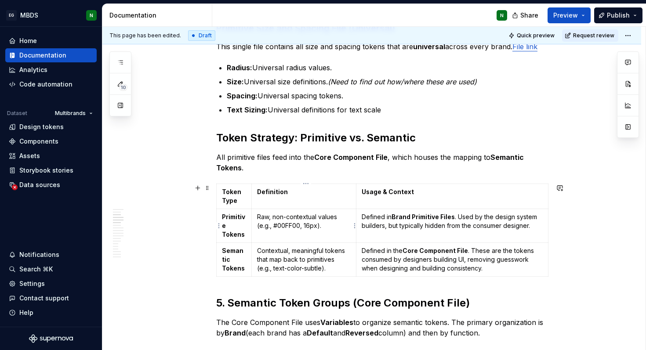
click at [317, 227] on p "Raw, non-contextual values (e.g., #00FF00, 16px)." at bounding box center [304, 222] width 94 height 18
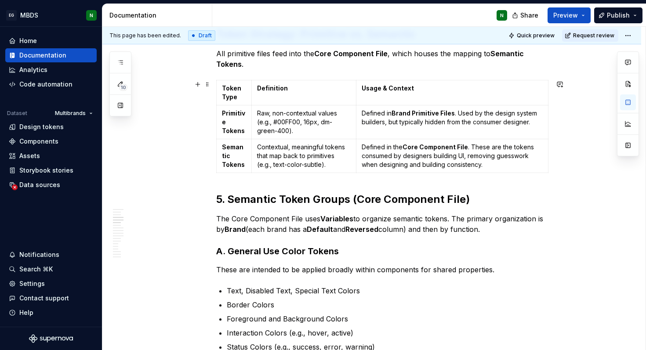
scroll to position [926, 0]
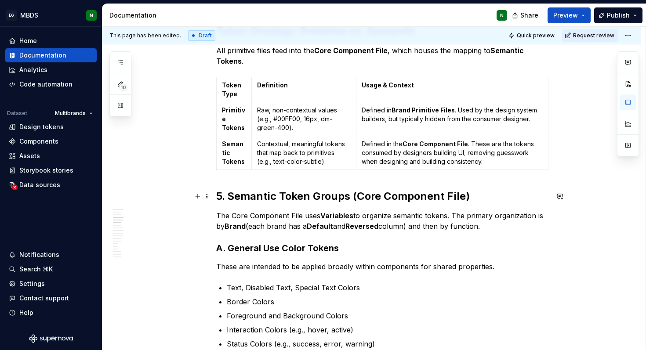
click at [232, 192] on strong "5. Semantic Token Groups (Core Component File)" at bounding box center [342, 196] width 253 height 13
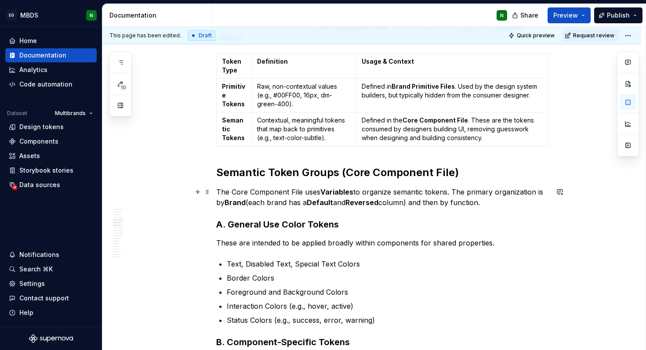
scroll to position [950, 0]
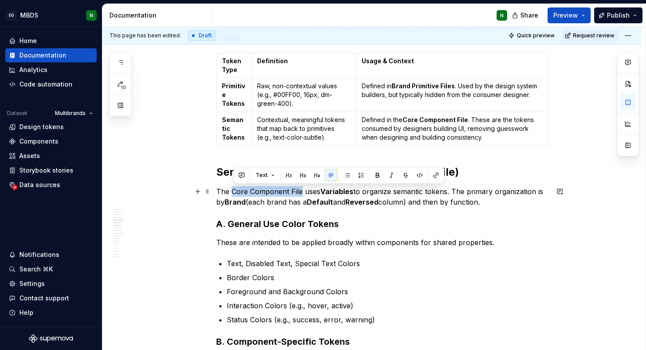
drag, startPoint x: 304, startPoint y: 189, endPoint x: 234, endPoint y: 188, distance: 69.9
click at [234, 188] on p "The Core Component File uses Variables to organize semantic tokens. The primary…" at bounding box center [382, 196] width 332 height 21
type textarea "*"
click at [431, 176] on button "button" at bounding box center [436, 175] width 12 height 12
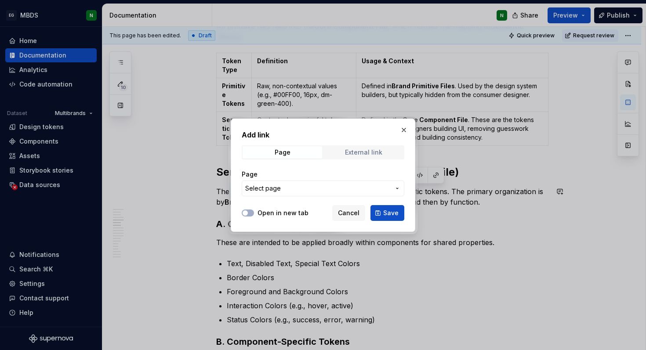
click at [357, 152] on div "External link" at bounding box center [363, 152] width 37 height 7
click at [267, 214] on label "Open in new tab" at bounding box center [282, 213] width 51 height 9
click at [254, 214] on button "Open in new tab" at bounding box center [248, 213] width 12 height 7
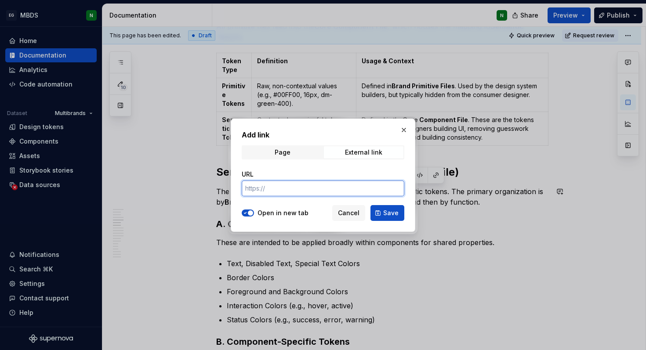
click at [265, 187] on input "URL" at bounding box center [323, 189] width 163 height 16
paste input "https://www.figma.com/design/RCH1D7LBsCSV1oDOVk51Bs/MBDS-Core?m=auto&node-id=26…"
type input "https://www.figma.com/design/RCH1D7LBsCSV1oDOVk51Bs/MBDS-Core?m=auto&node-id=26…"
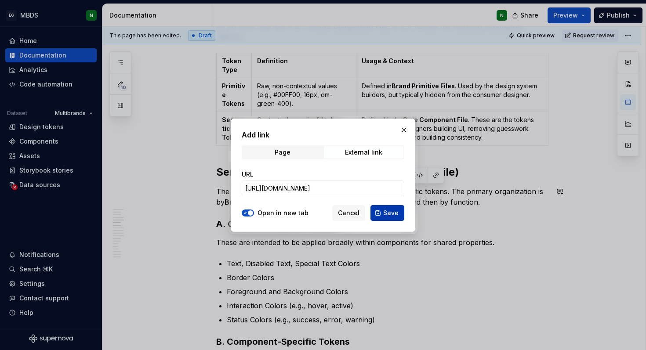
click at [394, 214] on span "Save" at bounding box center [390, 213] width 15 height 9
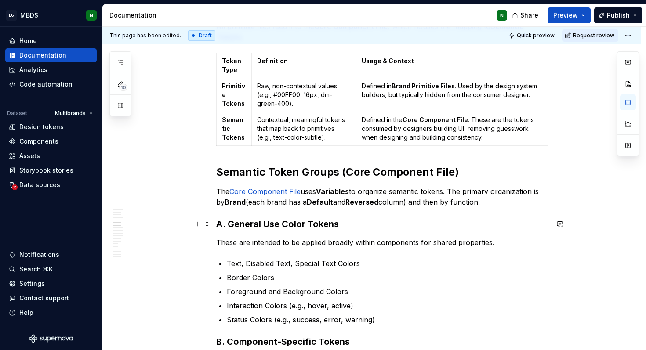
click at [397, 219] on h3 "A. General Use Color Tokens" at bounding box center [382, 224] width 332 height 12
click at [387, 199] on p "The Core Component File uses Variables to organize semantic tokens. The primary…" at bounding box center [382, 196] width 332 height 21
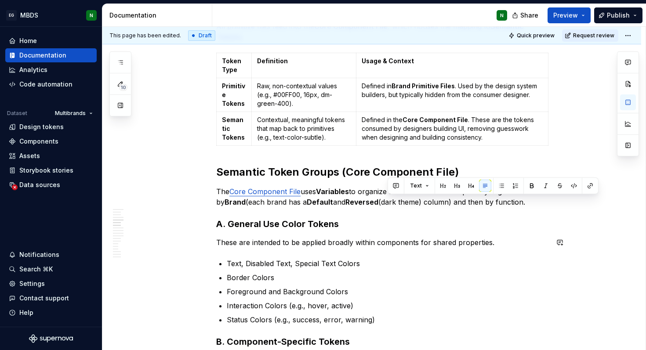
click at [492, 225] on h3 "A. General Use Color Tokens" at bounding box center [382, 224] width 332 height 12
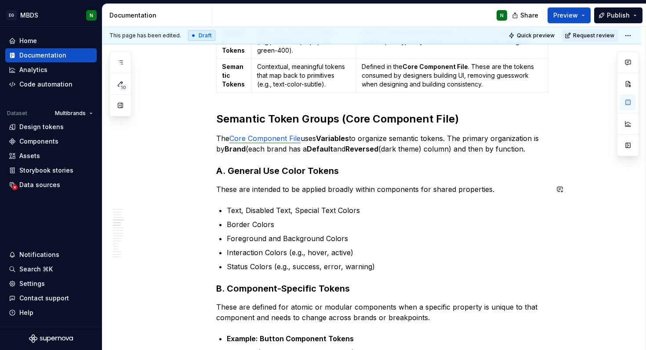
scroll to position [1003, 0]
click at [253, 190] on p "These are intended to be applied broadly within components for shared propertie…" at bounding box center [382, 190] width 332 height 11
click at [251, 168] on strong "A. General Use Color Tokens" at bounding box center [277, 171] width 123 height 11
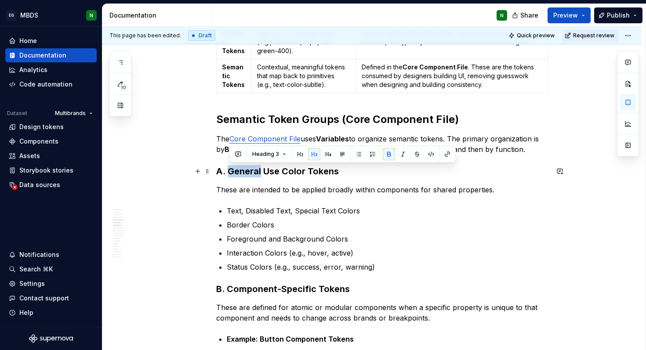
click at [251, 168] on strong "A. General Use Color Tokens" at bounding box center [277, 171] width 123 height 11
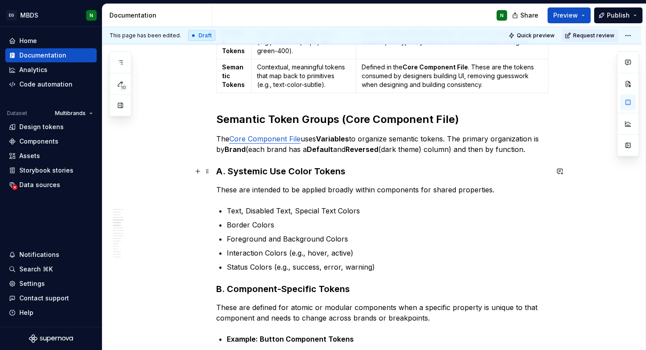
click at [284, 173] on strong "A. Systemic Use Color Tokens" at bounding box center [280, 171] width 129 height 11
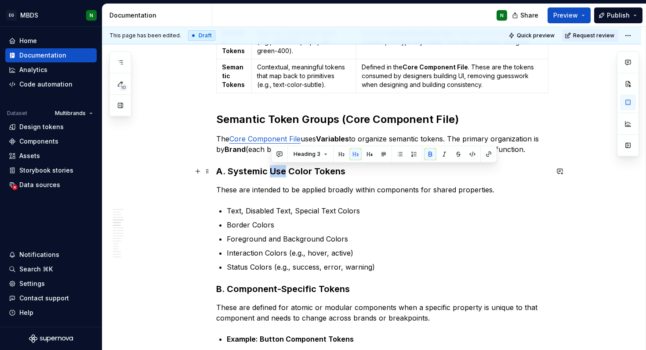
click at [284, 173] on strong "A. Systemic Use Color Tokens" at bounding box center [280, 171] width 129 height 11
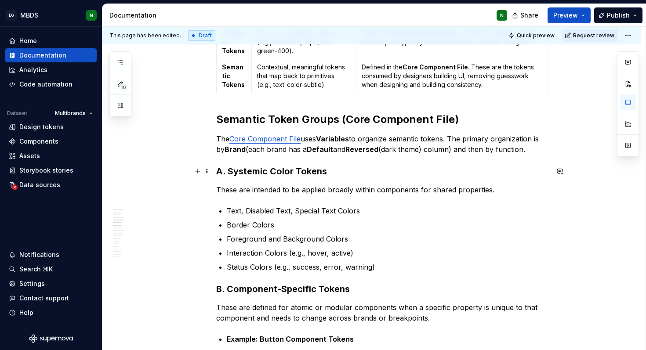
click at [282, 170] on strong "A. Systemic Color Tokens" at bounding box center [271, 171] width 111 height 11
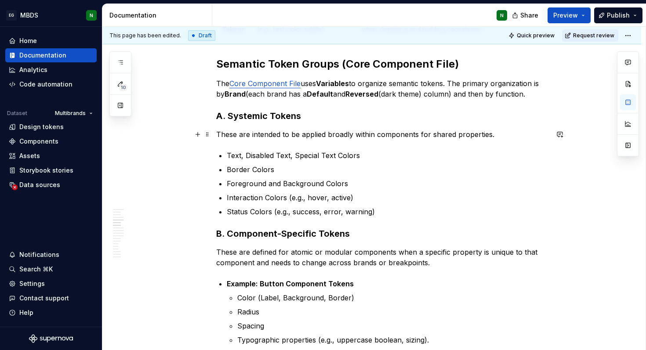
scroll to position [1058, 0]
click at [224, 117] on strong "A. Systemic Colour Tokens" at bounding box center [274, 116] width 116 height 11
click at [223, 232] on strong "B. Component-Specific Tokens" at bounding box center [283, 234] width 134 height 11
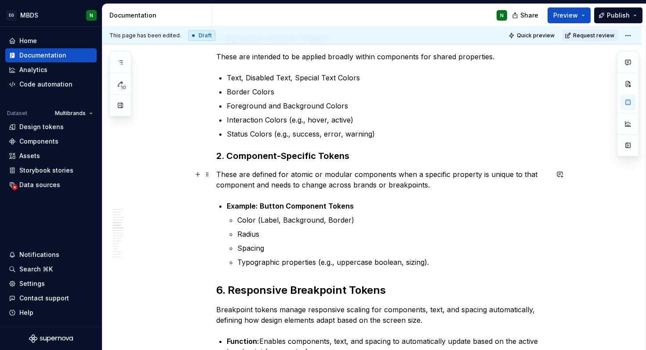
scroll to position [1133, 0]
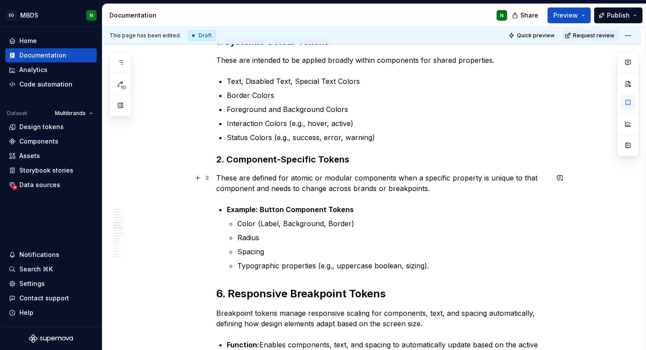
click at [330, 184] on p "These are defined for atomic or modular components when a specific property is …" at bounding box center [382, 183] width 332 height 21
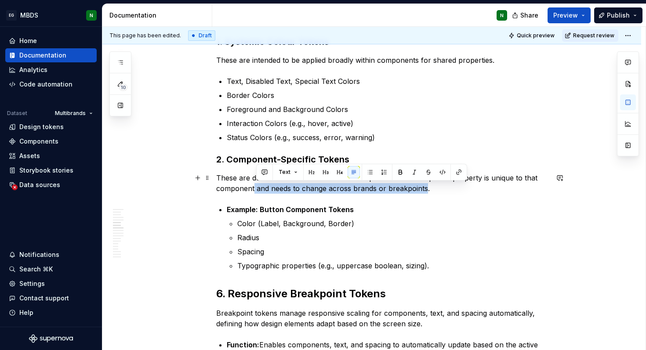
drag, startPoint x: 426, startPoint y: 190, endPoint x: 256, endPoint y: 191, distance: 170.0
click at [256, 191] on p "These are defined for atomic or modular components when a specific property is …" at bounding box center [382, 183] width 332 height 21
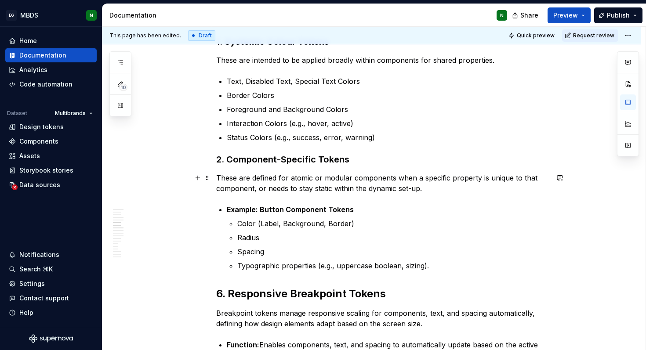
click at [401, 188] on p "These are defined for atomic or modular components when a specific property is …" at bounding box center [382, 183] width 332 height 21
click at [252, 224] on p "Color (Label, Background, Border)" at bounding box center [392, 223] width 311 height 11
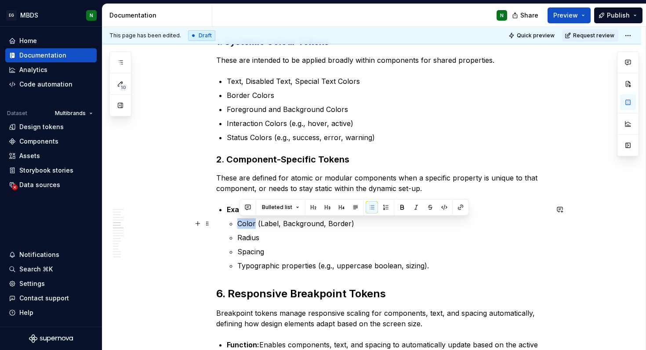
click at [250, 225] on p "Color (Label, Background, Border)" at bounding box center [392, 223] width 311 height 11
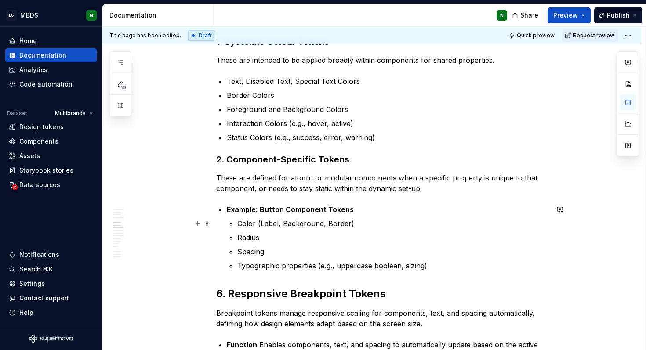
click at [250, 225] on p "Color (Label, Background, Border)" at bounding box center [392, 223] width 311 height 11
click at [252, 225] on p "Color (Label, Background, Border)" at bounding box center [392, 223] width 311 height 11
click at [253, 225] on p "Color (Label, Background, Border)" at bounding box center [392, 223] width 311 height 11
click at [267, 140] on p "Status Colors (e.g., success, error, warning)" at bounding box center [388, 138] width 322 height 11
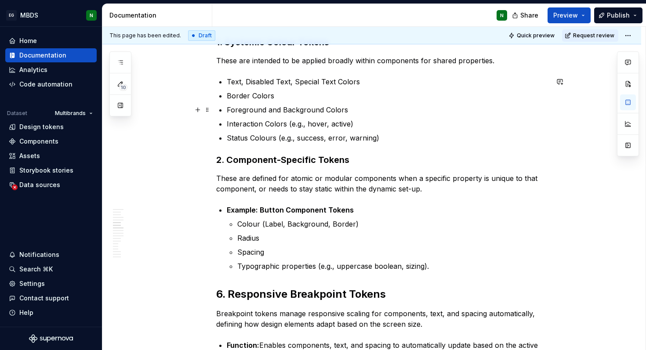
click at [342, 111] on p "Foreground and Background Colors" at bounding box center [388, 110] width 322 height 11
click at [353, 83] on p "Text, Disabled Text, Special Text Colors" at bounding box center [388, 81] width 322 height 11
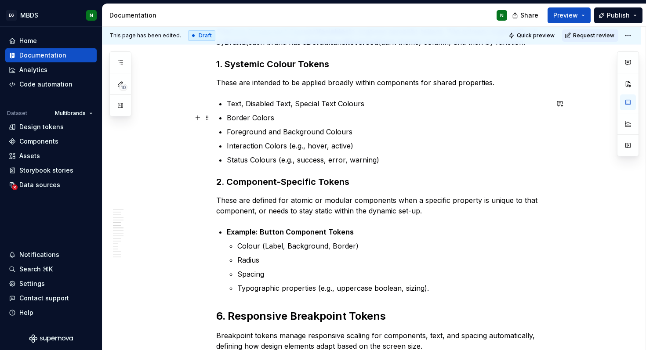
scroll to position [1107, 0]
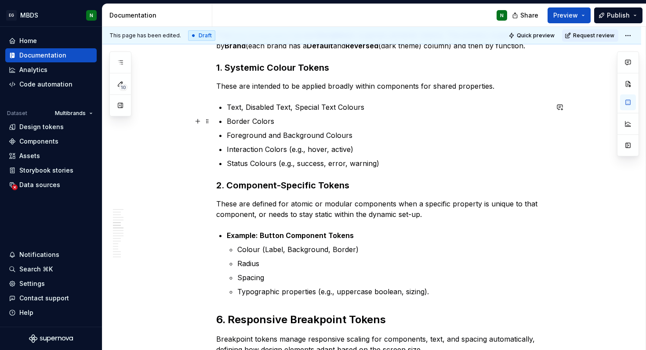
click at [268, 123] on p "Border Colors" at bounding box center [388, 121] width 322 height 11
click at [280, 151] on p "Interaction Colors (e.g., hover, active)" at bounding box center [388, 149] width 322 height 11
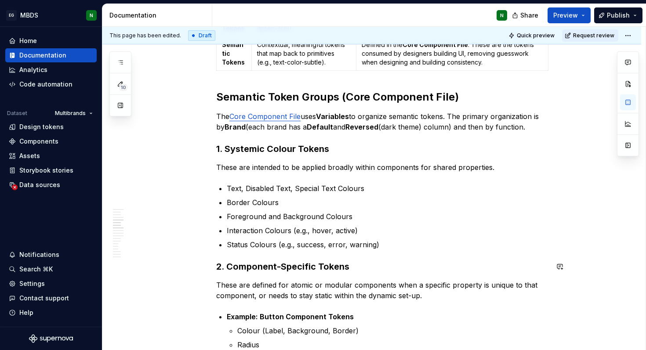
scroll to position [1011, 0]
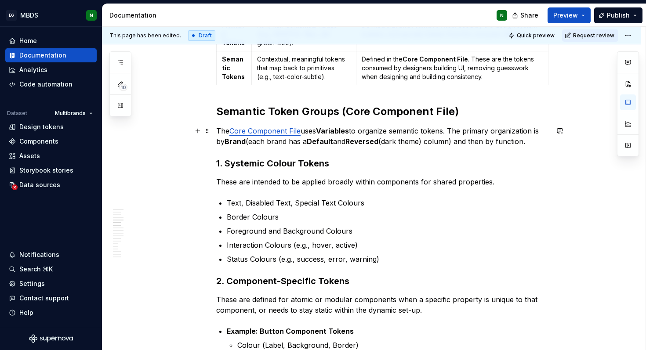
click at [521, 132] on p "The Core Component File uses Variables to organize semantic tokens. The primary…" at bounding box center [382, 136] width 332 height 21
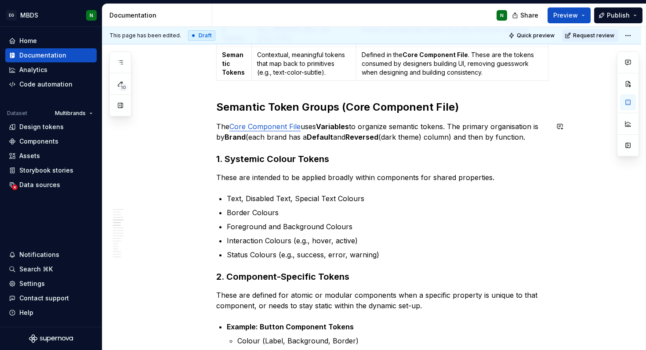
scroll to position [1015, 0]
click at [391, 126] on p "The Core Component File uses Variables to organize semantic tokens. The primary…" at bounding box center [382, 132] width 332 height 21
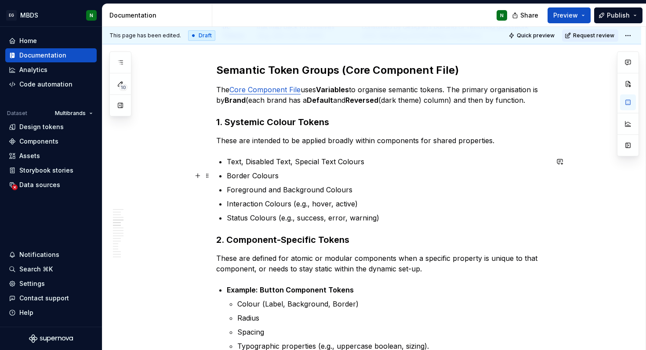
scroll to position [1053, 0]
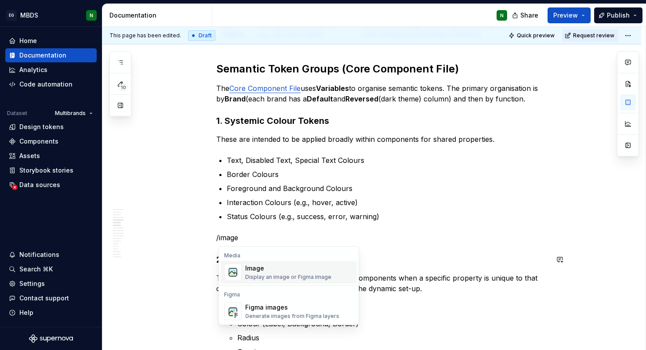
click at [300, 275] on div "Display an image or Figma image" at bounding box center [288, 277] width 86 height 7
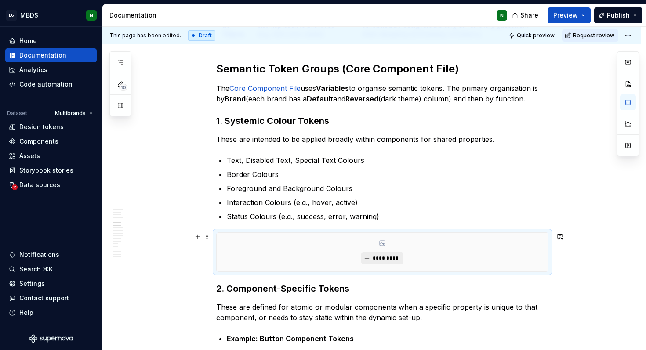
click at [373, 255] on button "*********" at bounding box center [382, 258] width 42 height 12
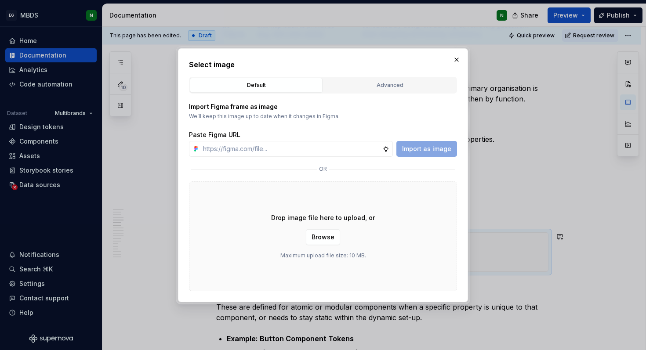
click at [328, 228] on div "Drop image file here to upload, or Browse Maximum upload file size: 10 MB." at bounding box center [323, 236] width 268 height 110
click at [328, 236] on span "Browse" at bounding box center [322, 237] width 23 height 9
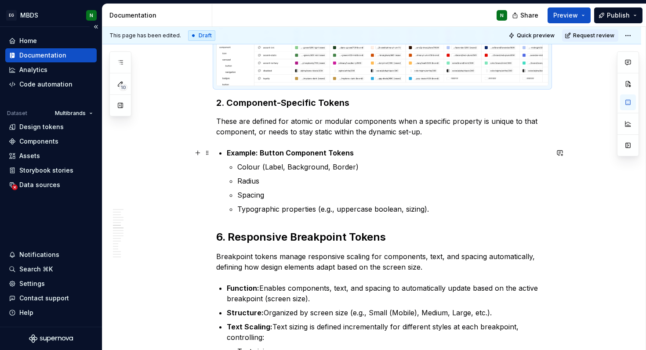
scroll to position [1331, 0]
click at [229, 238] on strong "6. Responsive Breakpoint Tokens" at bounding box center [301, 238] width 170 height 13
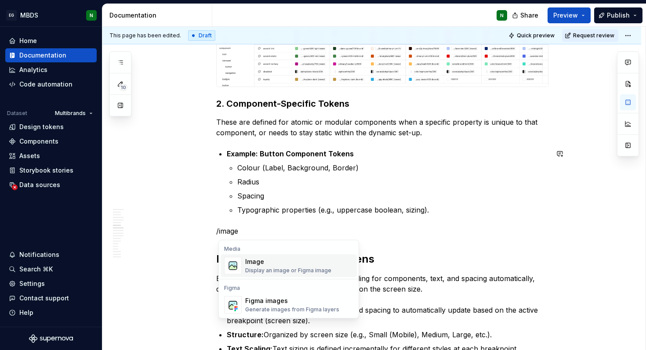
click at [311, 264] on div "Image" at bounding box center [288, 261] width 86 height 9
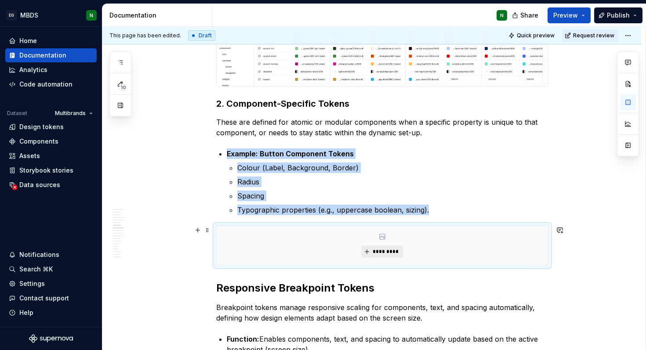
click at [373, 250] on button "*********" at bounding box center [382, 252] width 42 height 12
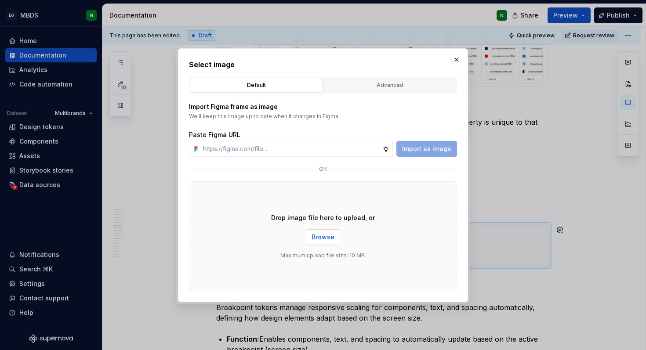
click at [323, 240] on span "Browse" at bounding box center [322, 237] width 23 height 9
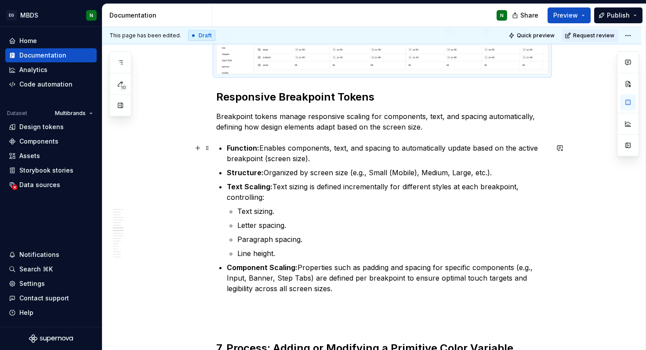
scroll to position [1657, 0]
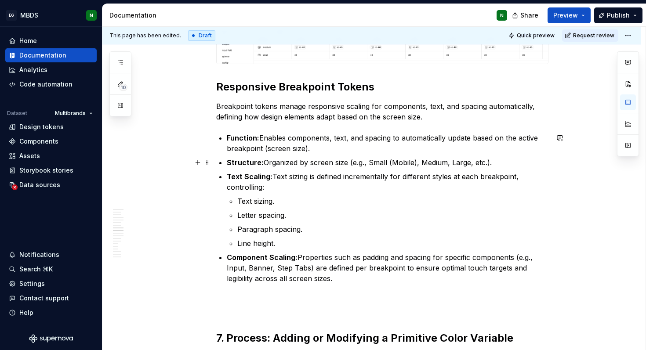
click at [290, 163] on p "Structure: Organized by screen size (e.g., Small (Mobile), Medium, Large, etc.)." at bounding box center [388, 162] width 322 height 11
click at [314, 300] on p at bounding box center [382, 304] width 332 height 21
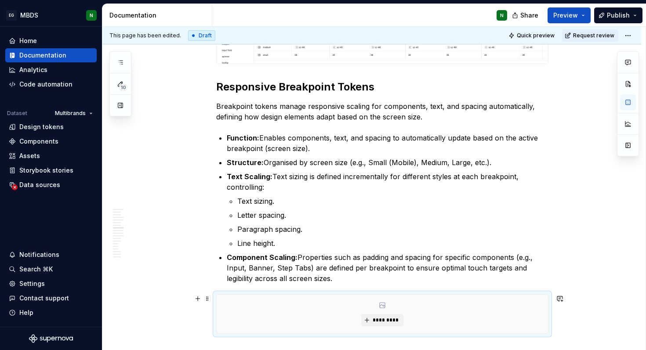
click at [382, 313] on div "*********" at bounding box center [382, 314] width 331 height 39
click at [384, 317] on span "*********" at bounding box center [385, 320] width 27 height 7
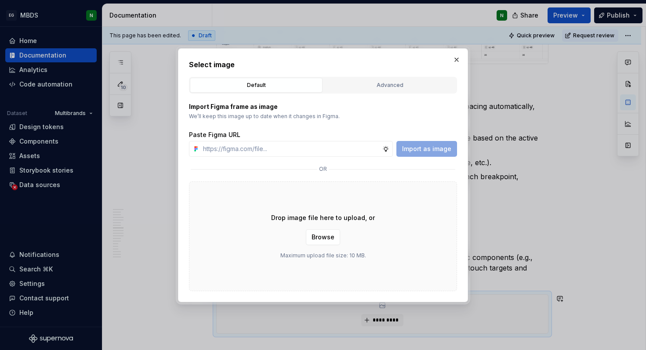
click at [385, 94] on div "Import Figma frame as image We’ll keep this image up to date when it changes in…" at bounding box center [323, 193] width 268 height 198
click at [384, 91] on button "Advanced" at bounding box center [389, 85] width 133 height 15
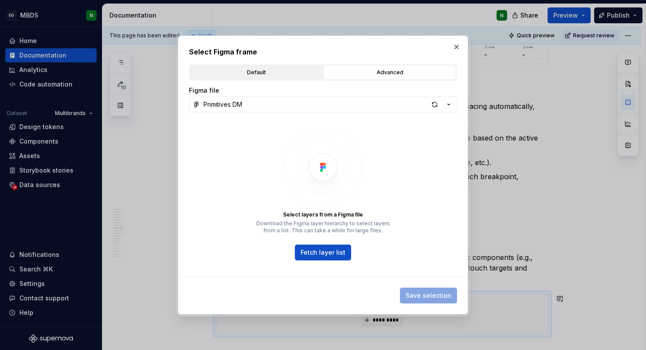
click at [225, 66] on button "Default" at bounding box center [256, 72] width 133 height 15
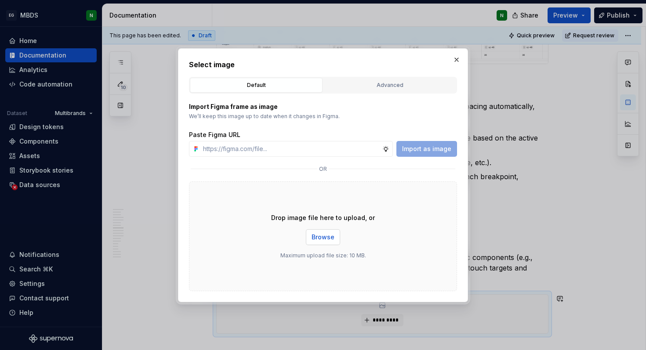
click at [324, 241] on span "Browse" at bounding box center [322, 237] width 23 height 9
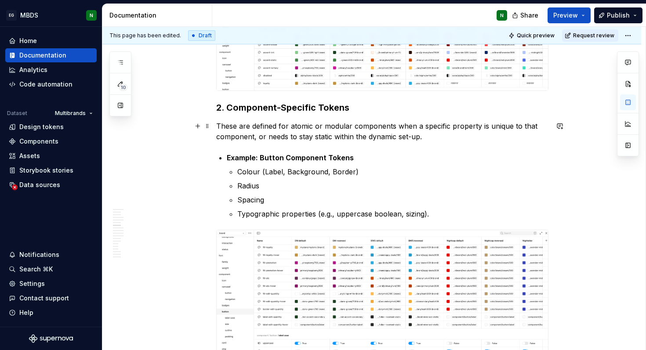
scroll to position [1316, 0]
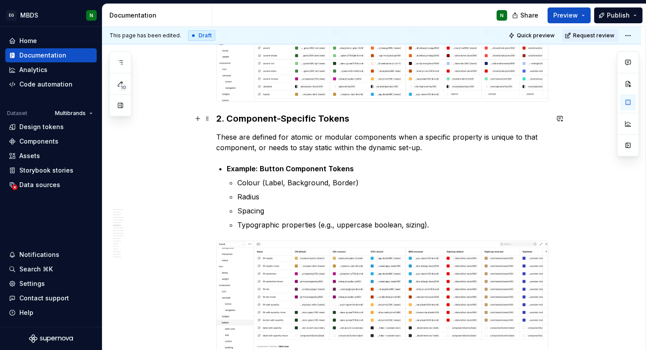
click at [282, 115] on strong "2. Component-Specific Tokens" at bounding box center [282, 118] width 133 height 11
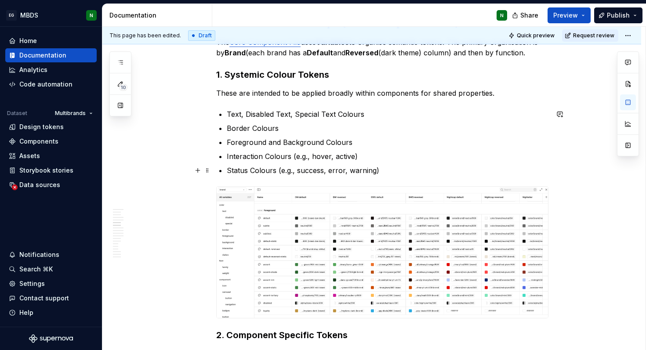
scroll to position [1083, 0]
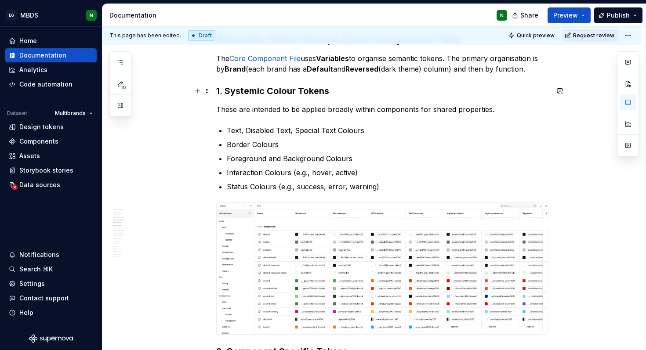
click at [286, 92] on strong "1. Systemic Colour Tokens" at bounding box center [272, 91] width 113 height 11
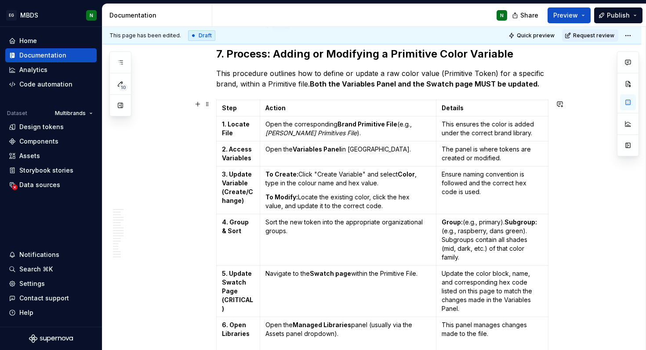
scroll to position [2077, 0]
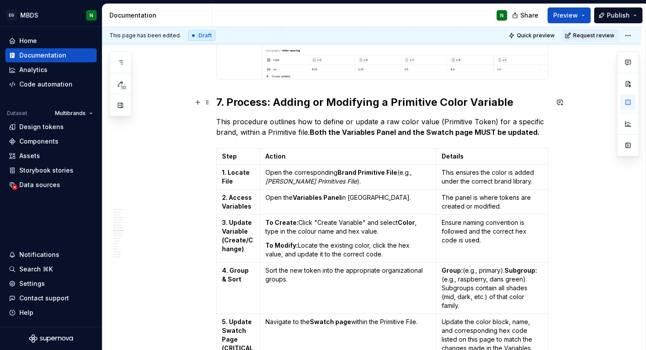
click at [228, 103] on strong "7. Process: Adding or Modifying a Primitive Color Variable" at bounding box center [364, 102] width 297 height 13
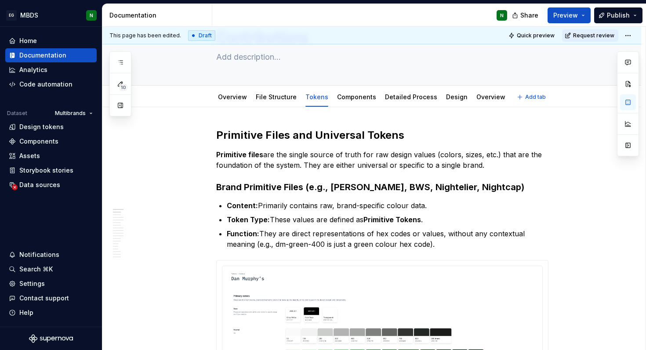
scroll to position [43, 0]
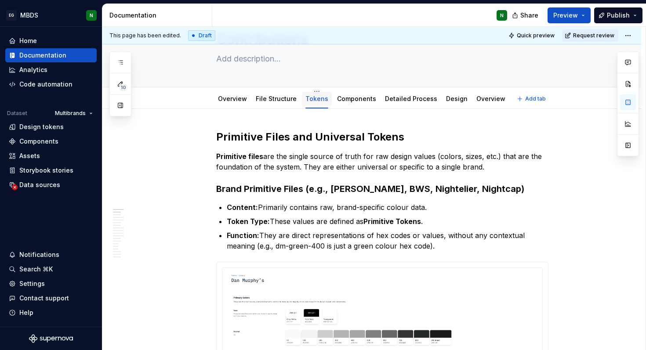
click at [319, 99] on link "Tokens" at bounding box center [316, 98] width 23 height 7
click at [317, 99] on link "Tokens" at bounding box center [316, 98] width 23 height 7
click at [315, 89] on div "Tokens" at bounding box center [317, 98] width 30 height 18
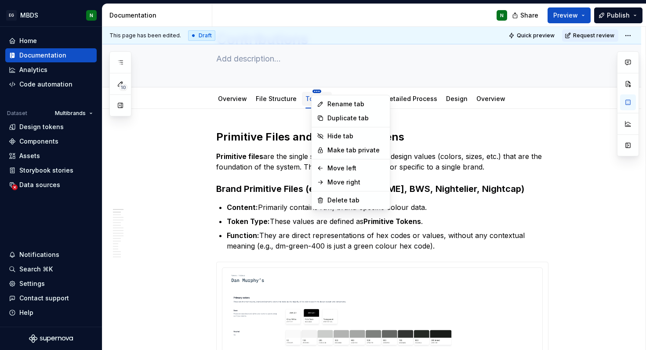
click at [315, 91] on html "EG MBDS N Home Documentation Analytics Code automation Dataset Multibrands Desi…" at bounding box center [323, 175] width 646 height 350
type textarea "*"
click at [336, 101] on div "Rename tab" at bounding box center [355, 104] width 57 height 9
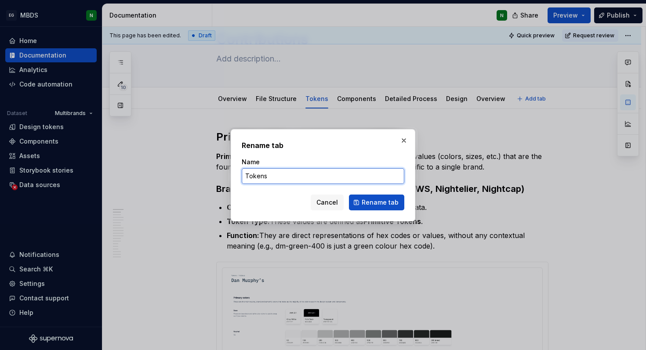
click at [297, 174] on input "Tokens" at bounding box center [323, 176] width 163 height 16
type input "Tokens: Overview"
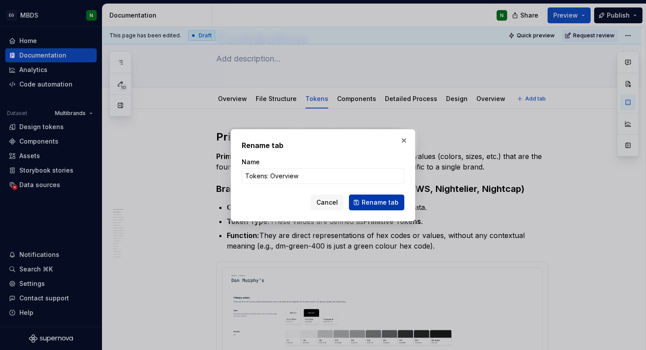
click at [381, 206] on button "Rename tab" at bounding box center [376, 203] width 55 height 16
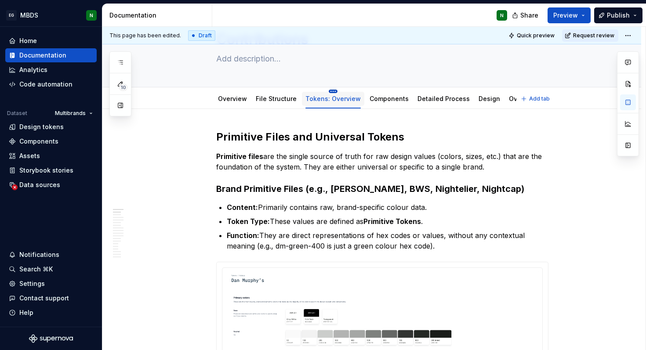
click at [330, 91] on html "EG MBDS N Home Documentation Analytics Code automation Dataset Multibrands Desi…" at bounding box center [323, 175] width 646 height 350
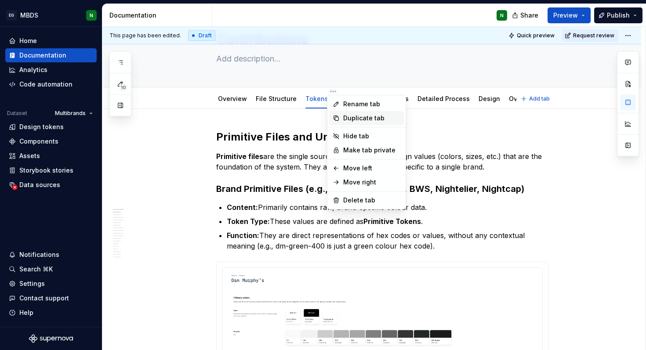
click at [344, 119] on div "Duplicate tab" at bounding box center [371, 118] width 57 height 9
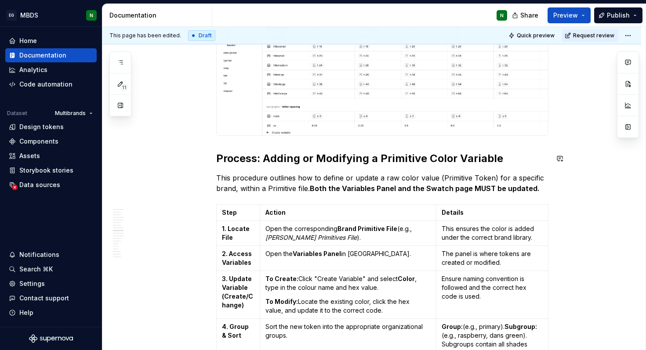
scroll to position [1918, 0]
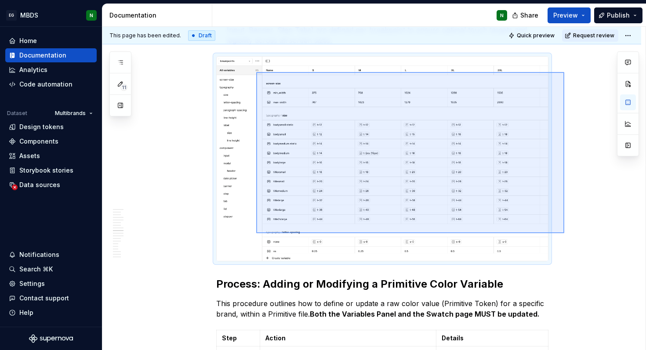
drag, startPoint x: 564, startPoint y: 233, endPoint x: 232, endPoint y: 58, distance: 375.7
click at [231, 57] on div "This page has been edited. Draft Quick preview Request review Hidden page Contr…" at bounding box center [373, 189] width 543 height 324
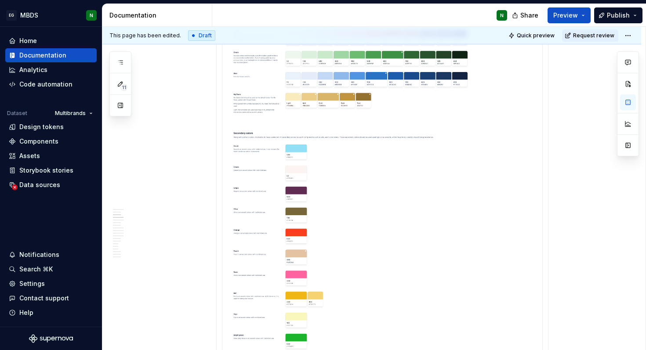
scroll to position [0, 0]
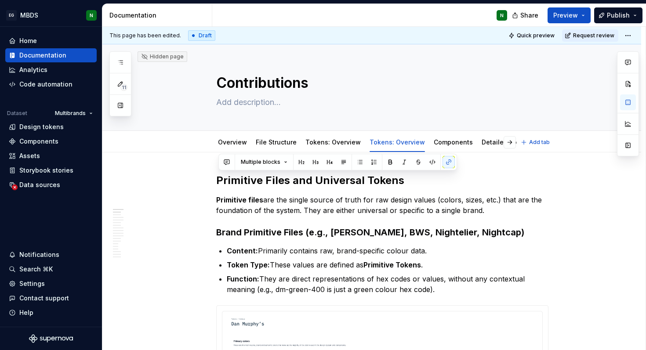
type textarea "*"
drag, startPoint x: 337, startPoint y: 241, endPoint x: 189, endPoint y: 176, distance: 161.7
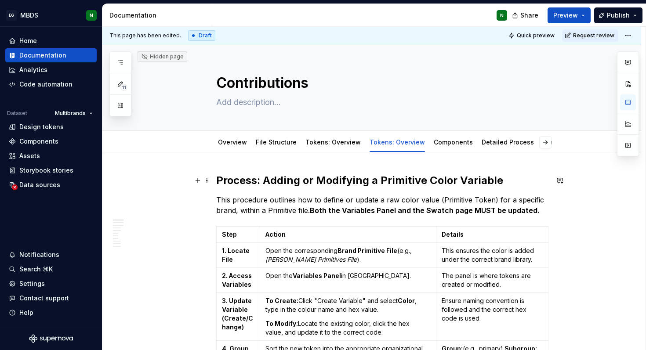
click at [452, 180] on strong "Process: Adding or Modifying a Primitive Color Variable" at bounding box center [359, 180] width 287 height 13
click at [413, 200] on p "This procedure outlines how to define or update a raw color value (Primitive To…" at bounding box center [382, 205] width 332 height 21
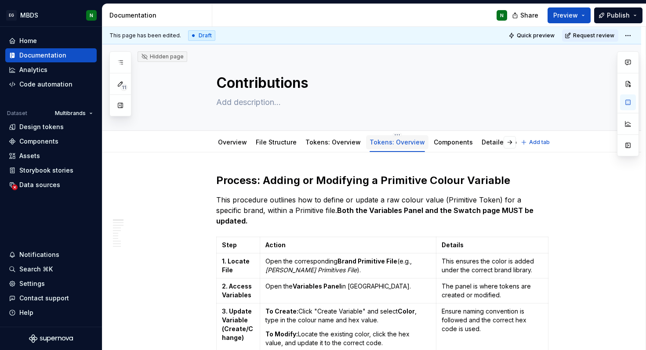
click at [410, 144] on link "Tokens: Overview" at bounding box center [396, 141] width 55 height 7
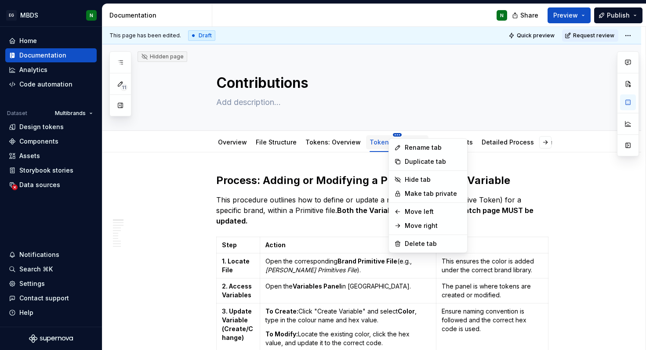
click at [391, 133] on html "EG MBDS N Home Documentation Analytics Code automation Dataset Multibrands Desi…" at bounding box center [323, 175] width 646 height 350
click at [401, 148] on div "Rename tab" at bounding box center [428, 148] width 75 height 14
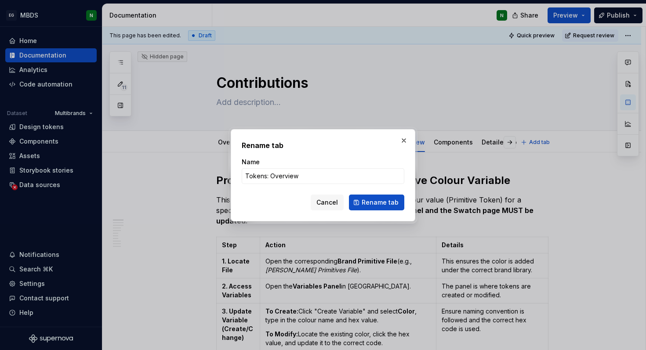
type textarea "*"
click at [326, 182] on input "Tokens: Overview" at bounding box center [323, 176] width 163 height 16
click at [321, 172] on input "Tokens: Modifying" at bounding box center [323, 176] width 163 height 16
click at [287, 177] on input "Tokens: Modifying" at bounding box center [323, 176] width 163 height 16
click at [323, 172] on input "Tokens: Modifiying" at bounding box center [323, 176] width 163 height 16
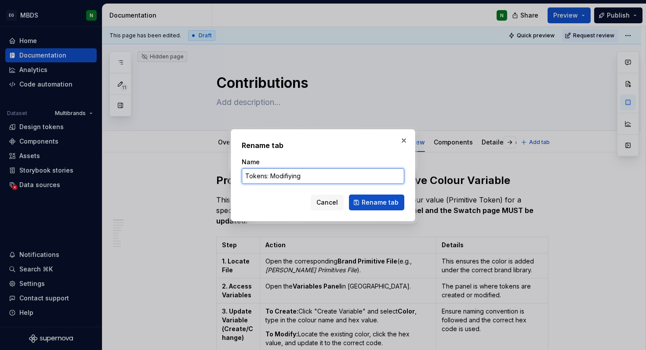
click at [284, 176] on input "Tokens: Modifiying" at bounding box center [323, 176] width 163 height 16
type input "Tokens: Modifiying"
type textarea "*"
click at [285, 178] on input "Tokens: Modifiying" at bounding box center [323, 176] width 163 height 16
click at [311, 174] on input "Tokens: Modifiying" at bounding box center [323, 176] width 163 height 16
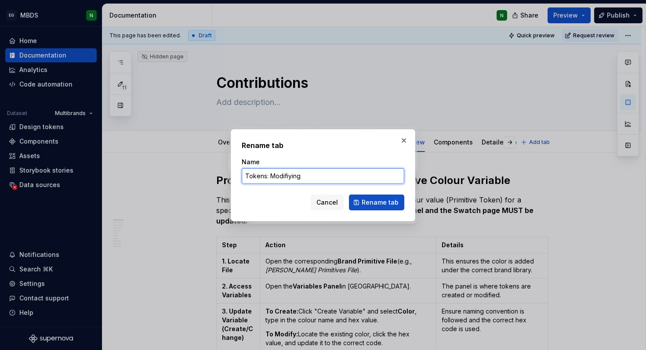
click at [288, 177] on input "Tokens: Modifiying" at bounding box center [323, 176] width 163 height 16
click at [336, 176] on input "Tokens: Modifying" at bounding box center [323, 176] width 163 height 16
type input "Tokens: Modifying"
click at [375, 196] on button "Rename tab" at bounding box center [376, 203] width 55 height 16
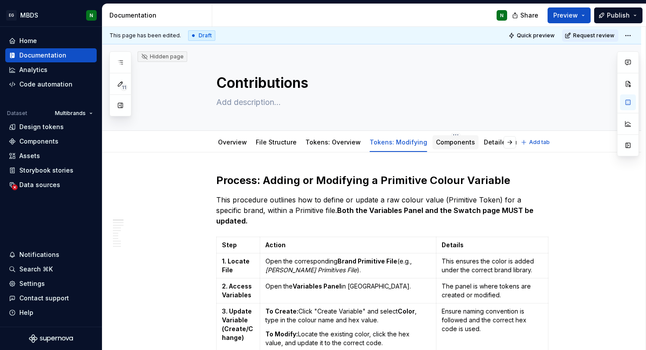
click at [455, 141] on link "Components" at bounding box center [455, 141] width 39 height 7
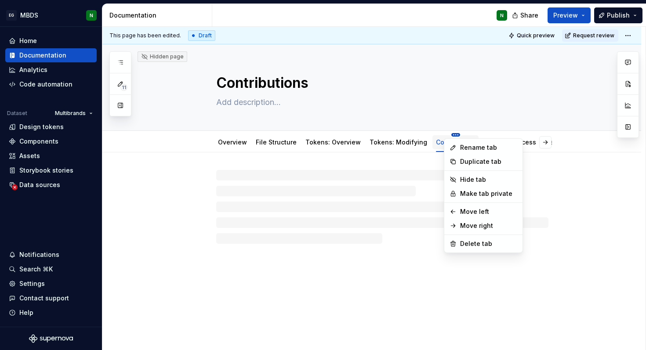
click at [448, 135] on html "EG MBDS N Home Documentation Analytics Code automation Dataset Multibrands Desi…" at bounding box center [323, 175] width 646 height 350
click at [461, 152] on div "Rename tab" at bounding box center [488, 147] width 57 height 9
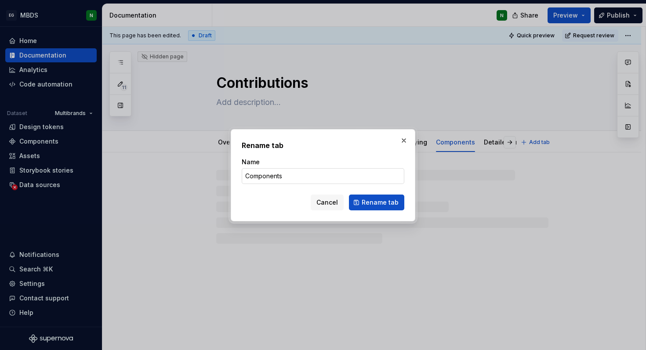
type textarea "*"
click at [245, 176] on input "Components" at bounding box center [323, 176] width 163 height 16
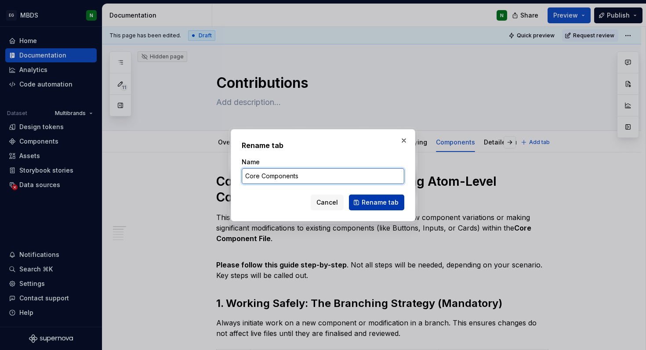
type input "Core Components"
click at [370, 203] on span "Rename tab" at bounding box center [380, 202] width 37 height 9
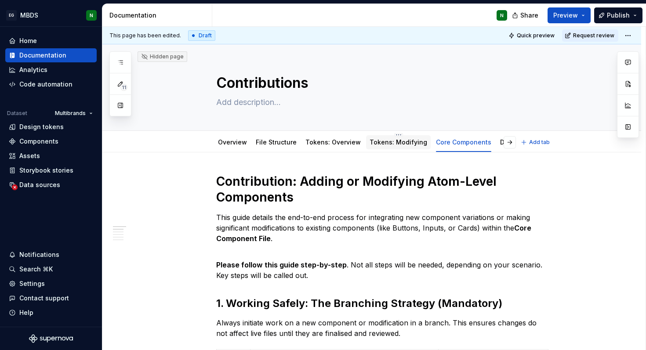
click at [372, 148] on div "Tokens: Modifying" at bounding box center [398, 142] width 65 height 14
click at [387, 141] on link "Tokens: Modifying" at bounding box center [398, 141] width 58 height 7
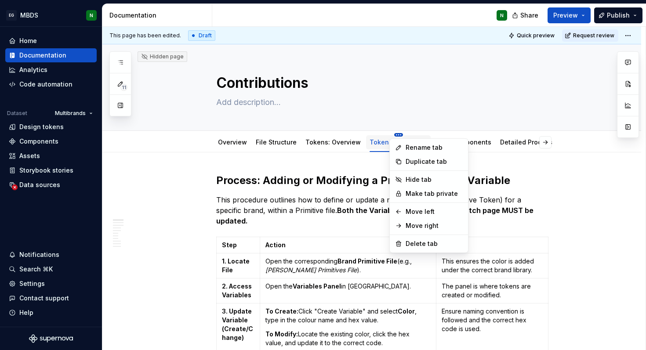
click at [390, 135] on html "EG MBDS N Home Documentation Analytics Code automation Dataset Multibrands Desi…" at bounding box center [323, 175] width 646 height 350
click at [405, 150] on div "Rename tab" at bounding box center [433, 147] width 57 height 9
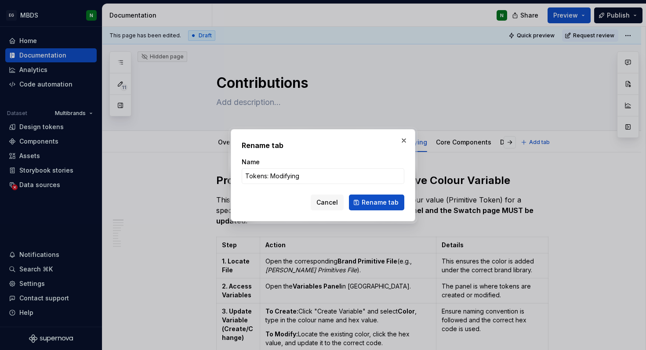
type textarea "*"
click at [349, 177] on input "Tokens: Modifying" at bounding box center [323, 176] width 163 height 16
type input "Tokens: Updating"
click at [385, 199] on span "Rename tab" at bounding box center [380, 202] width 37 height 9
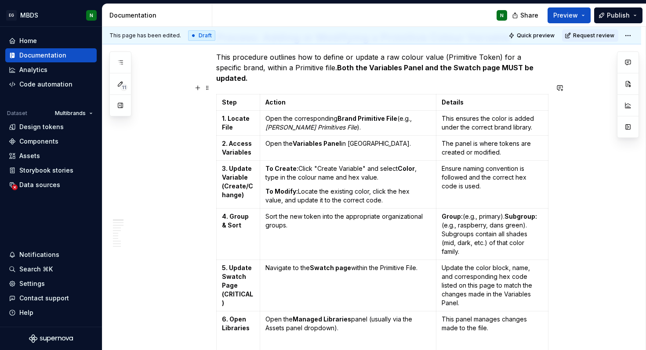
scroll to position [143, 0]
click at [551, 294] on icon "button" at bounding box center [550, 292] width 7 height 7
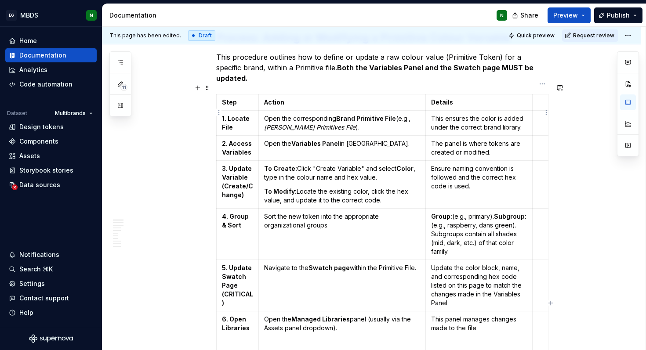
click at [540, 115] on td at bounding box center [540, 123] width 16 height 25
click at [542, 139] on p at bounding box center [540, 143] width 5 height 9
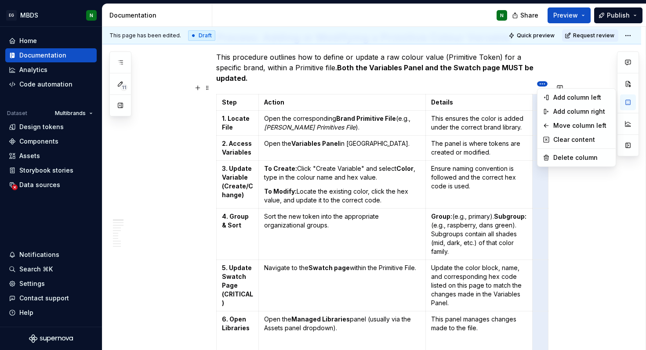
click at [541, 85] on html "EG MBDS N Home Documentation Analytics Code automation Dataset Multibrands Desi…" at bounding box center [323, 175] width 646 height 350
click at [561, 156] on div "Delete column" at bounding box center [581, 157] width 57 height 9
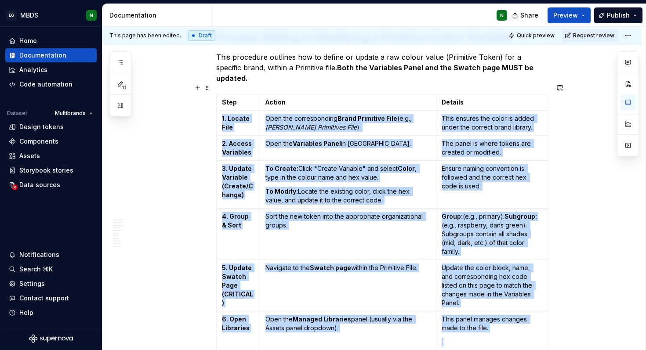
scroll to position [282, 0]
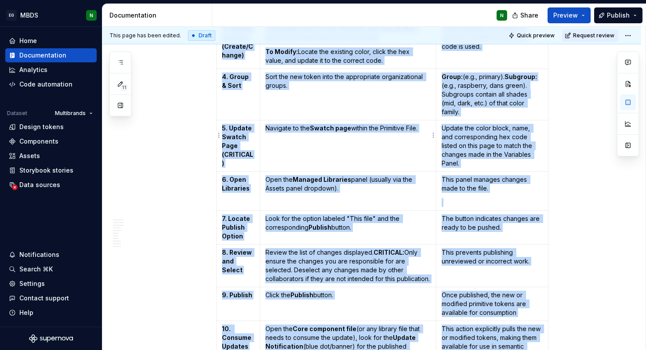
click at [383, 136] on td "Navigate to the Swatch page within the Primitive File." at bounding box center [348, 145] width 176 height 51
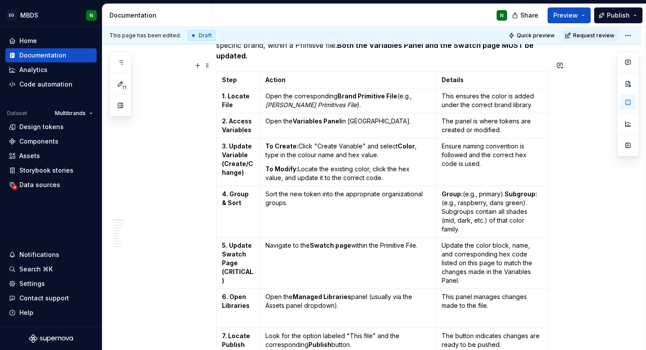
scroll to position [124, 0]
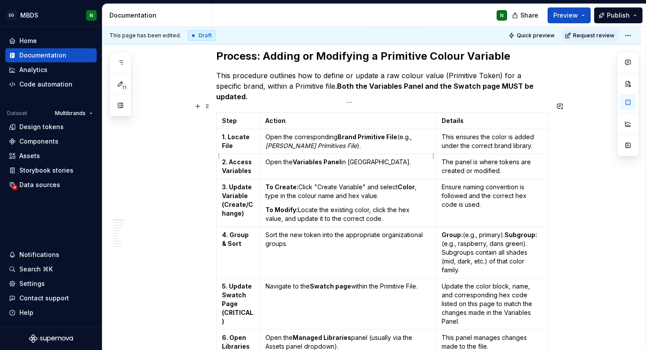
click at [378, 156] on td "Open the Variables Panel in Figma." at bounding box center [348, 166] width 176 height 25
click at [217, 156] on html "EG MBDS N Home Documentation Analytics Code automation Dataset Multibrands Desi…" at bounding box center [323, 175] width 646 height 350
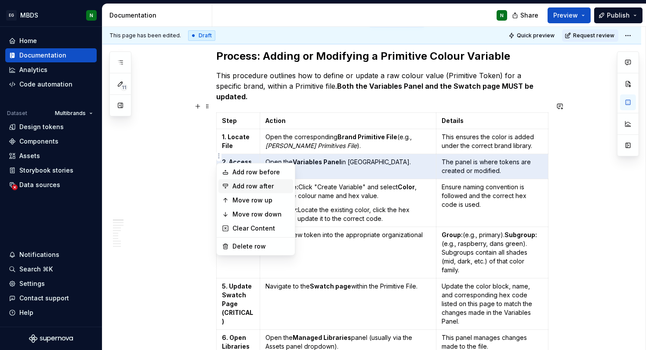
click at [230, 186] on div "Add row after" at bounding box center [255, 186] width 75 height 14
type textarea "*"
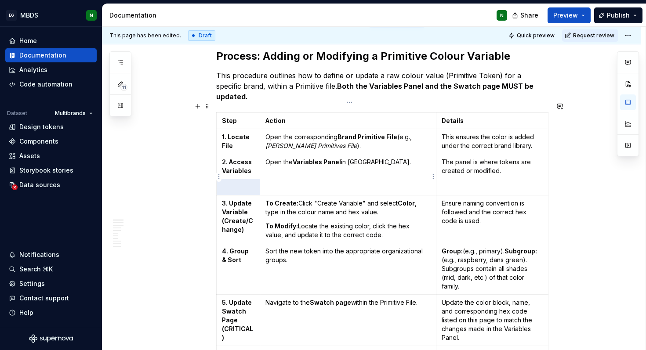
click at [298, 183] on p at bounding box center [347, 187] width 165 height 9
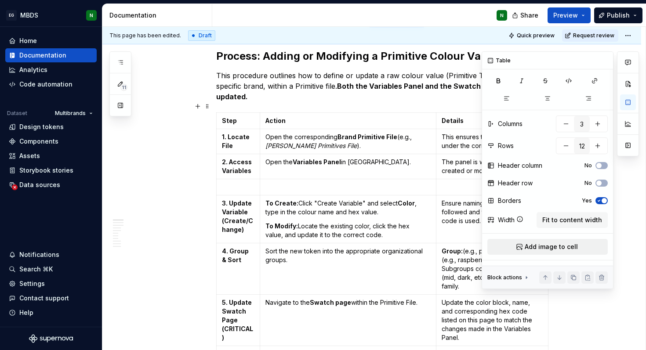
click at [547, 249] on span "Add image to cell" at bounding box center [551, 246] width 53 height 9
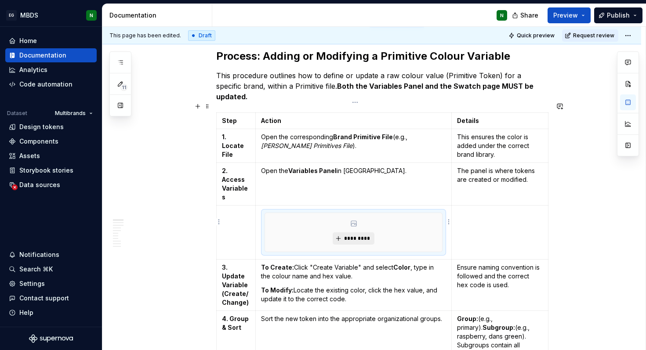
click at [360, 235] on span "*********" at bounding box center [357, 238] width 27 height 7
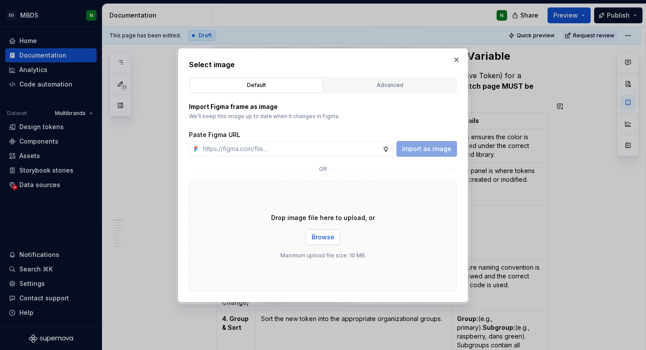
click at [329, 233] on span "Browse" at bounding box center [322, 237] width 23 height 9
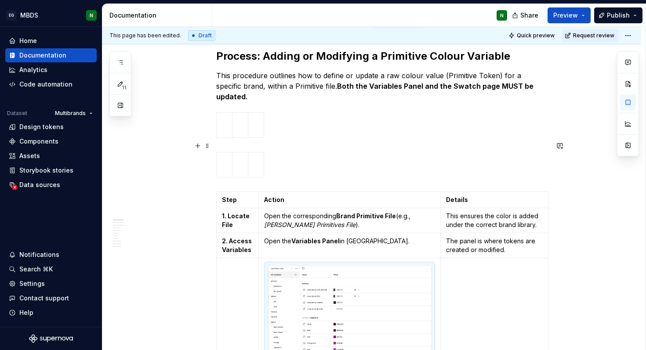
click at [275, 153] on div at bounding box center [382, 166] width 332 height 29
click at [211, 145] on span at bounding box center [207, 146] width 7 height 12
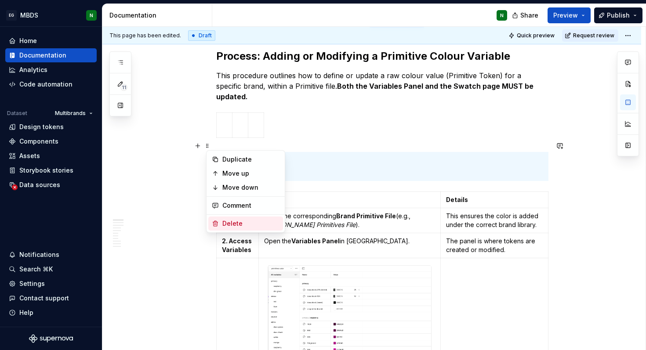
click at [233, 223] on div "Delete" at bounding box center [250, 223] width 57 height 9
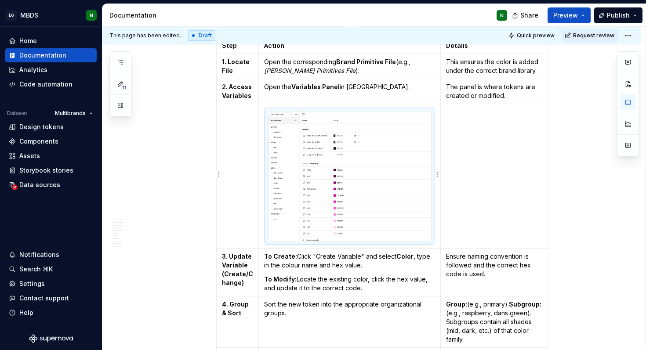
click at [342, 153] on img at bounding box center [349, 176] width 163 height 129
click at [320, 87] on td "Open the Variables Panel in Figma." at bounding box center [350, 91] width 182 height 25
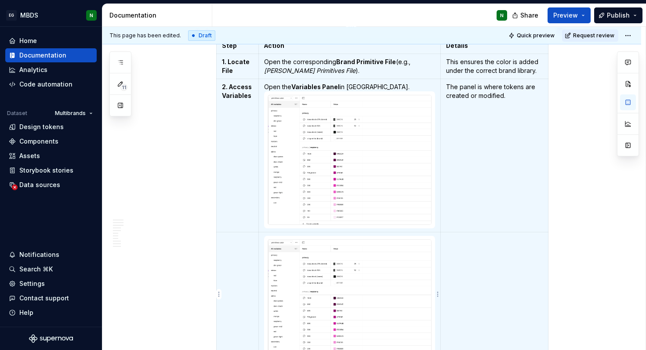
click at [335, 253] on img at bounding box center [349, 304] width 163 height 129
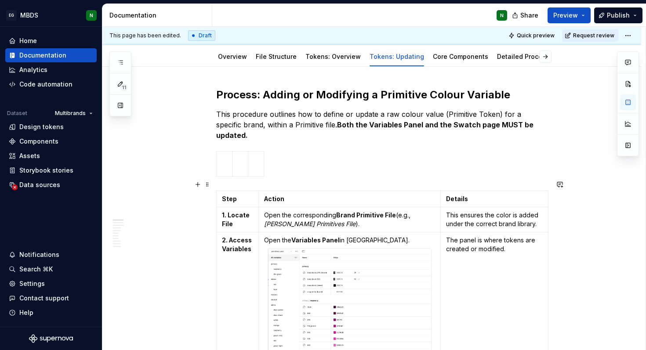
scroll to position [80, 0]
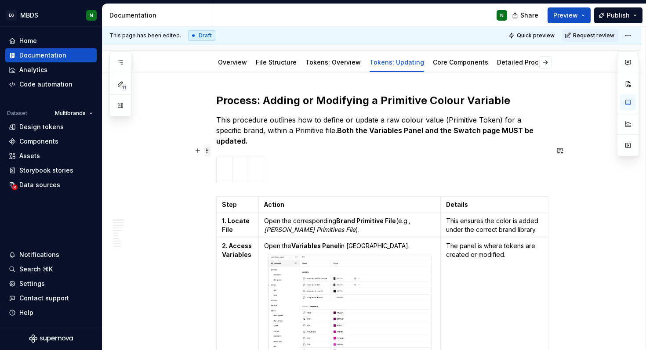
click at [209, 153] on span at bounding box center [207, 151] width 7 height 12
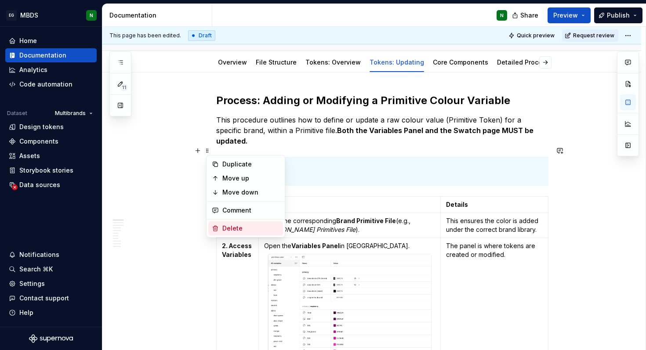
click at [230, 225] on div "Delete" at bounding box center [250, 228] width 57 height 9
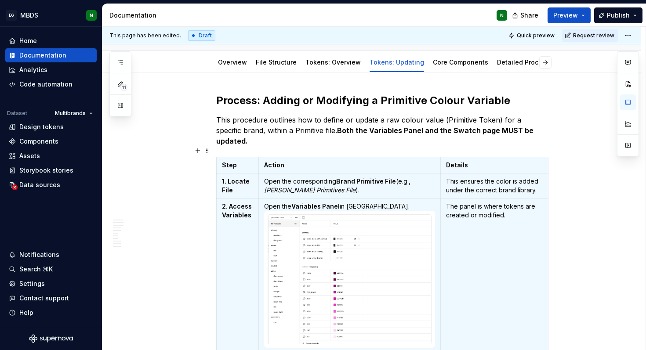
scroll to position [199, 0]
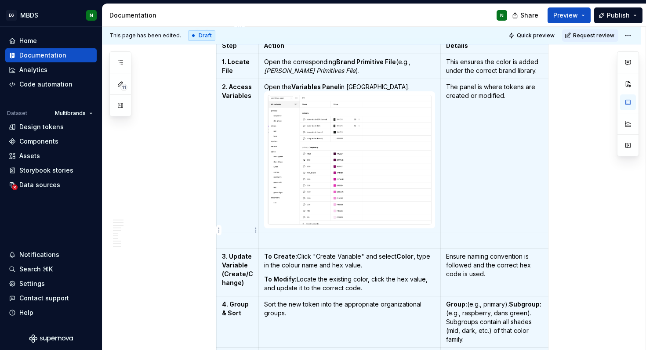
click at [232, 236] on p at bounding box center [237, 240] width 31 height 9
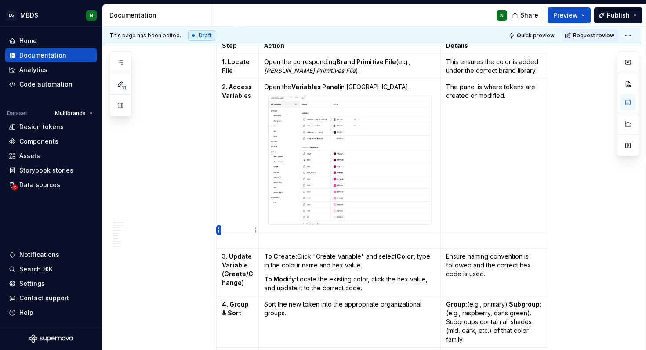
click at [217, 231] on html "EG MBDS N Home Documentation Analytics Code automation Dataset Multibrands Desi…" at bounding box center [323, 175] width 646 height 350
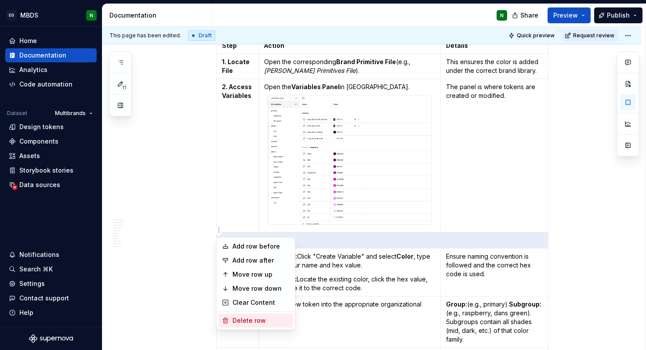
click at [252, 323] on div "Delete row" at bounding box center [260, 320] width 57 height 9
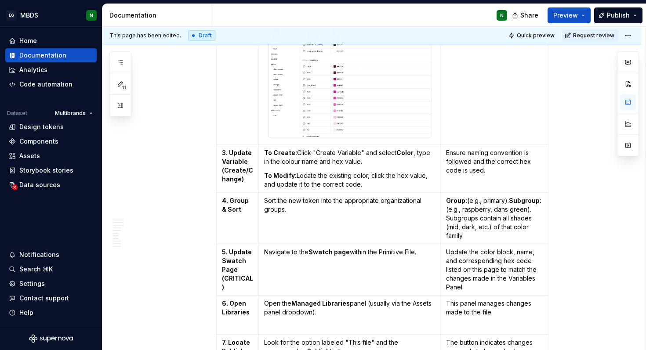
scroll to position [286, 0]
click at [332, 275] on td "Navigate to the Swatch page within the Primitive File." at bounding box center [350, 269] width 182 height 51
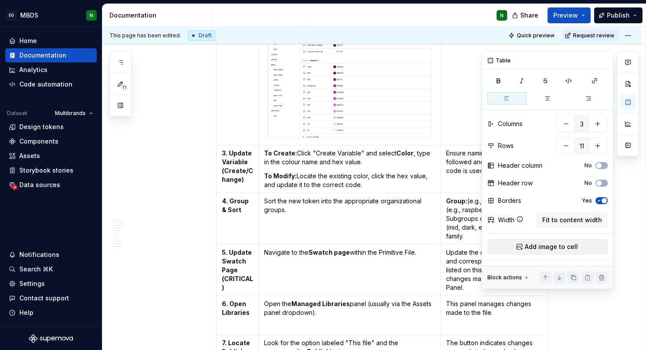
click at [543, 245] on span "Add image to cell" at bounding box center [551, 246] width 53 height 9
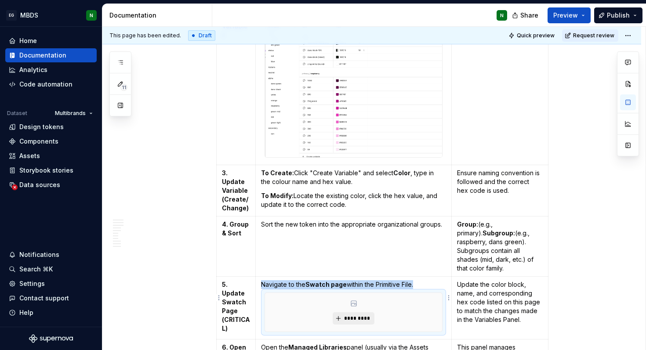
click at [355, 315] on span "*********" at bounding box center [357, 318] width 27 height 7
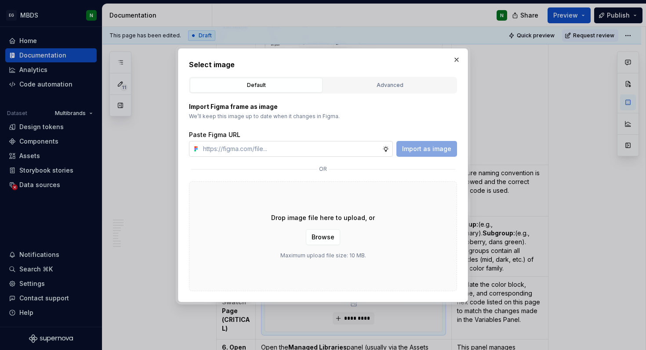
type textarea "*"
paste input "https://www.figma.com/design/Enh6rrqD4vWdg2VtxFvWWq/DM-Primitives?node-id=32-80…"
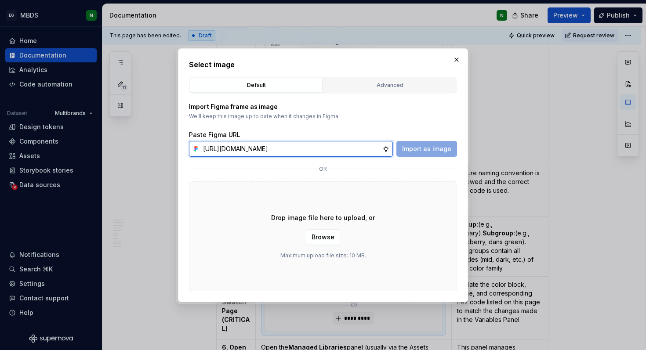
scroll to position [0, 166]
type input "https://www.figma.com/design/Enh6rrqD4vWdg2VtxFvWWq/DM-Primitives?node-id=32-80…"
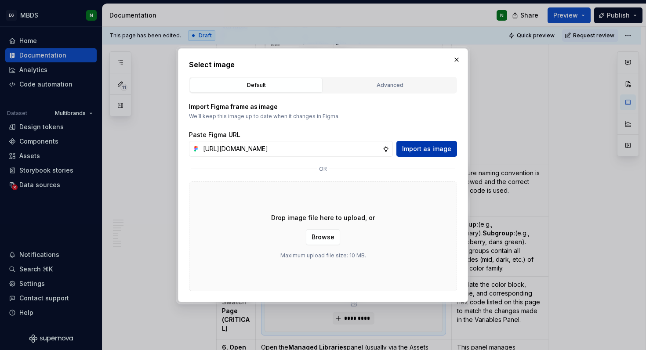
click at [422, 150] on span "Import as image" at bounding box center [426, 149] width 49 height 9
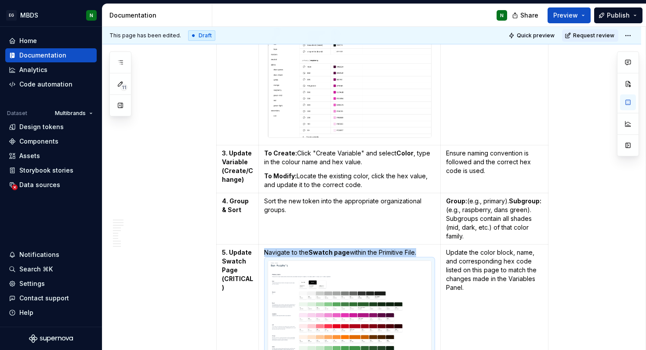
scroll to position [441, 0]
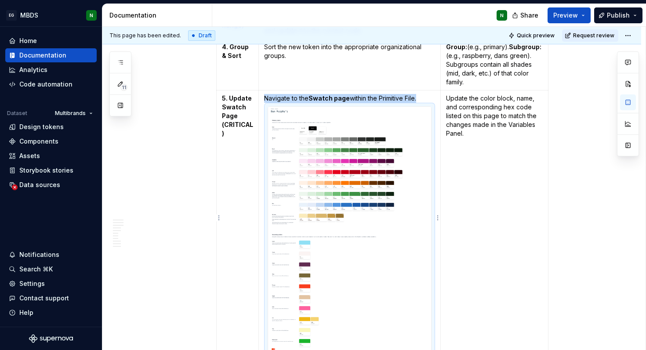
click at [428, 94] on p "Navigate to the Swatch page within the Primitive File." at bounding box center [349, 98] width 171 height 9
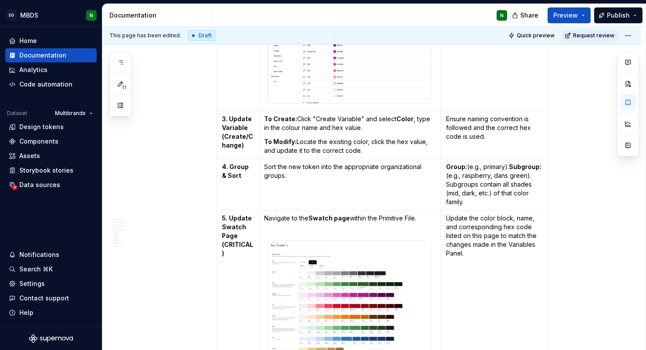
scroll to position [319, 0]
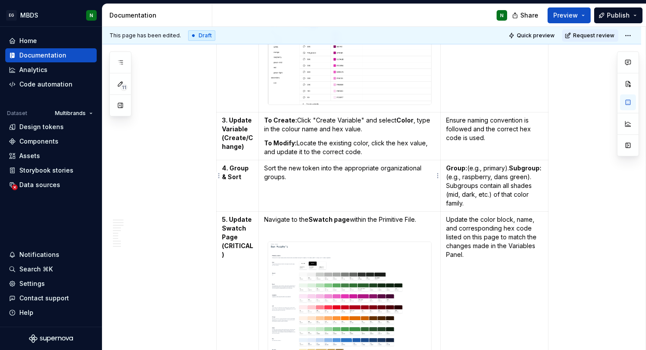
click at [308, 188] on td "Sort the new token into the appropriate organizational groups." at bounding box center [350, 185] width 182 height 51
click at [279, 185] on td "Sort the new token into the appropriate organizational groups." at bounding box center [350, 185] width 182 height 51
click at [310, 173] on td "Sort the new token into the appropriate organizational groups." at bounding box center [350, 185] width 182 height 51
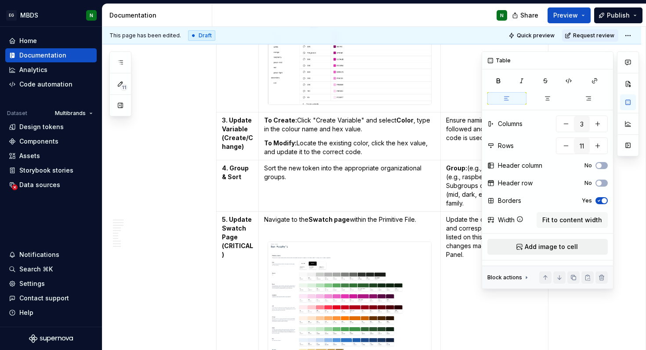
click at [536, 251] on span "Add image to cell" at bounding box center [551, 246] width 53 height 9
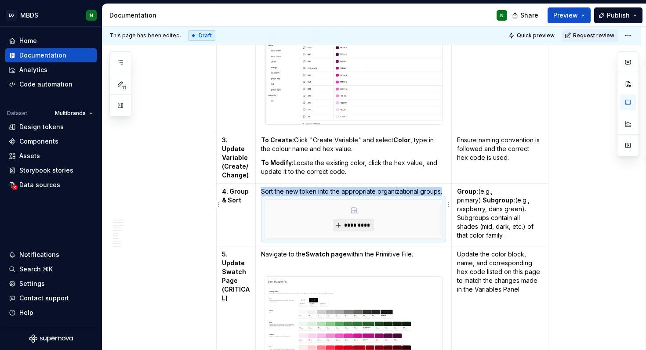
click at [348, 219] on button "*********" at bounding box center [354, 225] width 42 height 12
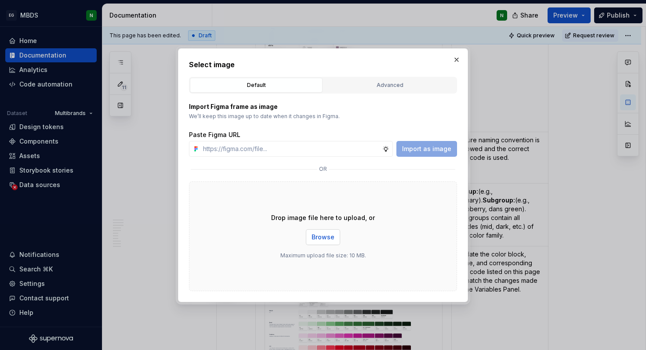
click at [325, 235] on span "Browse" at bounding box center [322, 237] width 23 height 9
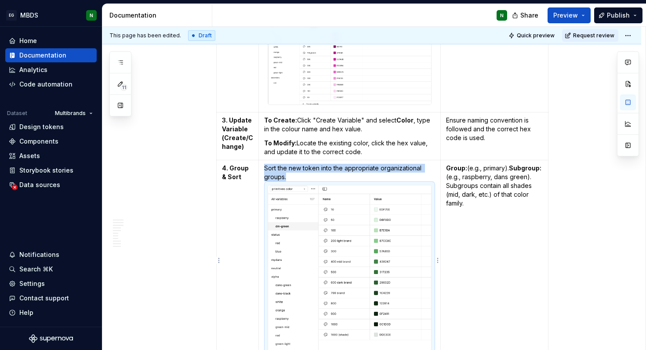
click at [331, 166] on p "Sort the new token into the appropriate organizational groups." at bounding box center [349, 173] width 171 height 18
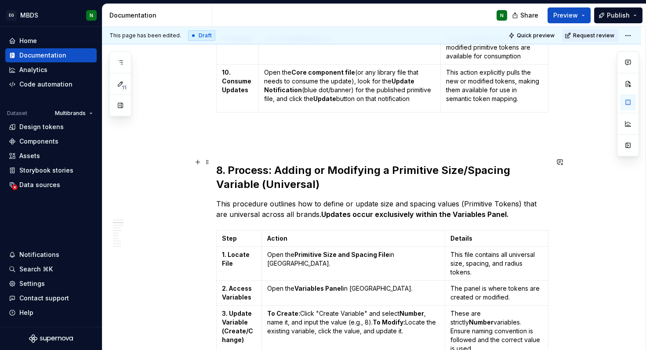
scroll to position [1074, 0]
click at [231, 164] on strong "8. Process: Adding or Modifying a Primitive Size/Spacing Variable (Universal)" at bounding box center [364, 177] width 297 height 27
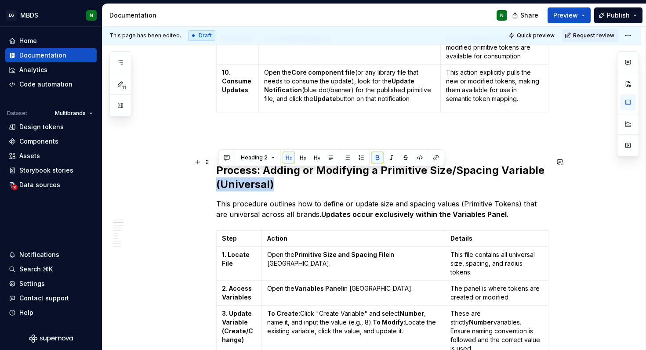
drag, startPoint x: 285, startPoint y: 177, endPoint x: 203, endPoint y: 177, distance: 81.3
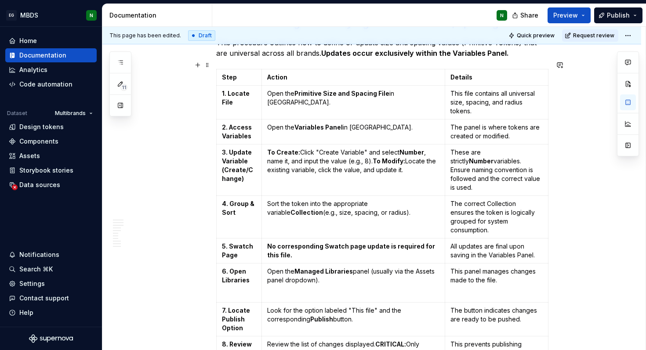
scroll to position [1220, 0]
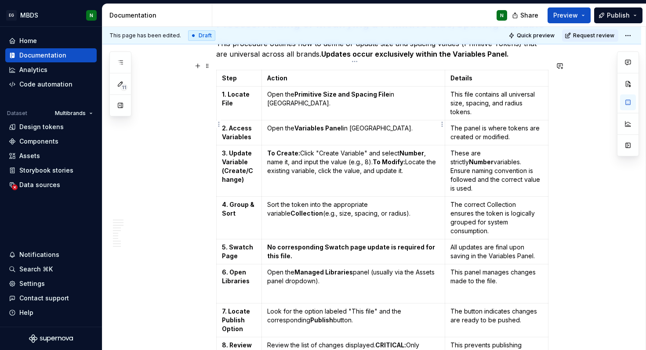
click at [315, 128] on td "Open the Variables Panel in Figma." at bounding box center [353, 132] width 184 height 25
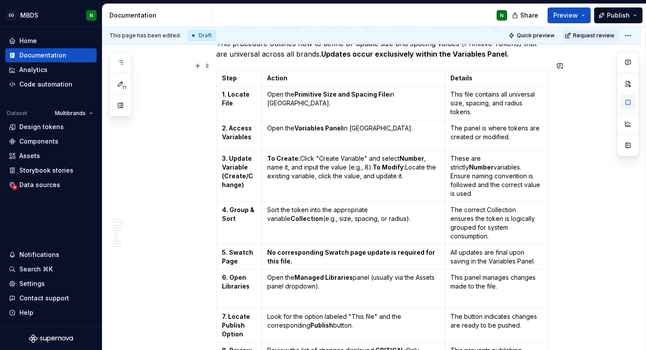
click at [628, 105] on button "button" at bounding box center [628, 102] width 16 height 16
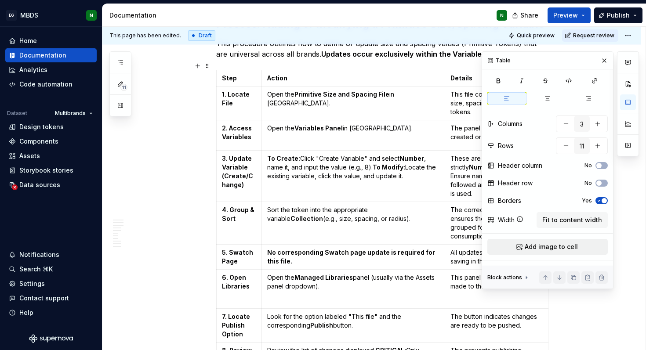
click at [544, 246] on span "Add image to cell" at bounding box center [551, 246] width 53 height 9
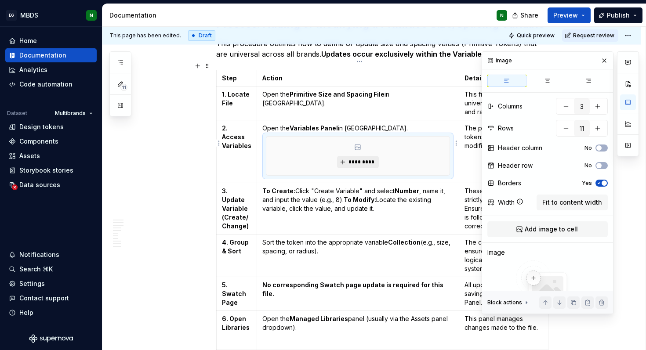
click at [365, 159] on span "*********" at bounding box center [361, 162] width 27 height 7
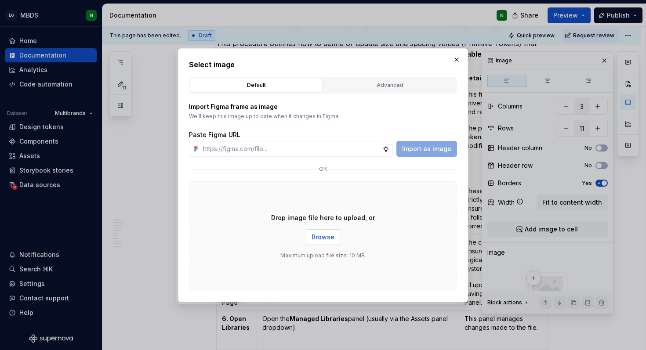
click at [321, 239] on span "Browse" at bounding box center [322, 237] width 23 height 9
click at [316, 235] on span "Browse" at bounding box center [322, 237] width 23 height 9
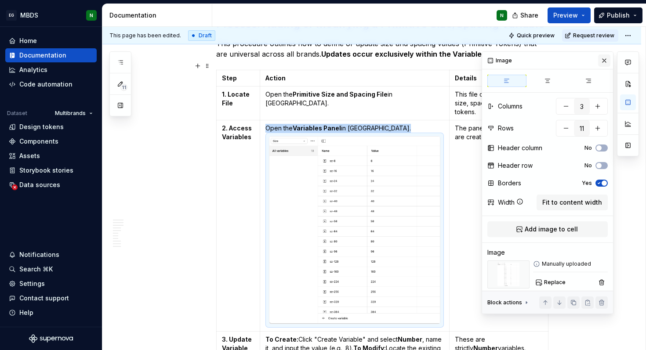
click at [604, 61] on button "button" at bounding box center [604, 60] width 12 height 12
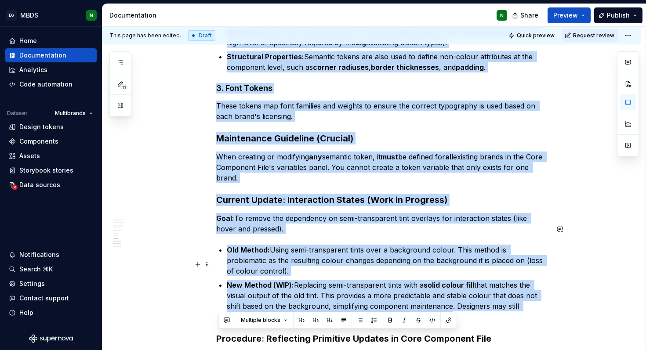
scroll to position [2417, 0]
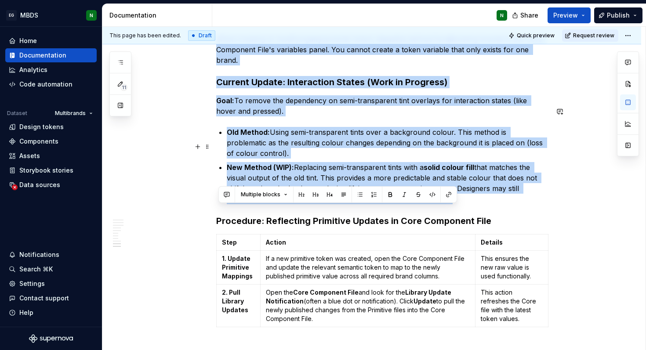
drag, startPoint x: 218, startPoint y: 156, endPoint x: 493, endPoint y: 176, distance: 275.7
copy div "Semantic Token Strategy (Core Component File) The Core Component File is where …"
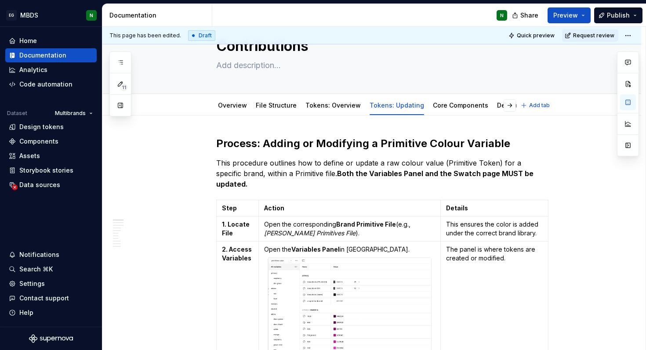
scroll to position [0, 0]
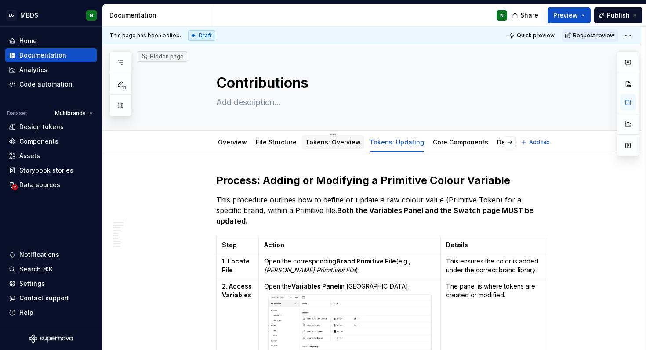
click at [333, 144] on link "Tokens: Overview" at bounding box center [332, 141] width 55 height 7
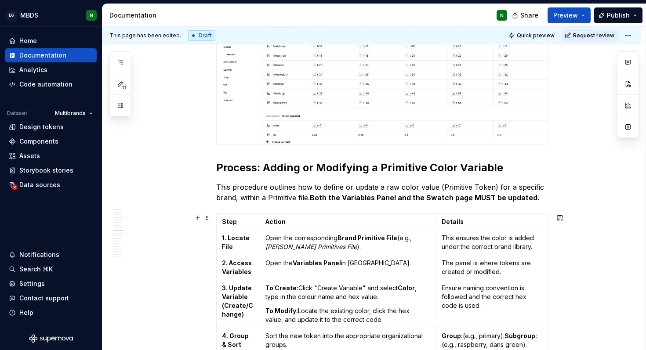
scroll to position [1962, 0]
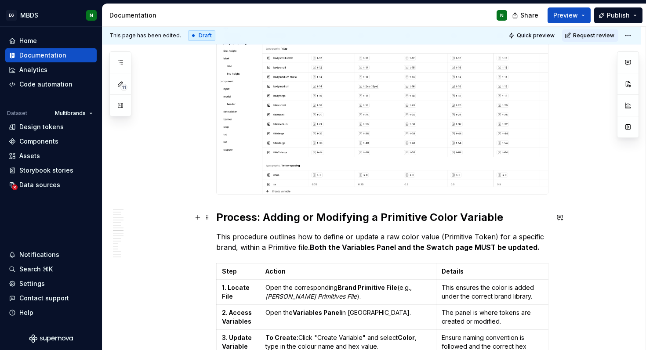
click at [219, 213] on strong "Process: Adding or Modifying a Primitive Color Variable" at bounding box center [359, 217] width 287 height 13
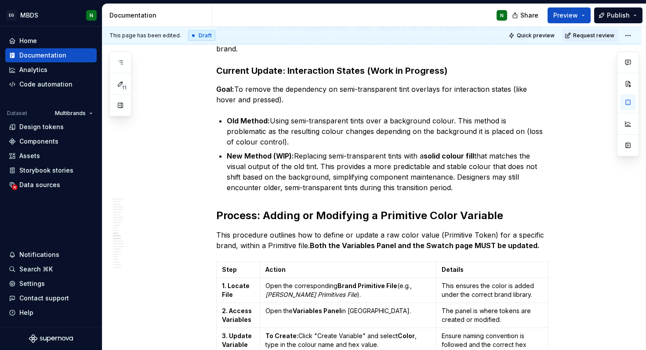
scroll to position [2826, 0]
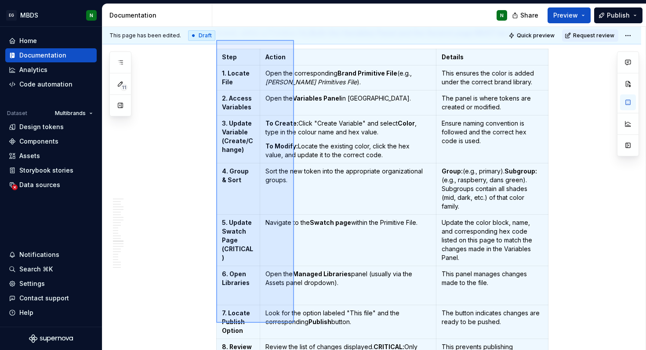
drag, startPoint x: 216, startPoint y: 58, endPoint x: 296, endPoint y: 329, distance: 283.4
click at [296, 331] on div "This page has been edited. Draft Quick preview Request review Hidden page Contr…" at bounding box center [373, 189] width 543 height 324
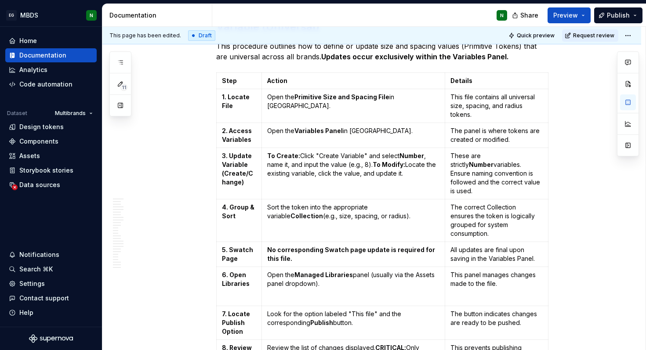
scroll to position [2844, 0]
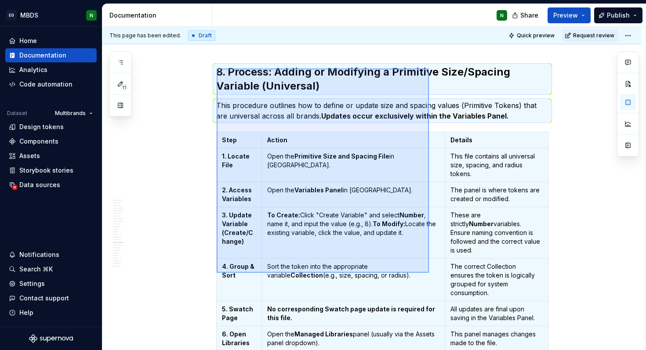
drag, startPoint x: 217, startPoint y: 69, endPoint x: 452, endPoint y: 293, distance: 325.6
click at [452, 293] on div "This page has been edited. Draft Quick preview Request review Hidden page Contr…" at bounding box center [373, 189] width 543 height 324
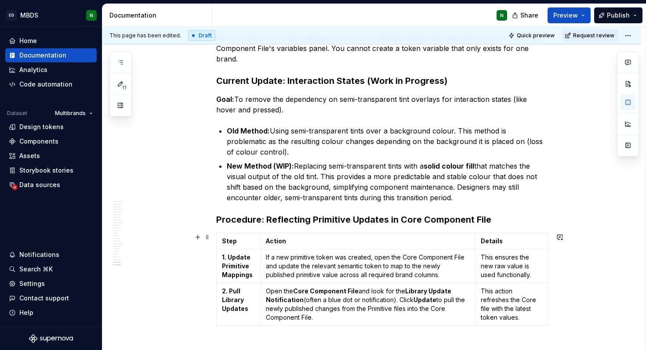
scroll to position [3435, 0]
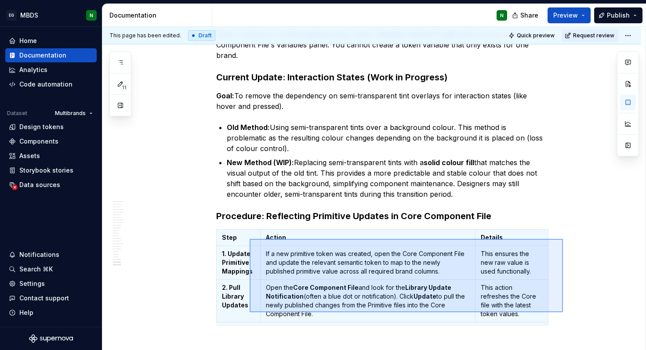
drag, startPoint x: 563, startPoint y: 316, endPoint x: 242, endPoint y: 226, distance: 333.0
click at [242, 226] on div "This page has been edited. Draft Quick preview Request review Hidden page Contr…" at bounding box center [373, 189] width 543 height 324
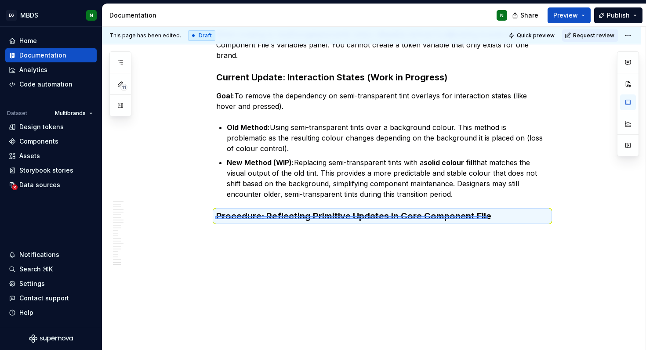
drag, startPoint x: 215, startPoint y: 216, endPoint x: 488, endPoint y: 219, distance: 272.8
click at [488, 219] on div "This page has been edited. Draft Quick preview Request review Hidden page Contr…" at bounding box center [373, 189] width 543 height 324
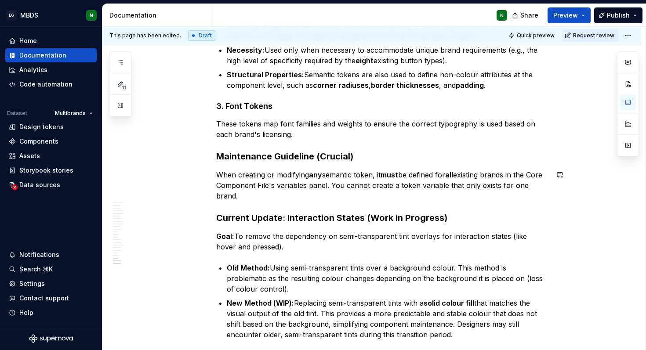
scroll to position [3305, 0]
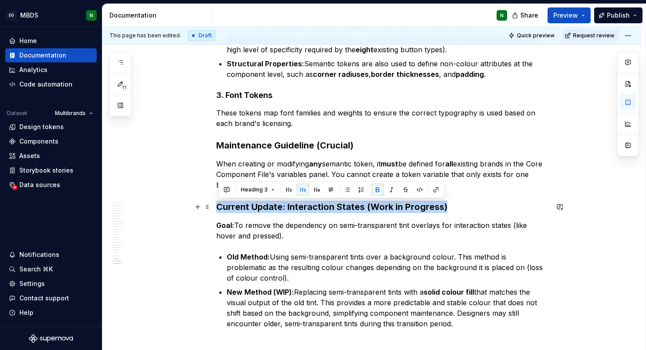
drag, startPoint x: 219, startPoint y: 206, endPoint x: 446, endPoint y: 211, distance: 227.2
click at [447, 211] on h3 "Current Update: Interaction States (Work in Progress)" at bounding box center [382, 207] width 332 height 12
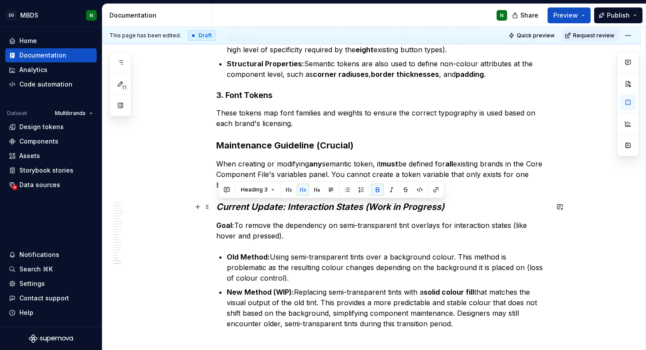
click at [405, 209] on em "Current Update: Interaction States (Work in Progress)" at bounding box center [330, 207] width 228 height 11
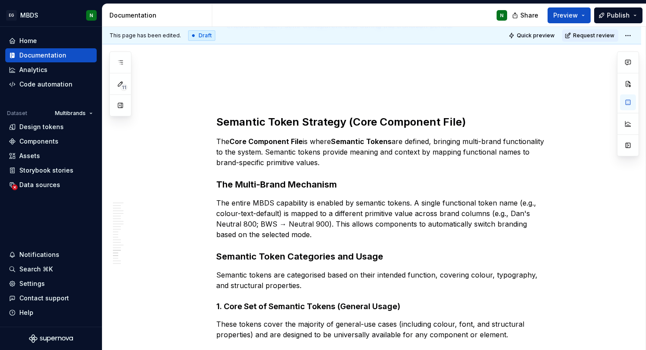
scroll to position [2761, 0]
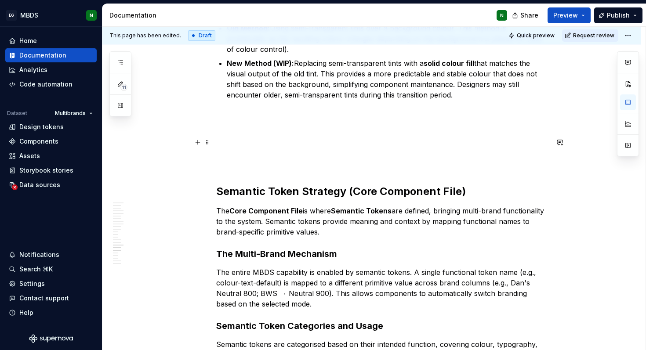
click at [253, 151] on p at bounding box center [382, 153] width 332 height 32
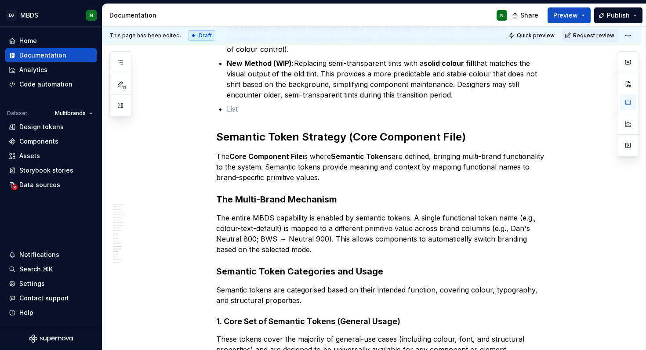
type textarea "*"
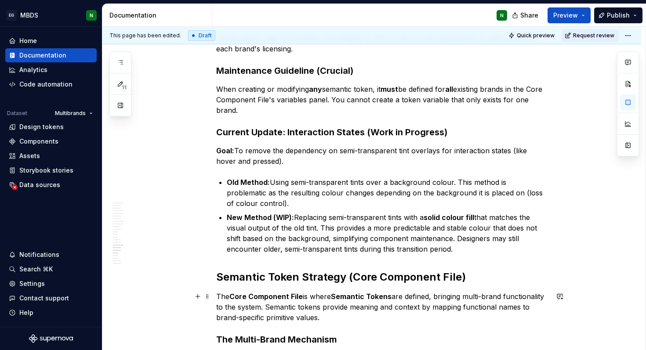
scroll to position [2762, 0]
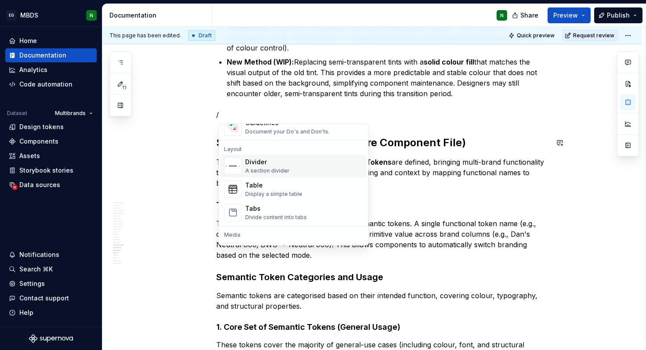
scroll to position [269, 0]
click at [270, 171] on div "A section divider" at bounding box center [267, 172] width 44 height 7
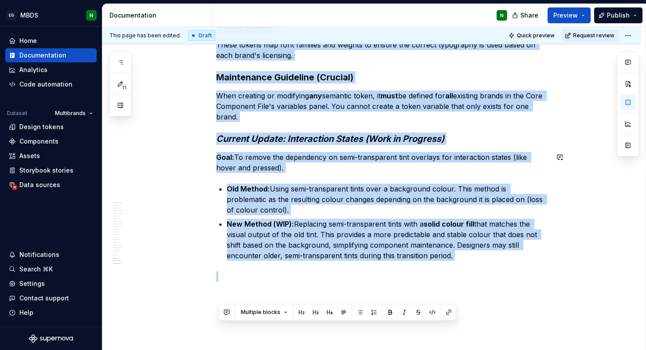
scroll to position [3400, 0]
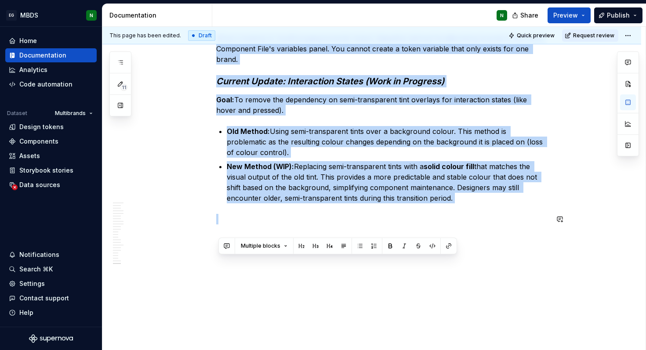
drag, startPoint x: 218, startPoint y: 110, endPoint x: 423, endPoint y: 285, distance: 268.6
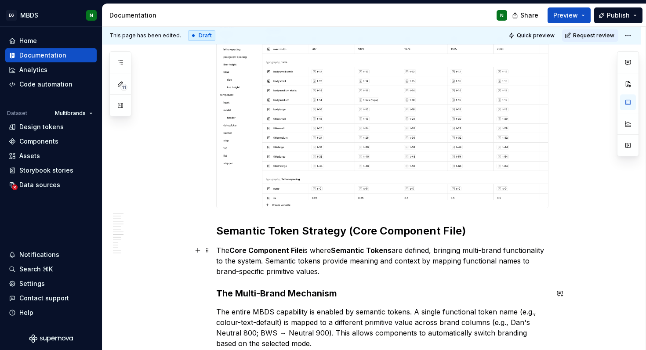
scroll to position [1918, 0]
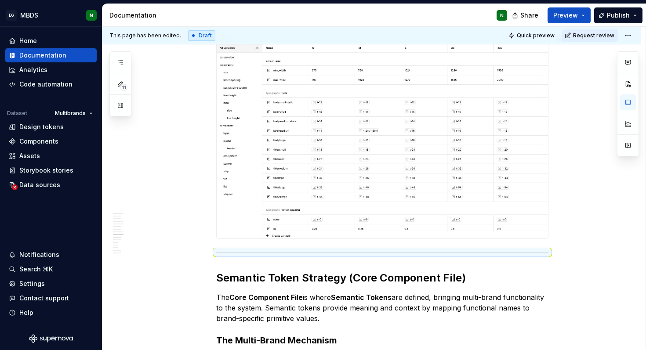
click at [279, 206] on img at bounding box center [382, 136] width 331 height 204
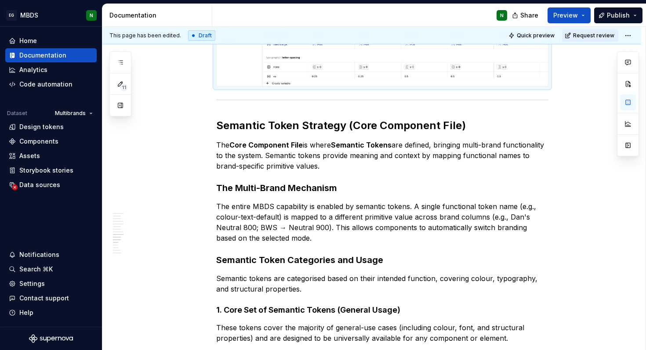
scroll to position [2067, 0]
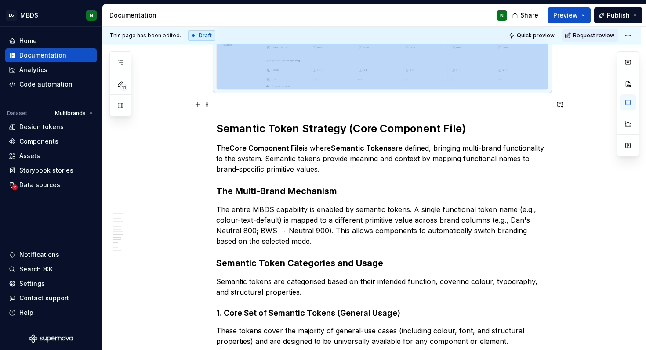
click at [220, 102] on div at bounding box center [382, 103] width 332 height 6
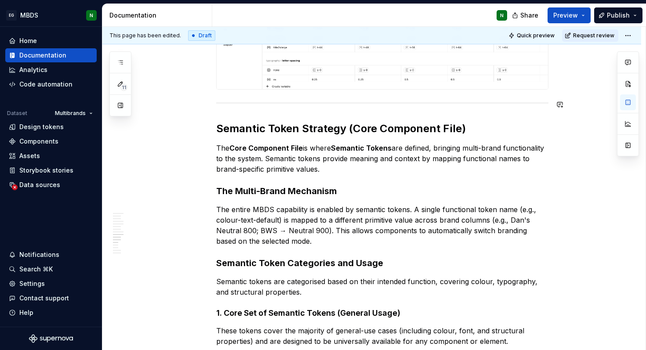
click at [572, 96] on div "This page has been edited. Draft Quick preview Request review Hidden page Contr…" at bounding box center [373, 189] width 543 height 324
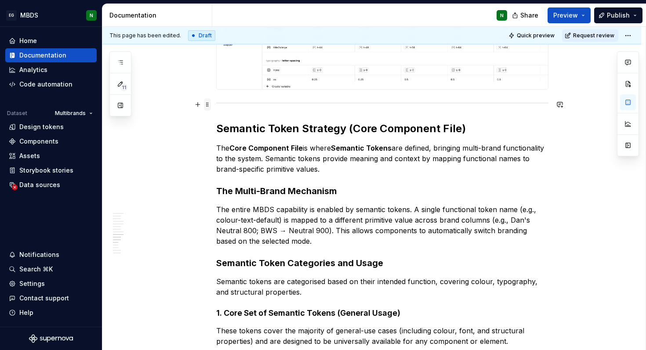
click at [210, 100] on span at bounding box center [207, 104] width 7 height 12
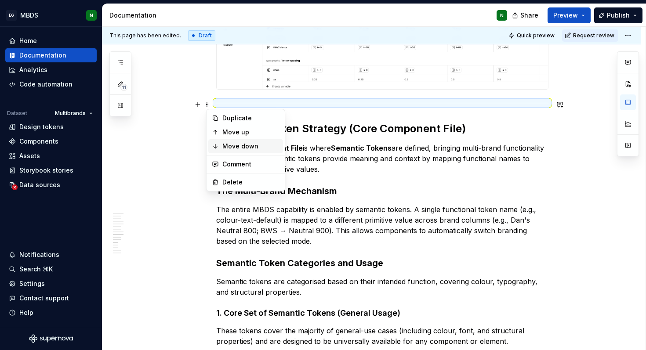
click at [228, 147] on div "Move down" at bounding box center [250, 146] width 57 height 9
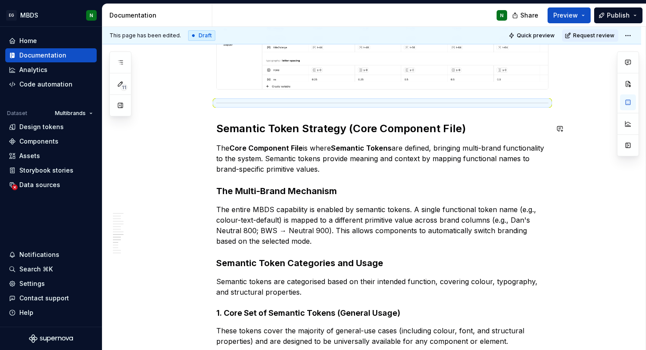
scroll to position [1925, 0]
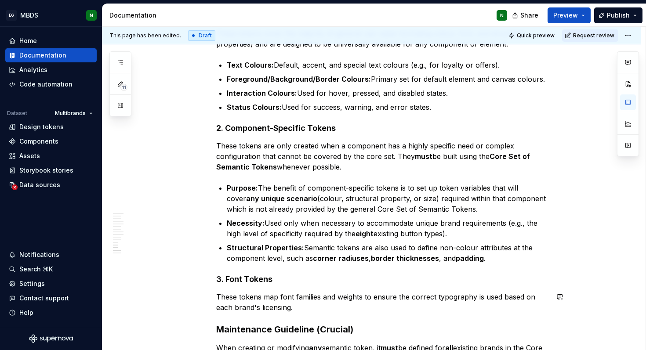
scroll to position [2362, 0]
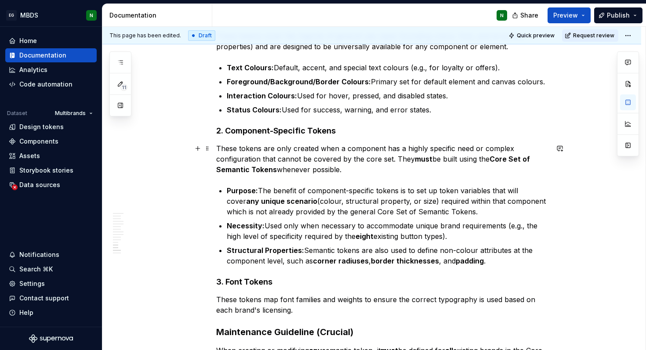
click at [398, 159] on p "These tokens are only created when a component has a highly specific need or co…" at bounding box center [382, 159] width 332 height 32
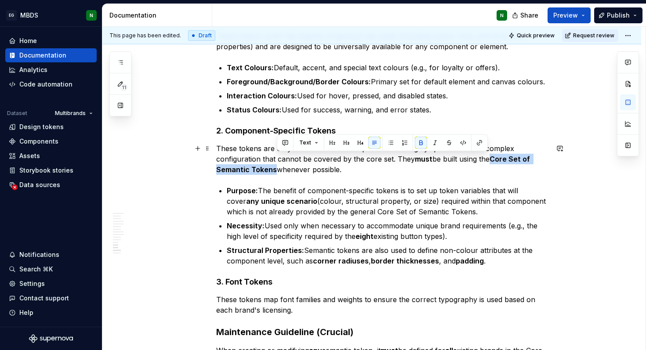
drag, startPoint x: 495, startPoint y: 158, endPoint x: 275, endPoint y: 174, distance: 220.6
click at [275, 173] on strong "Core Set of Semantic Tokens" at bounding box center [373, 164] width 315 height 19
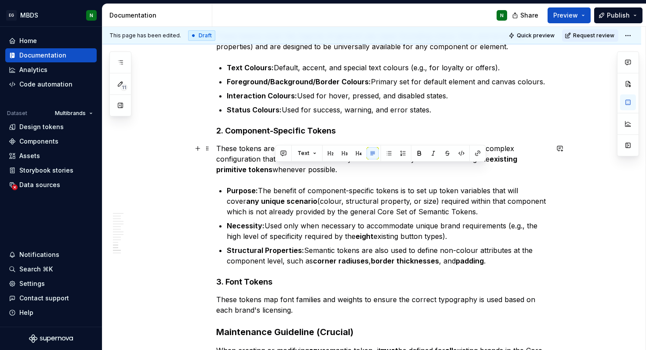
drag, startPoint x: 276, startPoint y: 169, endPoint x: 362, endPoint y: 169, distance: 86.5
click at [362, 169] on p "These tokens are only created when a component has a highly specific need or co…" at bounding box center [382, 159] width 332 height 32
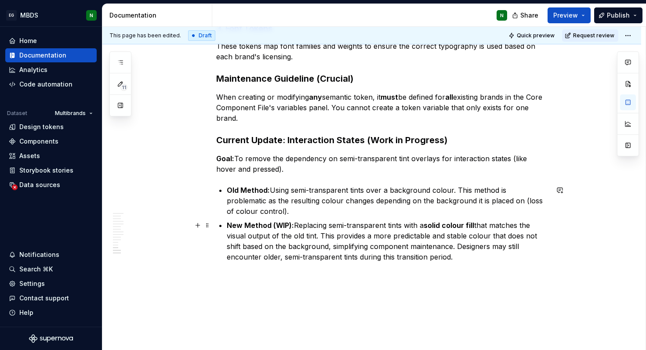
scroll to position [2616, 0]
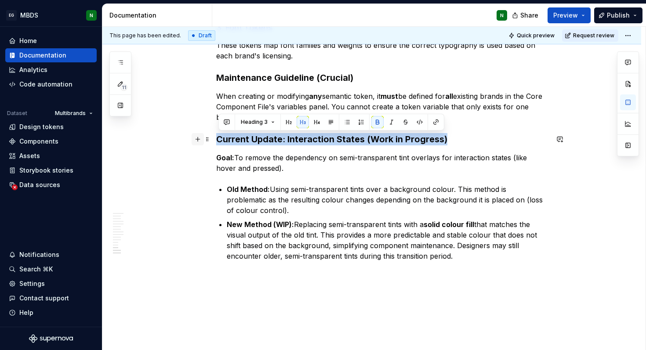
drag, startPoint x: 454, startPoint y: 138, endPoint x: 200, endPoint y: 139, distance: 253.9
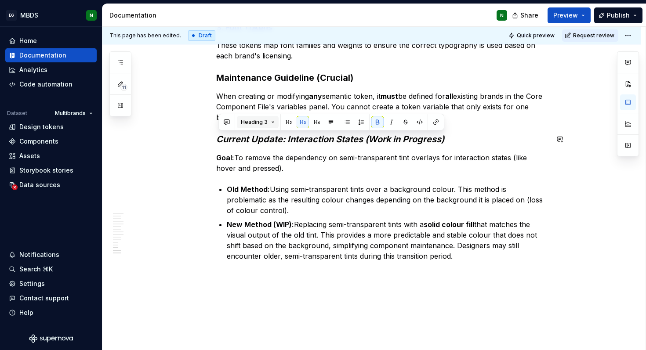
click at [250, 125] on span "Heading 3" at bounding box center [254, 122] width 27 height 7
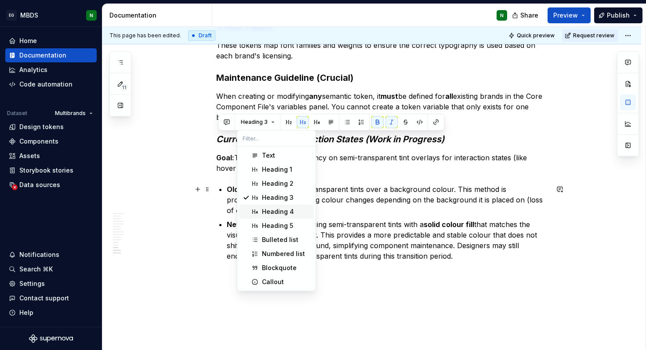
click at [286, 210] on div "Heading 4" at bounding box center [278, 211] width 32 height 9
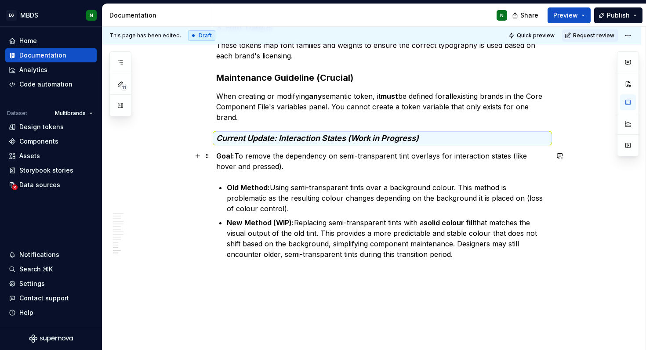
click at [245, 152] on p "Goal: To remove the dependency on semi-transparent tint overlays for interactio…" at bounding box center [382, 161] width 332 height 21
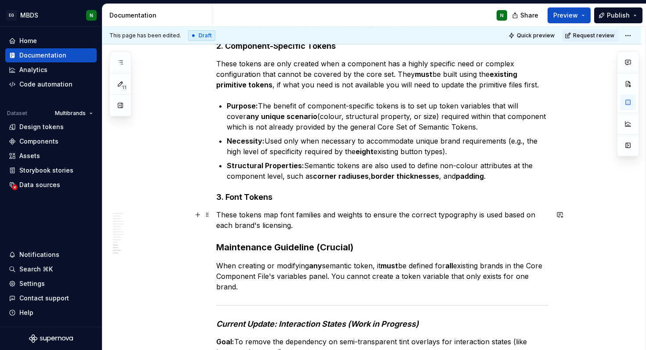
scroll to position [2397, 0]
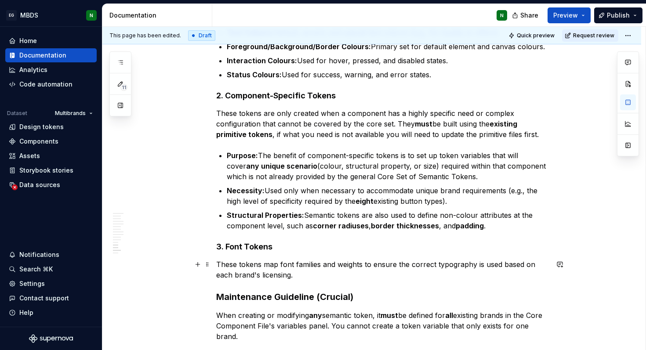
click at [332, 275] on p "These tokens map font families and weights to ensure the correct typography is …" at bounding box center [382, 269] width 332 height 21
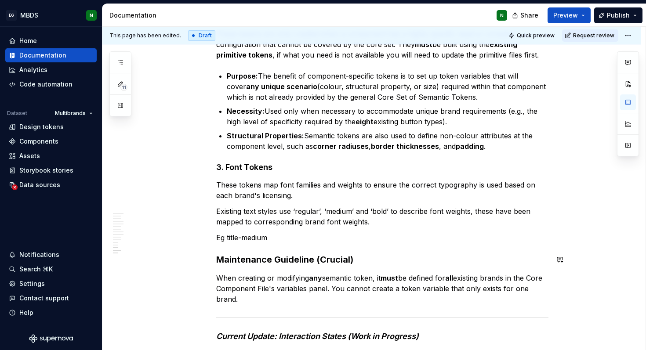
scroll to position [2472, 0]
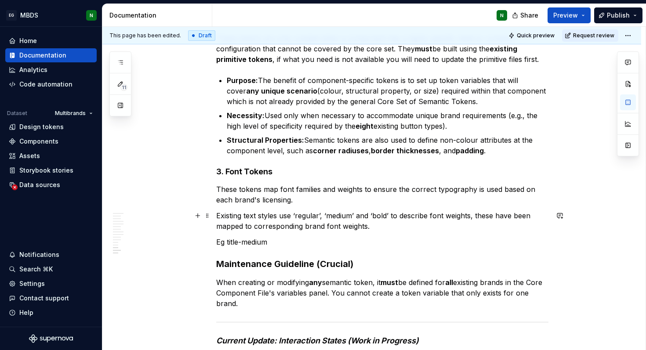
click at [371, 214] on p "Existing text styles use ‘regular’, ‘medium’ and ‘bold’ to describe font weight…" at bounding box center [382, 220] width 332 height 21
click at [380, 217] on p "Existing text styles use ‘regular’, ‘medium’, ‘bold’ to describe font weights, …" at bounding box center [382, 220] width 332 height 21
click at [289, 246] on p "Eg title-medium" at bounding box center [382, 242] width 332 height 11
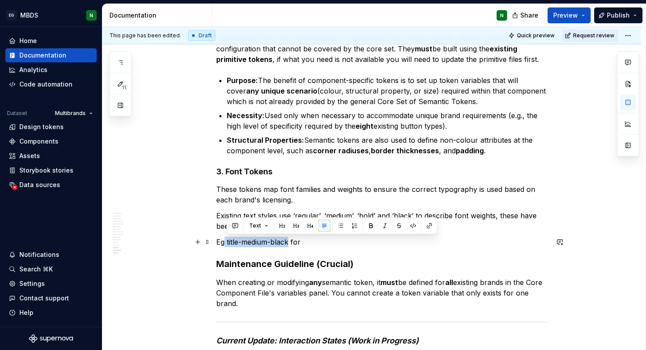
drag, startPoint x: 228, startPoint y: 241, endPoint x: 293, endPoint y: 241, distance: 65.0
click at [293, 241] on p "Eg title-medium-black for" at bounding box center [382, 242] width 332 height 11
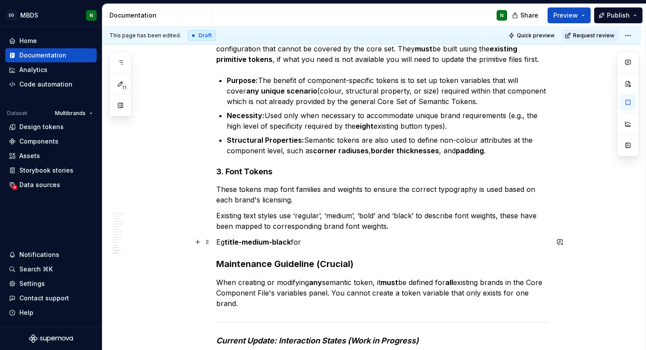
click at [318, 240] on p "Eg title-medium-black for" at bounding box center [382, 242] width 332 height 11
click at [404, 244] on p "Eg title-medium-black for BWS will display as Amsi Pro Ultra, for DM is" at bounding box center [382, 242] width 332 height 11
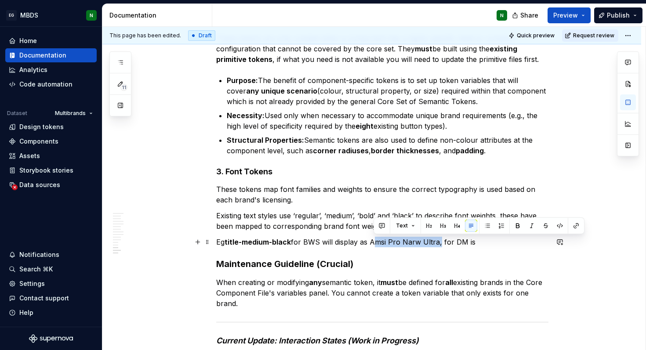
drag, startPoint x: 373, startPoint y: 242, endPoint x: 440, endPoint y: 242, distance: 67.2
click at [440, 242] on p "Eg title-medium-black for BWS will display as Amsi Pro Narw Ultra, for DM is" at bounding box center [382, 242] width 332 height 11
click at [408, 226] on button "Text" at bounding box center [405, 226] width 27 height 12
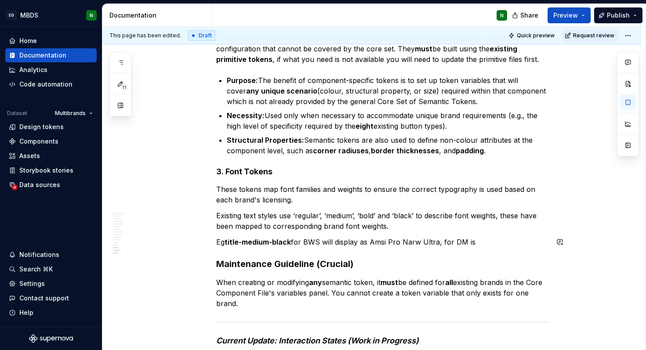
drag, startPoint x: 219, startPoint y: 242, endPoint x: 488, endPoint y: 244, distance: 269.3
click at [488, 244] on p "Eg title-medium-black for BWS will display as Amsi Pro Narw Ultra, for DM is" at bounding box center [382, 242] width 332 height 11
click at [253, 228] on button "Text" at bounding box center [250, 226] width 27 height 12
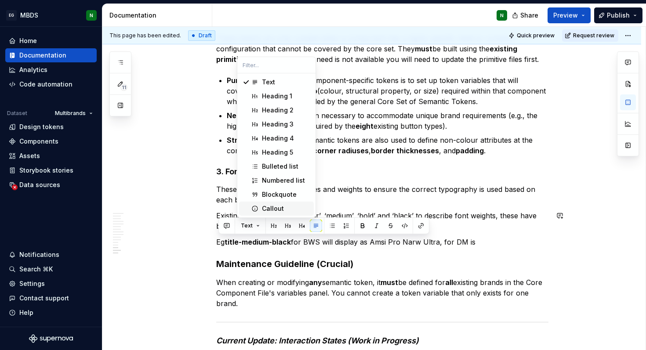
click at [257, 208] on div "Suggestions" at bounding box center [254, 208] width 7 height 7
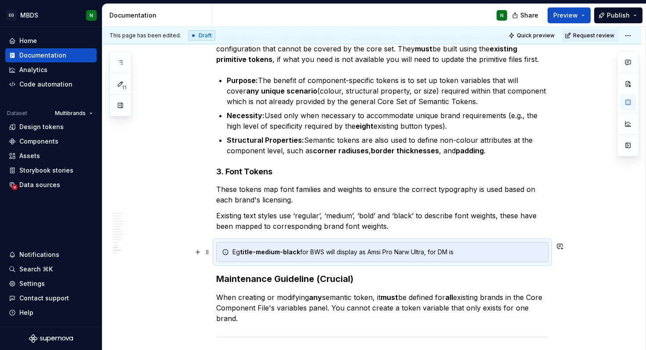
click at [438, 253] on div "Eg title-medium-black for BWS will display as Amsi Pro Narw Ultra, for DM is" at bounding box center [387, 252] width 310 height 9
click at [467, 253] on div "Eg title-medium-black for BWS will display as Amsi Pro Narw Ultra, for DM is" at bounding box center [387, 252] width 310 height 9
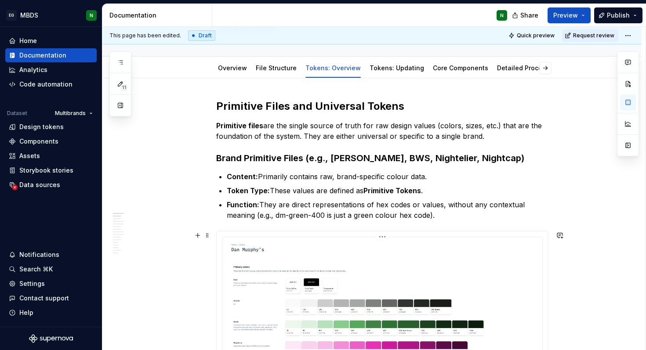
scroll to position [0, 0]
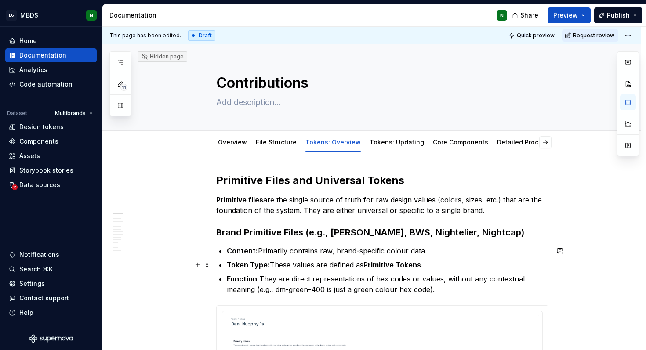
type textarea "*"
